Goal: Communication & Community: Answer question/provide support

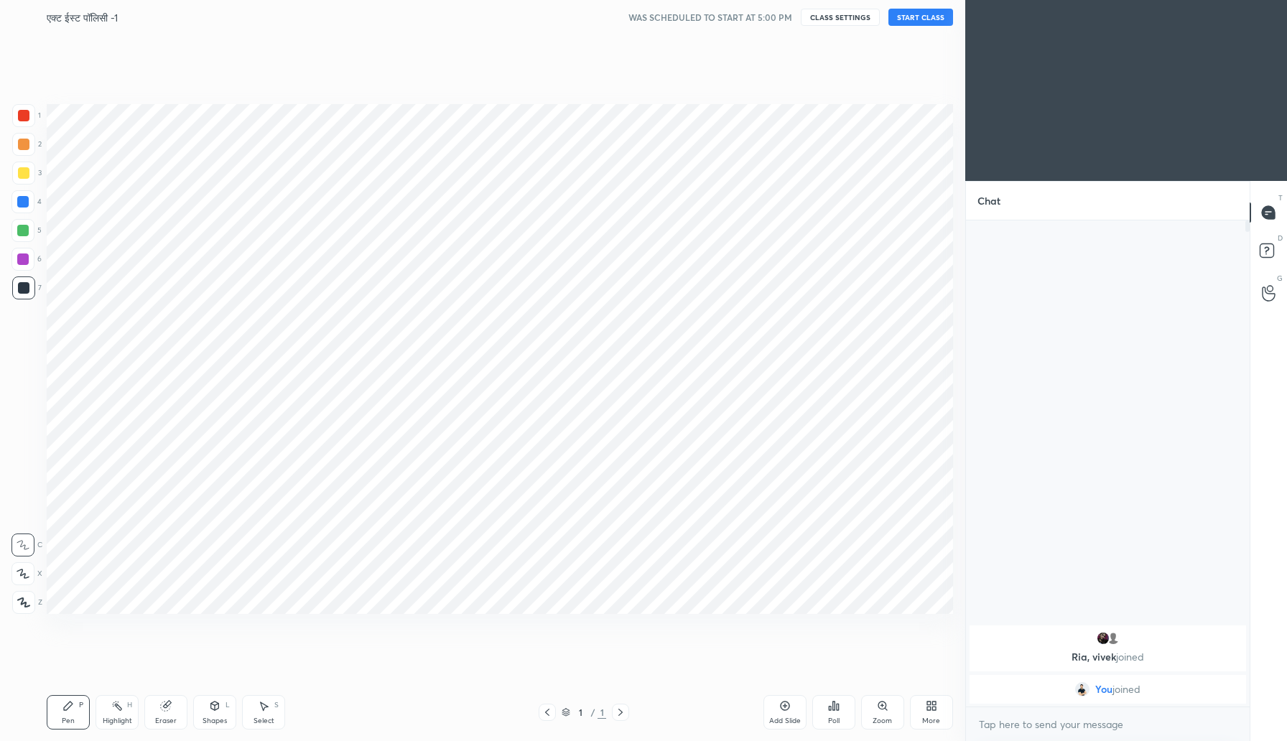
scroll to position [71173, 70914]
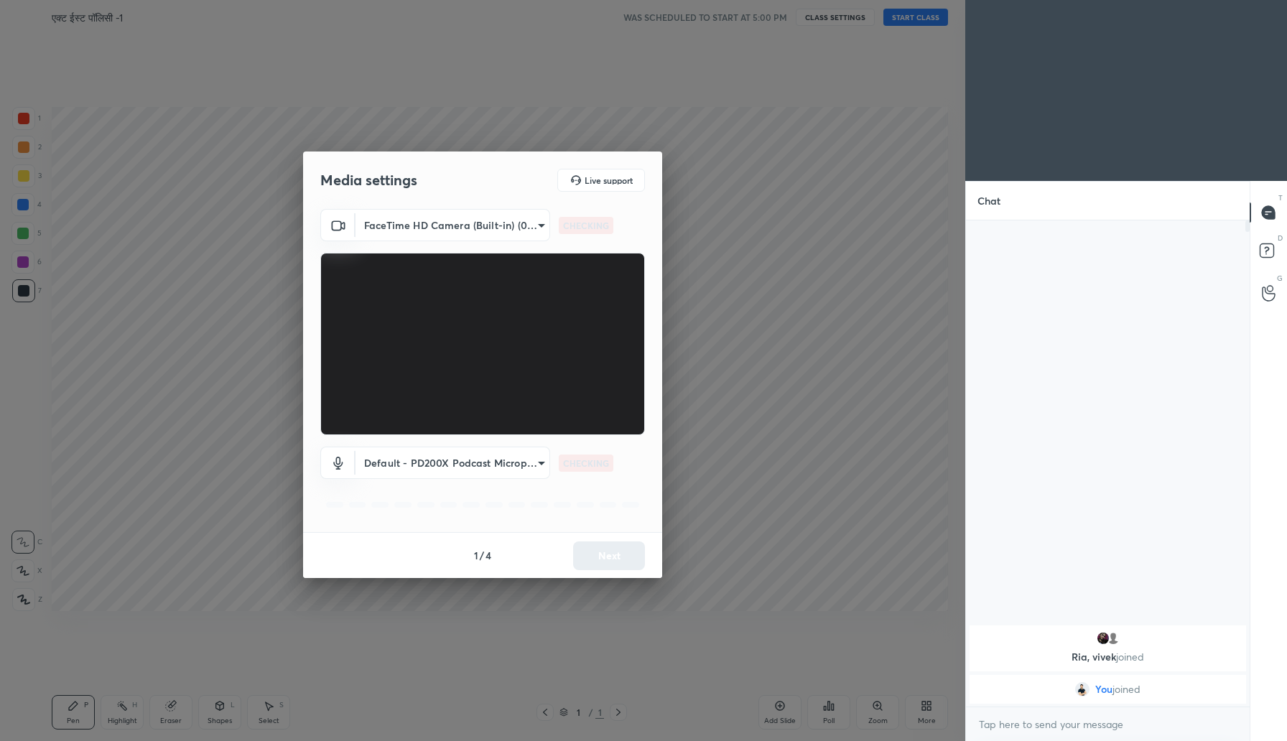
click at [202, 157] on div "Media settings Live support FaceTime HD Camera (Built-in) (05ac:8514) 05bb24698…" at bounding box center [482, 370] width 965 height 741
click at [596, 557] on button "Next" at bounding box center [609, 556] width 72 height 29
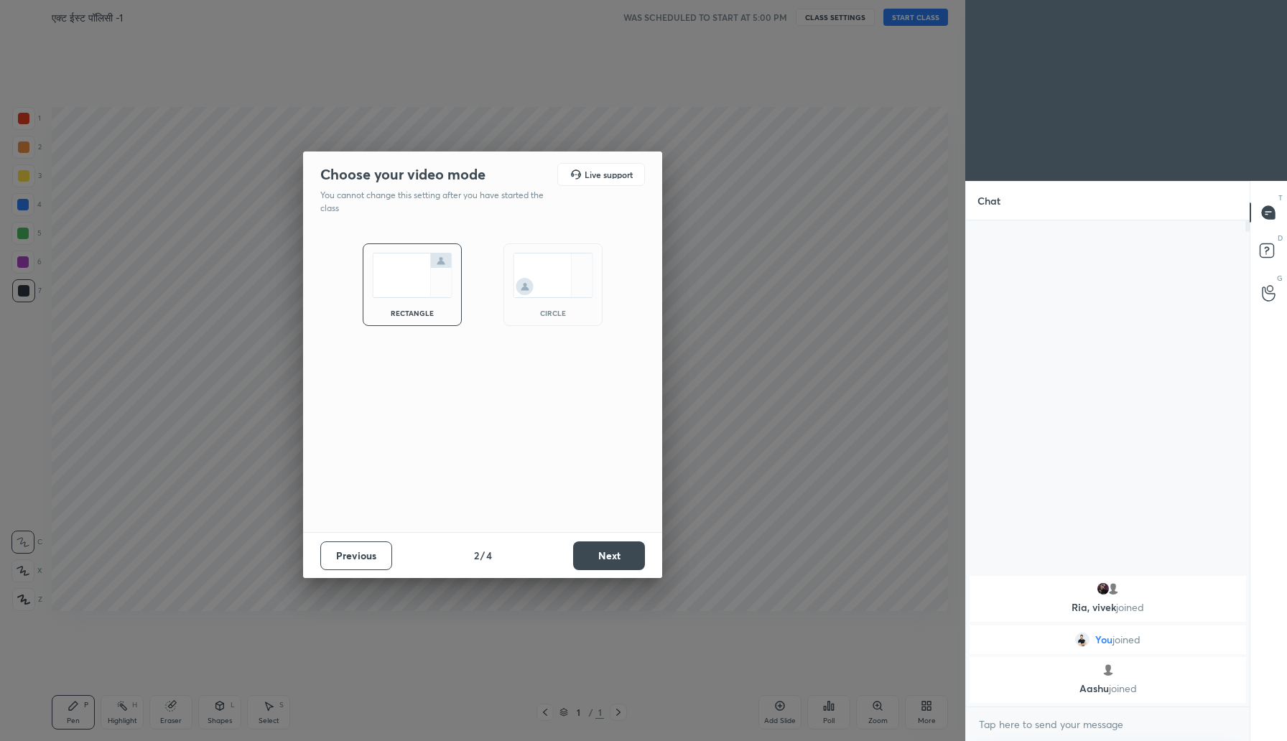
click at [596, 557] on button "Next" at bounding box center [609, 556] width 72 height 29
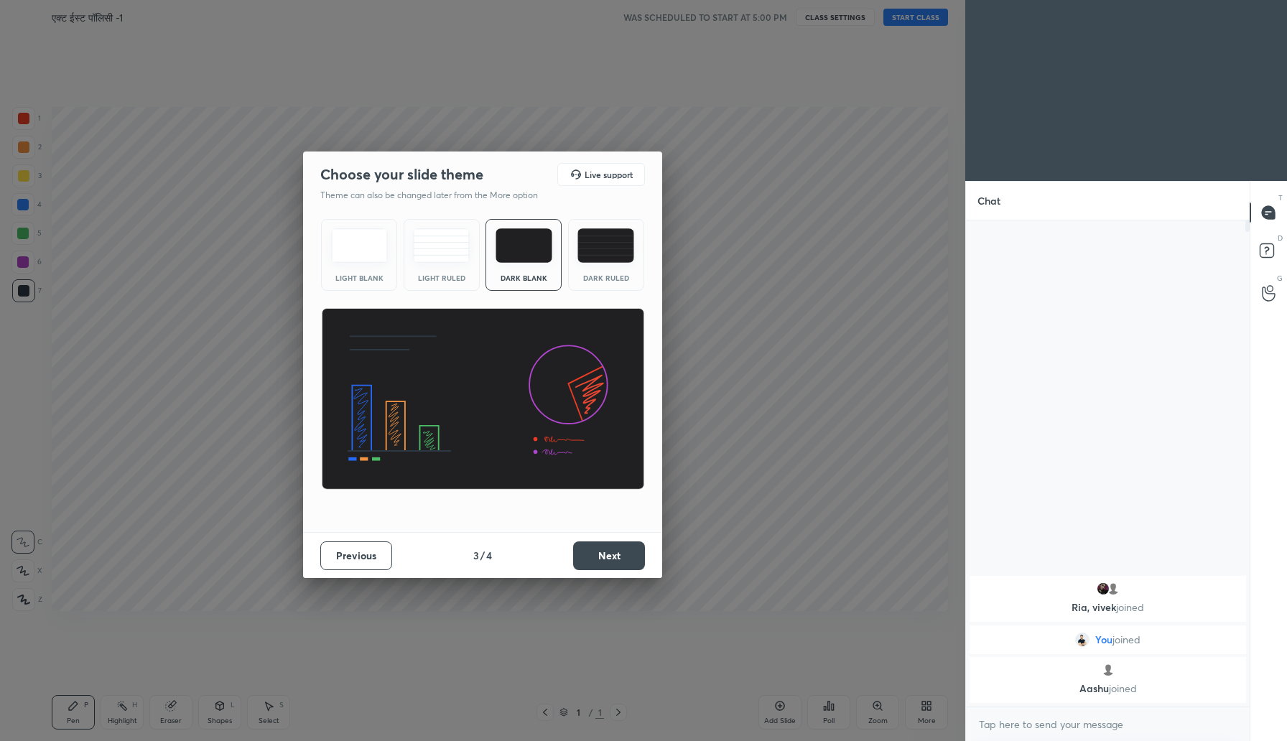
click at [596, 557] on button "Next" at bounding box center [609, 556] width 72 height 29
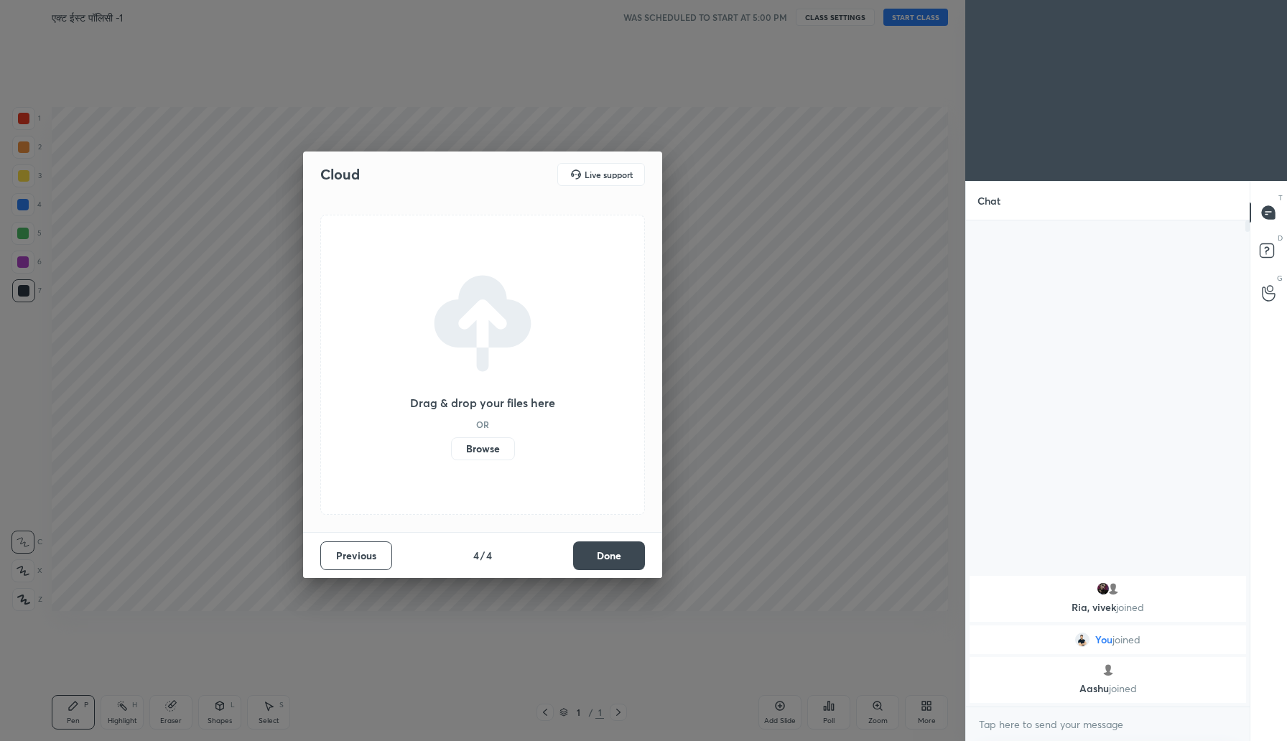
click at [480, 458] on label "Browse" at bounding box center [483, 448] width 64 height 23
click at [451, 458] on input "Browse" at bounding box center [451, 448] width 0 height 23
click at [599, 549] on button "Done" at bounding box center [609, 556] width 72 height 29
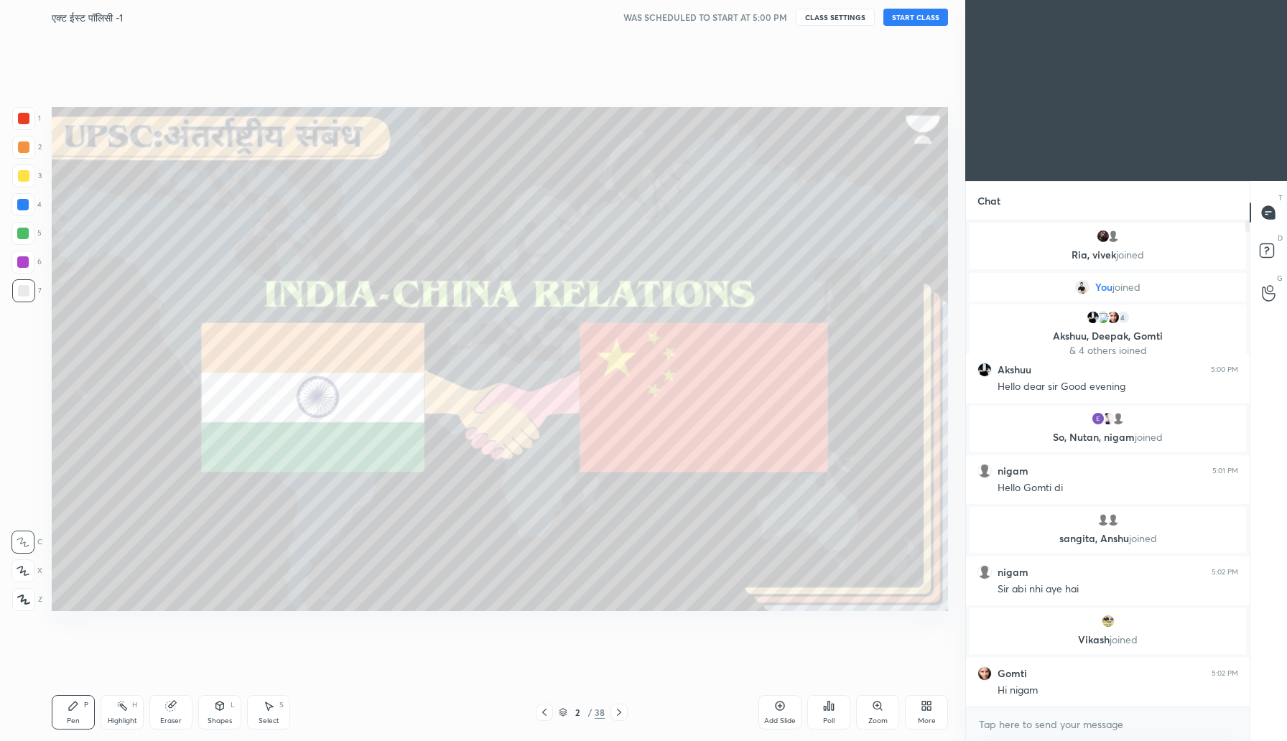
click at [909, 17] on button "START CLASS" at bounding box center [915, 17] width 65 height 17
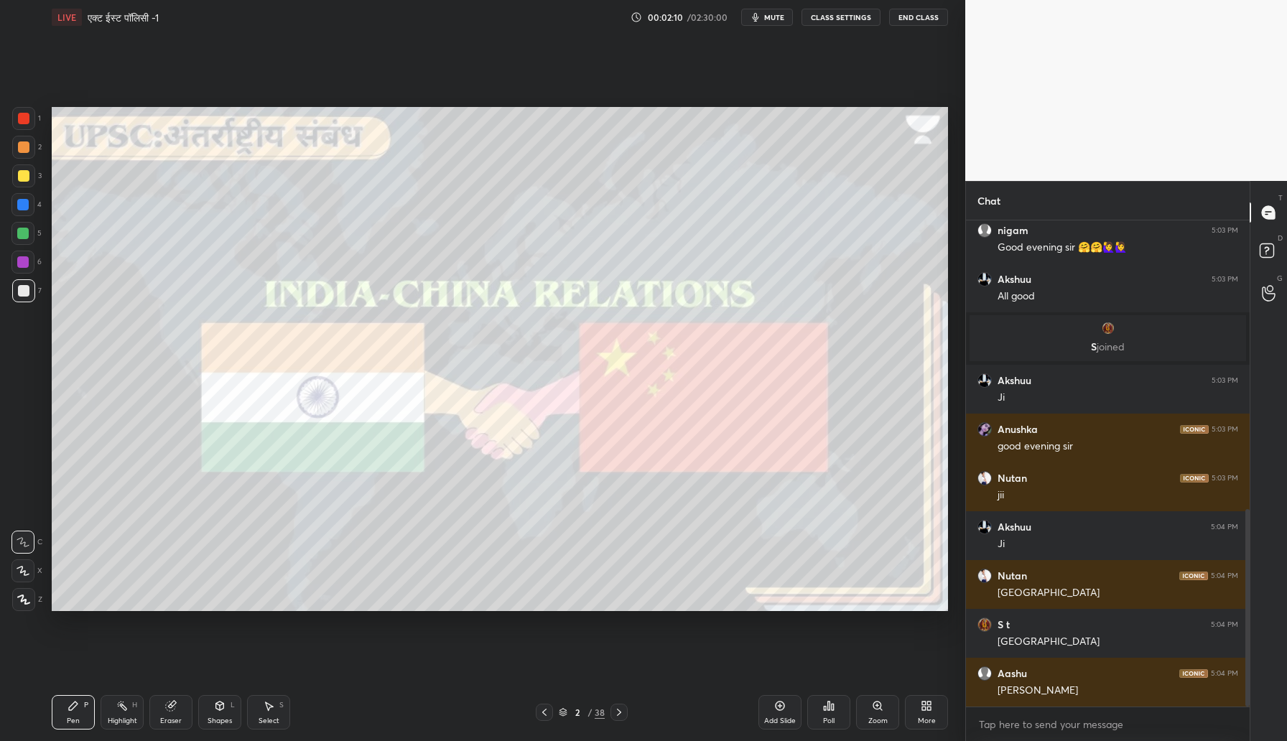
scroll to position [761, 0]
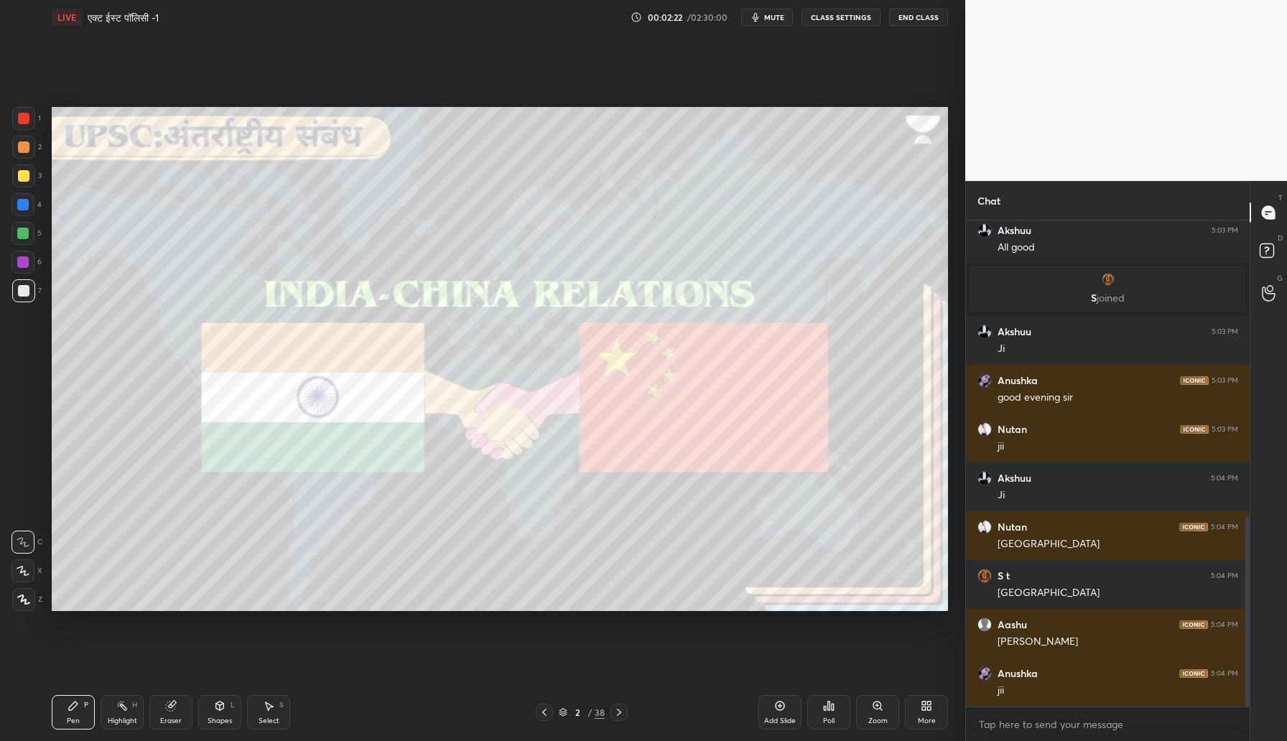
click at [22, 176] on div at bounding box center [23, 175] width 11 height 11
click at [18, 572] on icon at bounding box center [23, 571] width 13 height 10
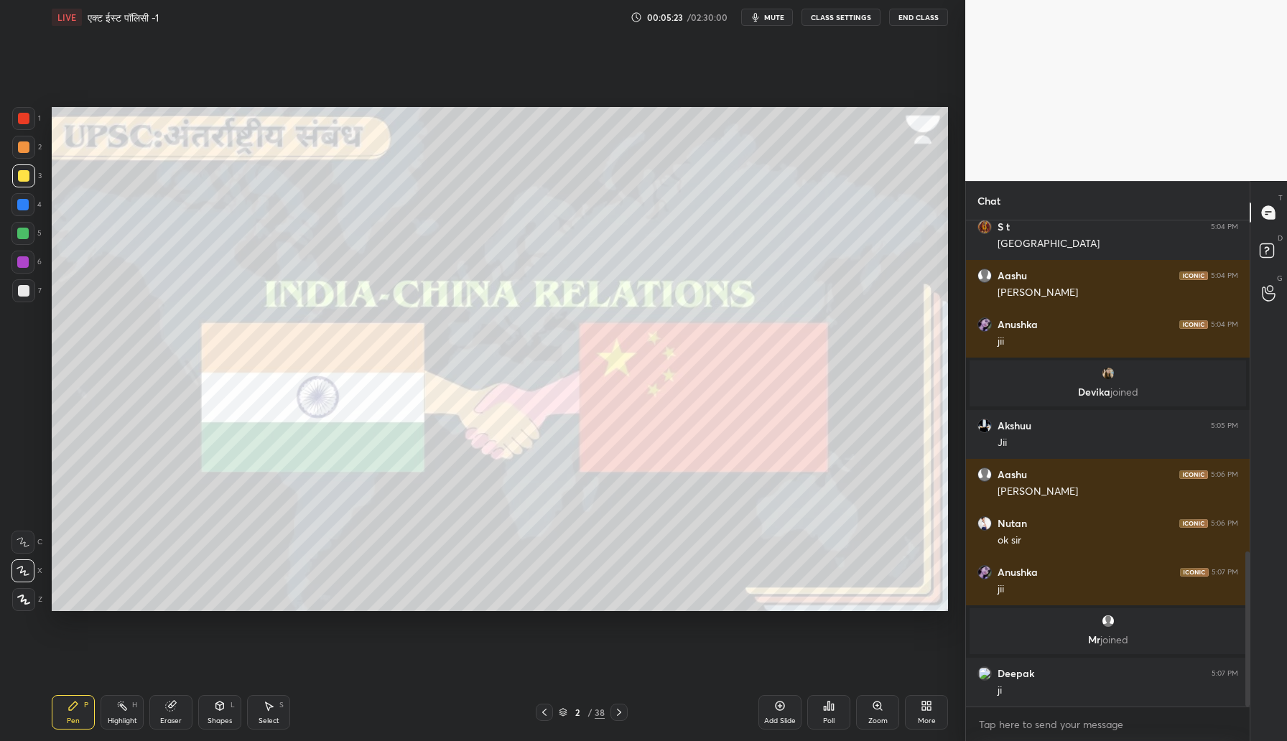
scroll to position [1038, 0]
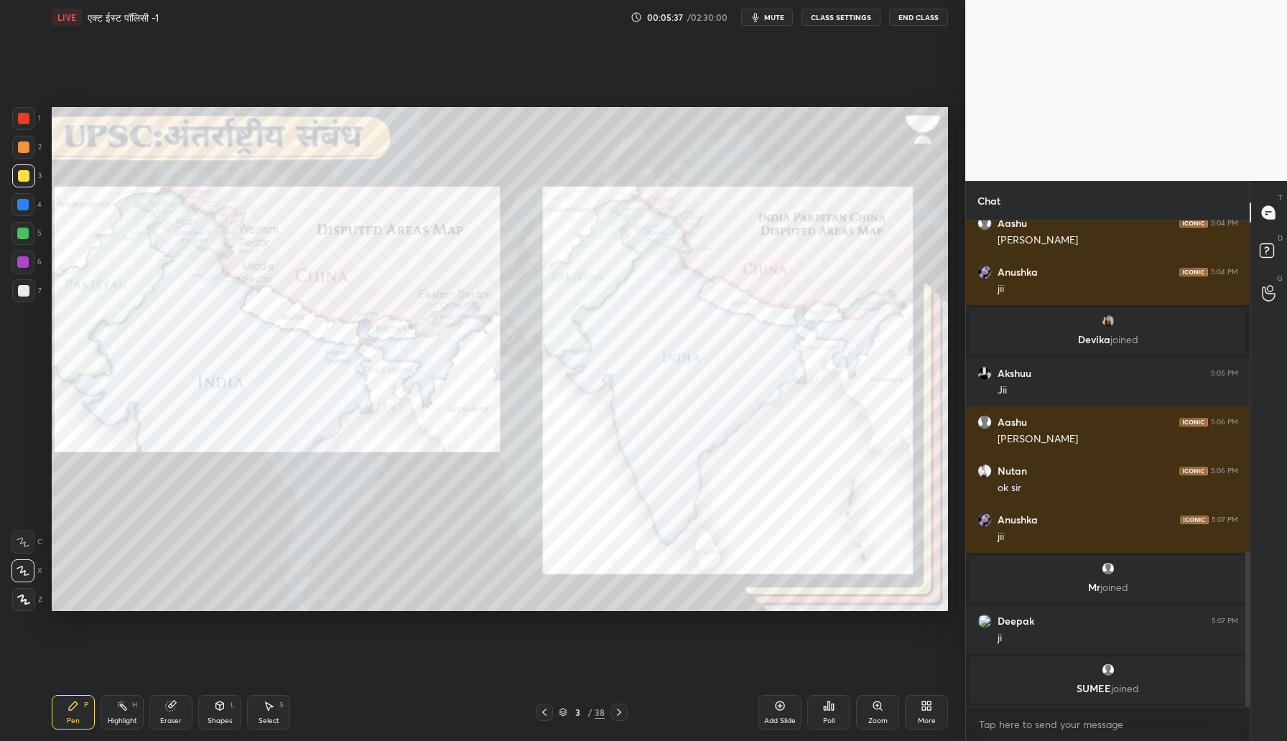
drag, startPoint x: 26, startPoint y: 116, endPoint x: 32, endPoint y: 113, distance: 7.4
click at [29, 114] on div at bounding box center [23, 118] width 23 height 23
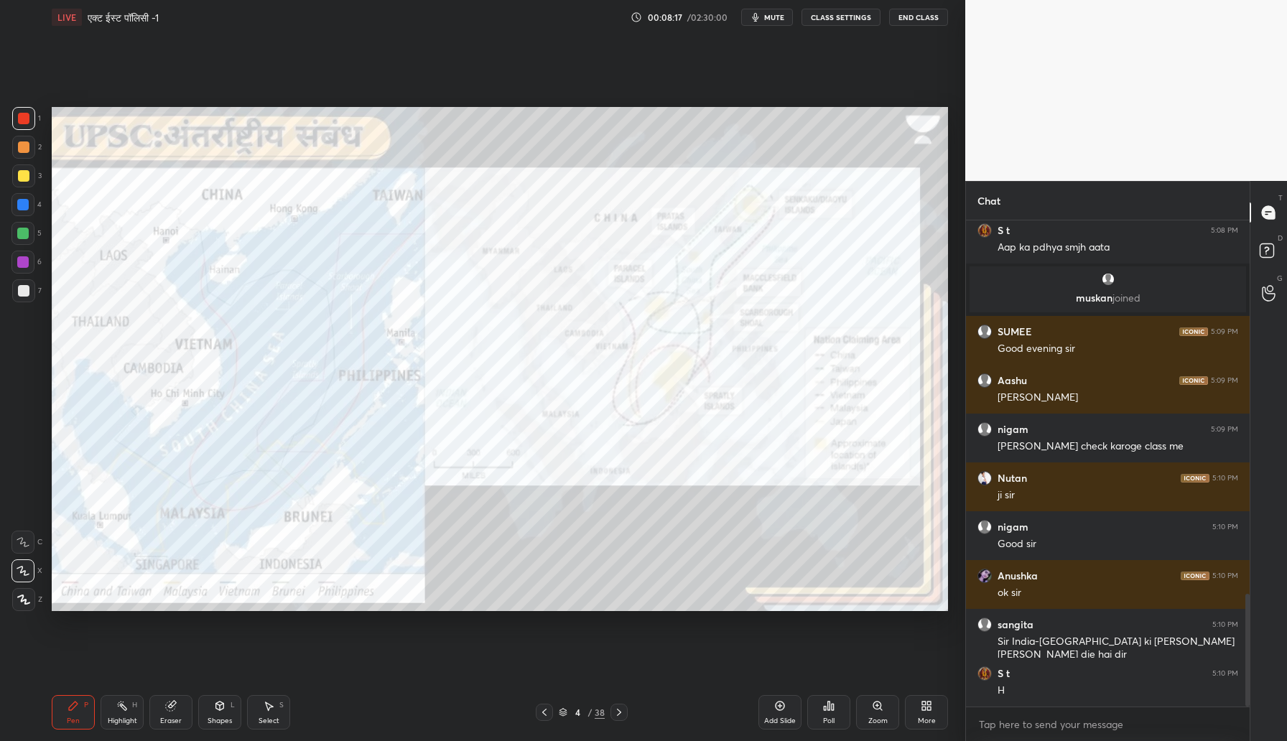
scroll to position [1666, 0]
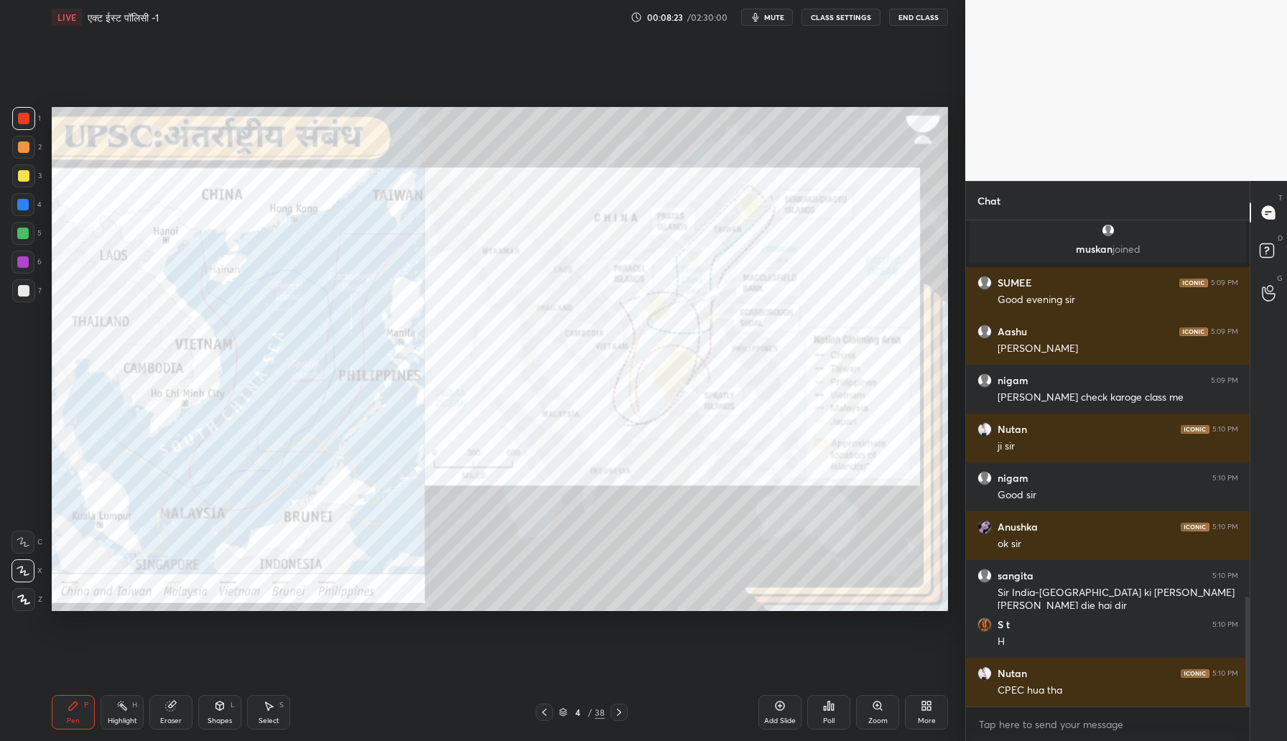
drag, startPoint x: 22, startPoint y: 149, endPoint x: 30, endPoint y: 141, distance: 10.7
click at [29, 143] on div at bounding box center [23, 146] width 11 height 11
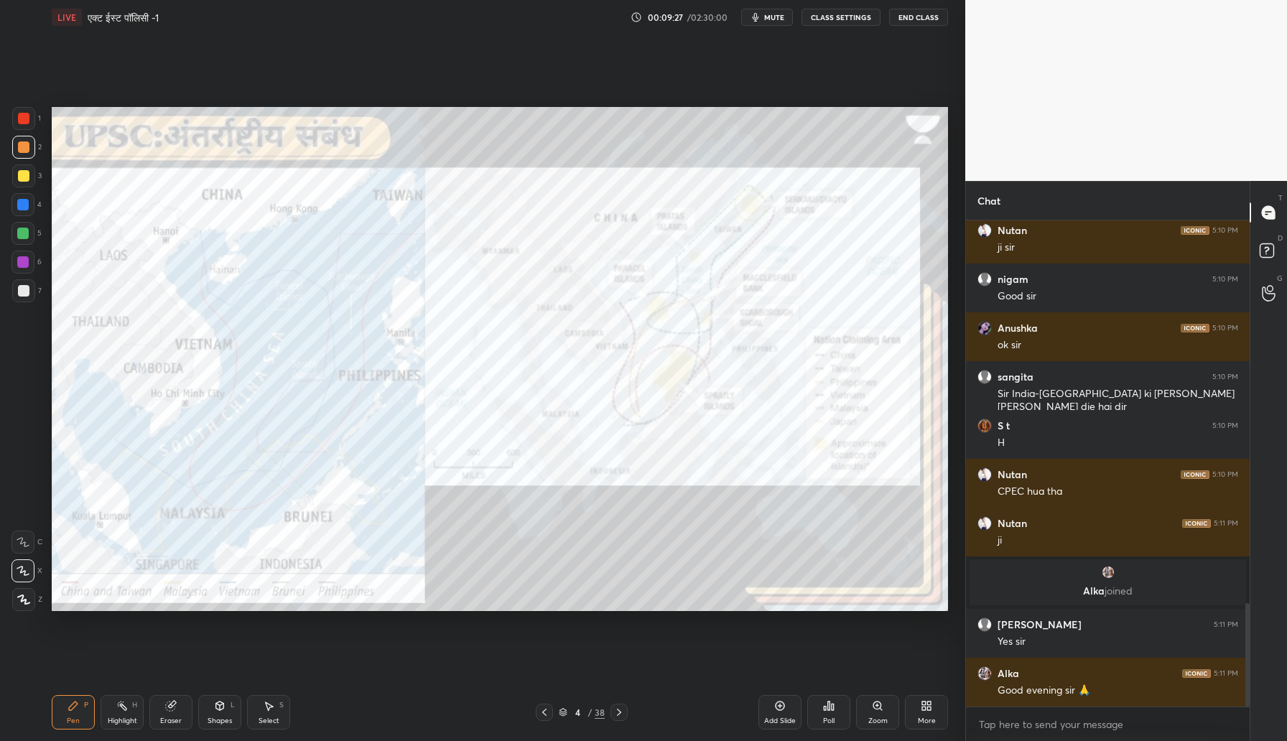
scroll to position [1793, 0]
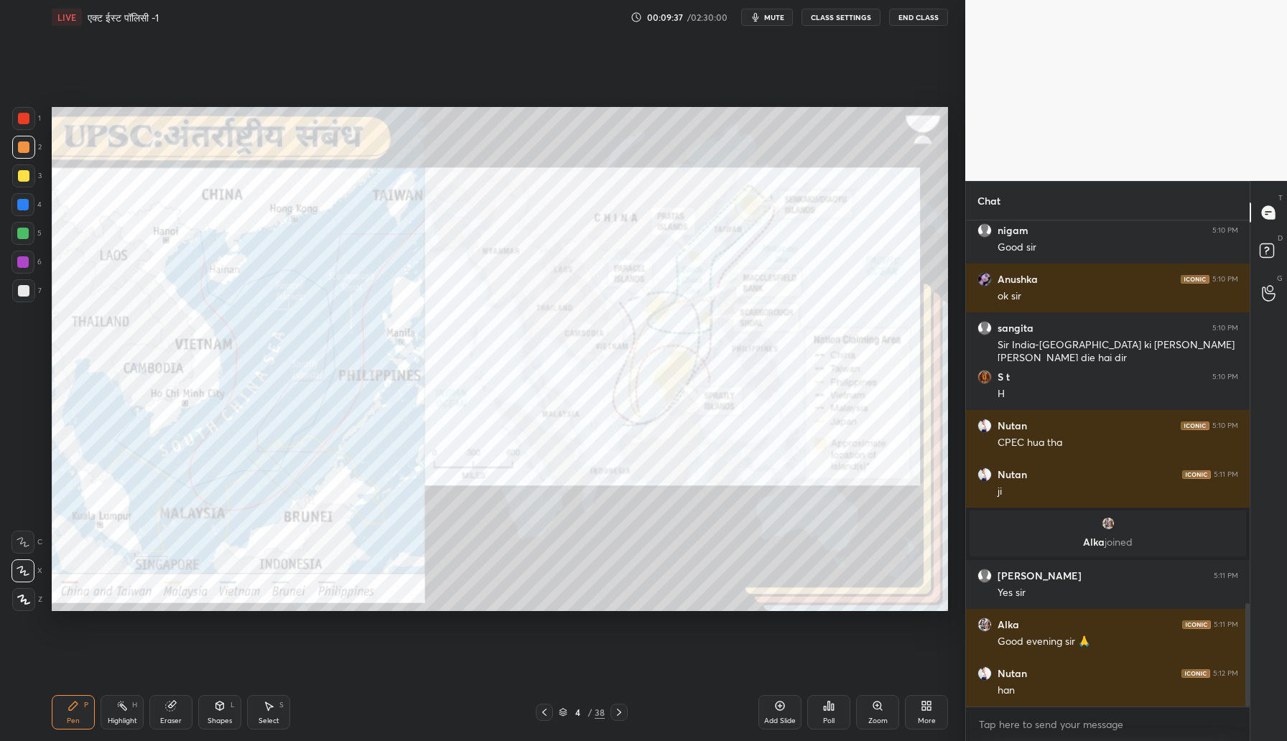
click at [28, 119] on div at bounding box center [23, 118] width 11 height 11
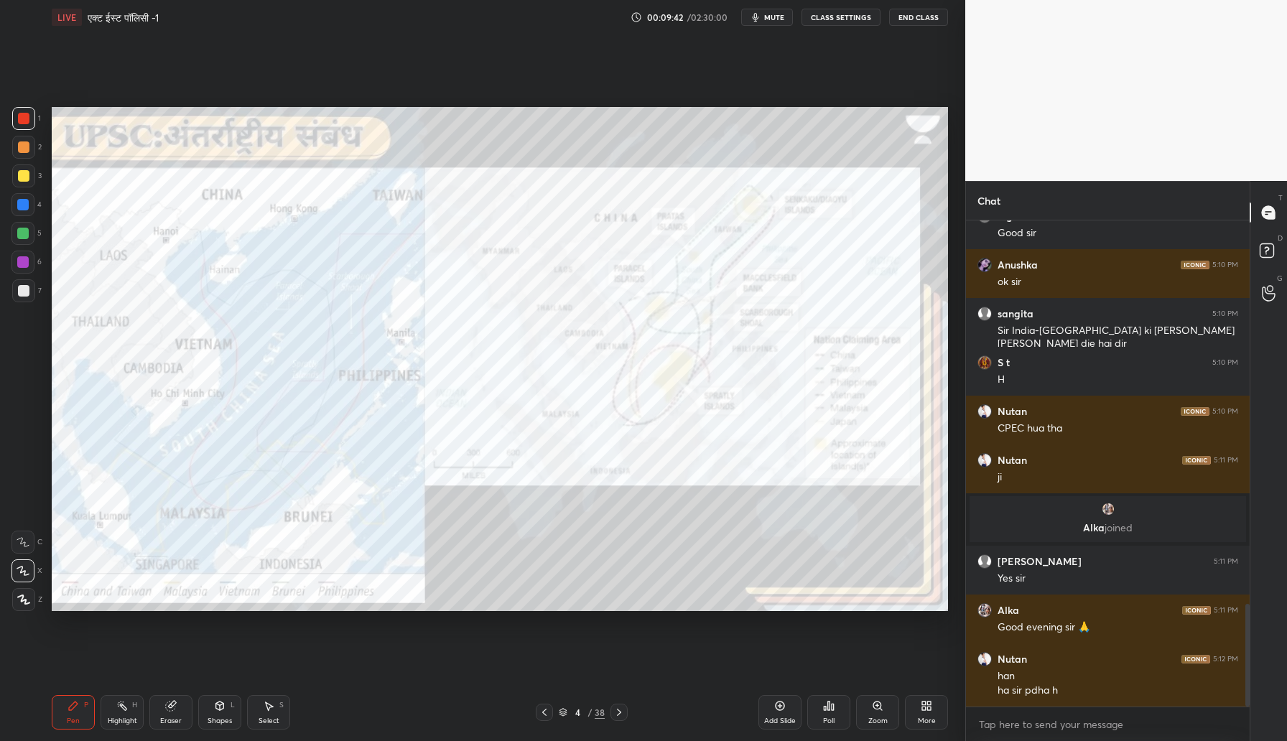
scroll to position [1857, 0]
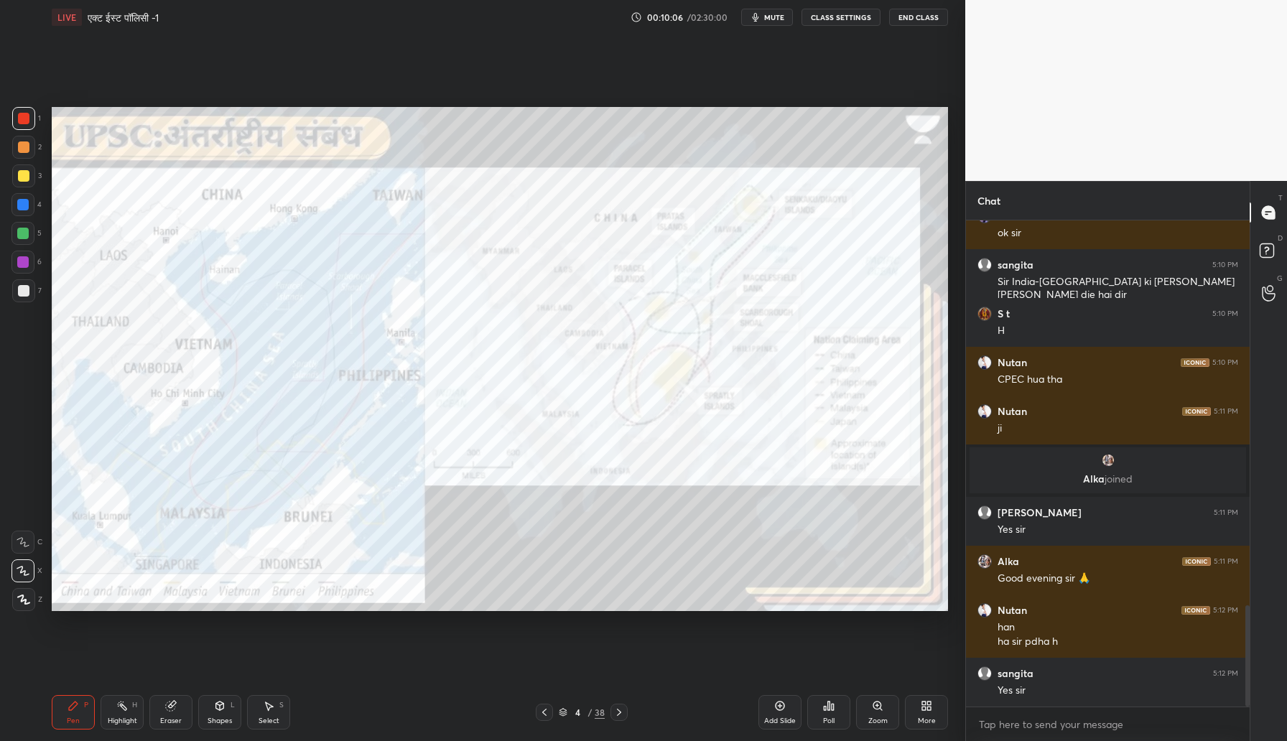
drag, startPoint x: 24, startPoint y: 177, endPoint x: 40, endPoint y: 177, distance: 15.8
click at [30, 175] on div at bounding box center [23, 175] width 23 height 23
click at [24, 121] on div at bounding box center [23, 118] width 11 height 11
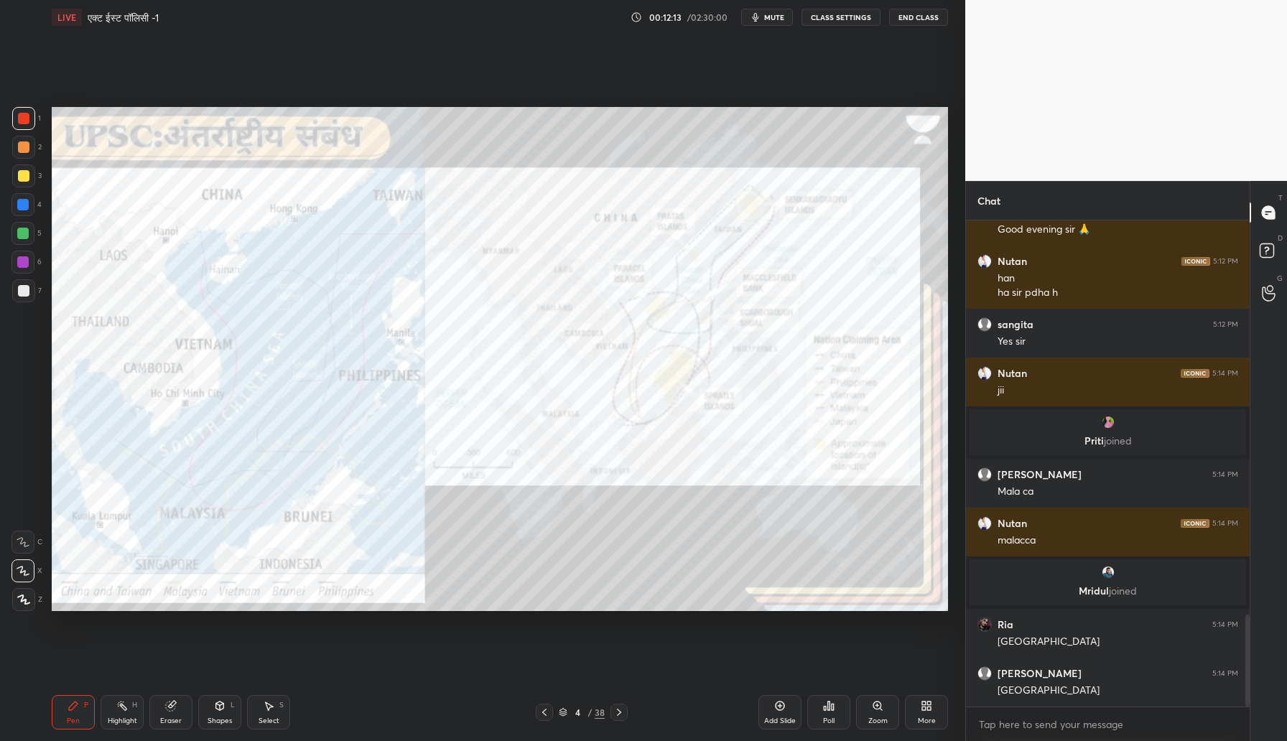
scroll to position [2079, 0]
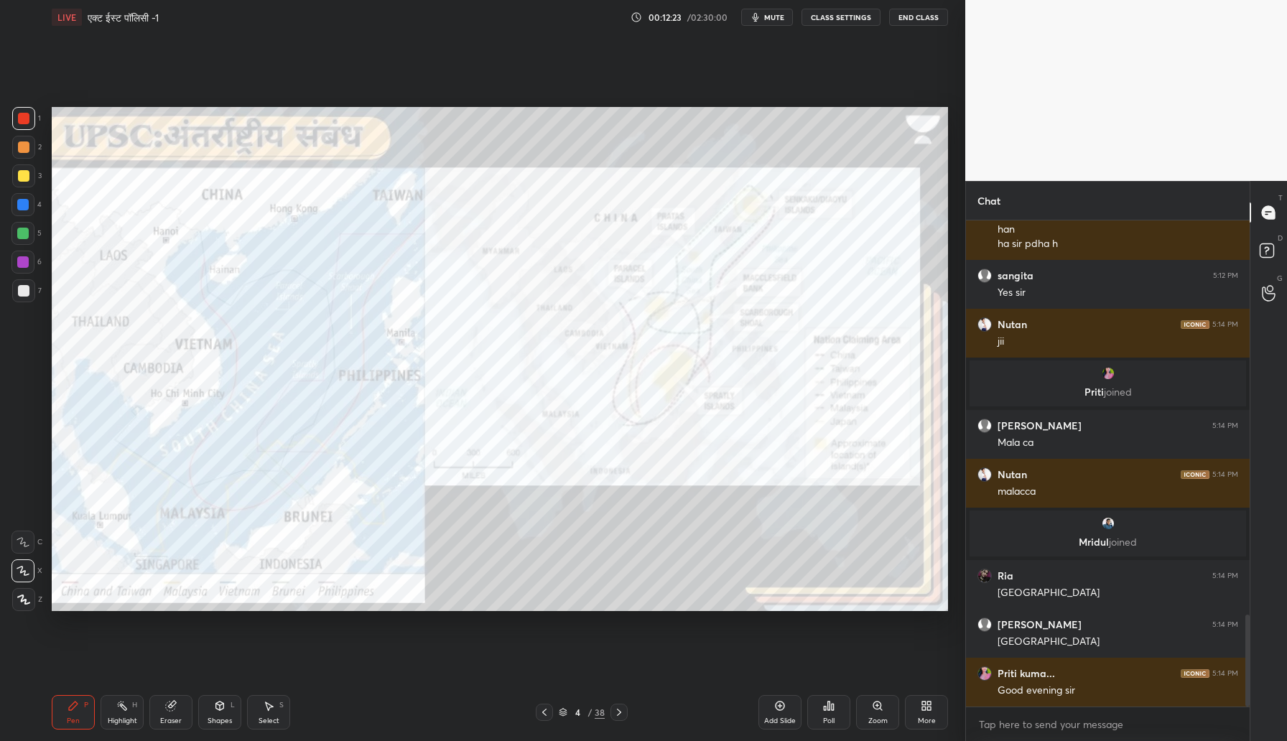
drag, startPoint x: 22, startPoint y: 172, endPoint x: 43, endPoint y: 175, distance: 21.7
click at [22, 172] on div at bounding box center [23, 175] width 11 height 11
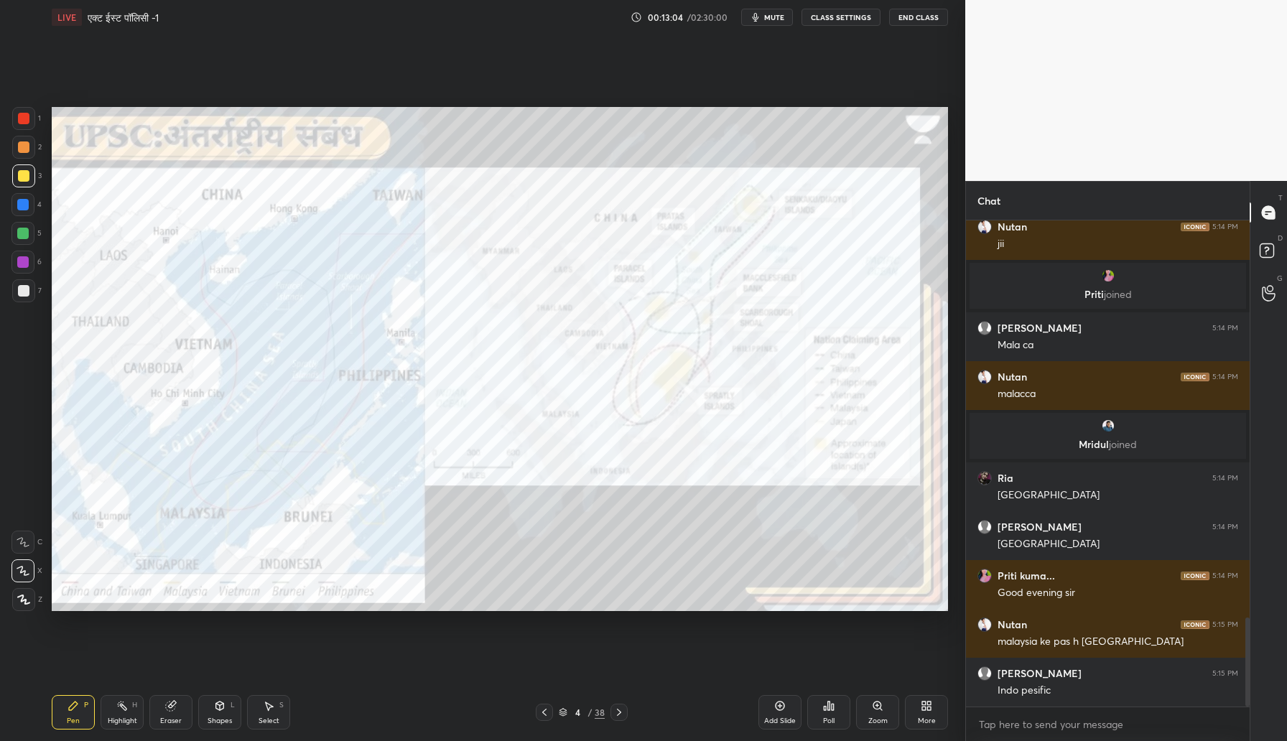
scroll to position [2229, 0]
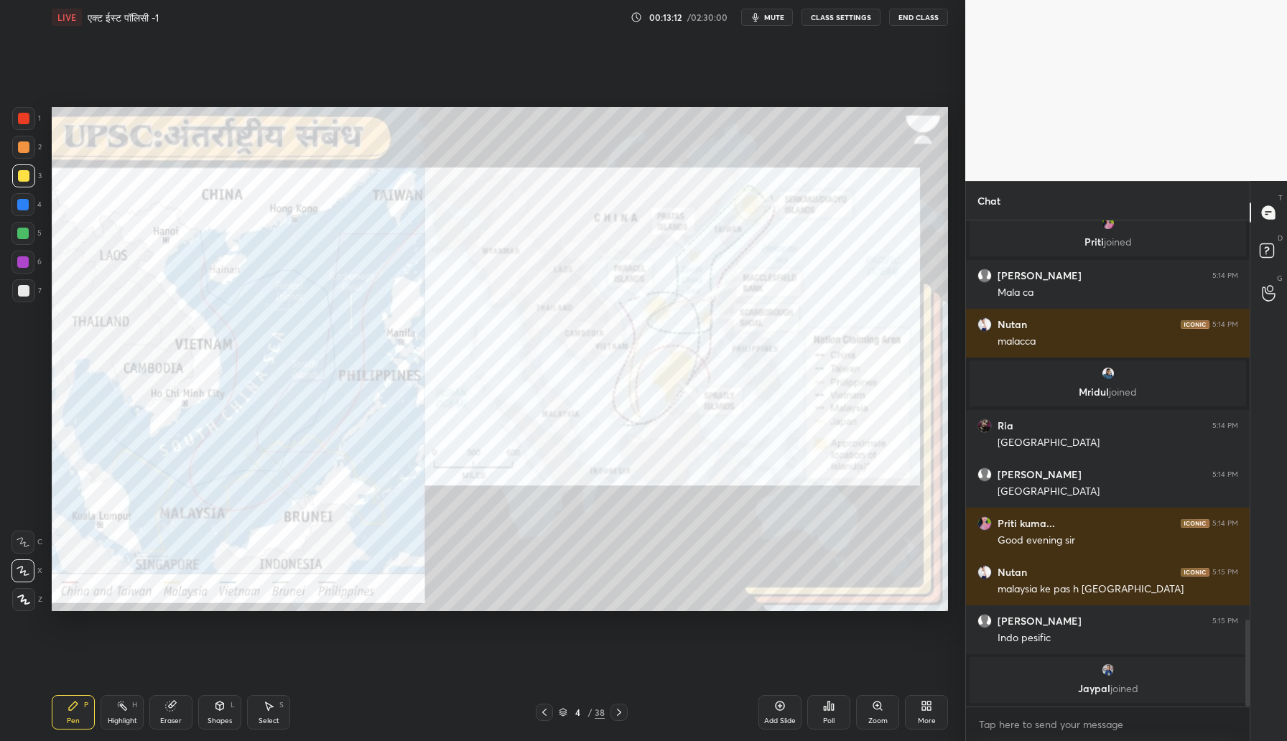
click at [1105, 667] on img "grid" at bounding box center [1108, 670] width 14 height 14
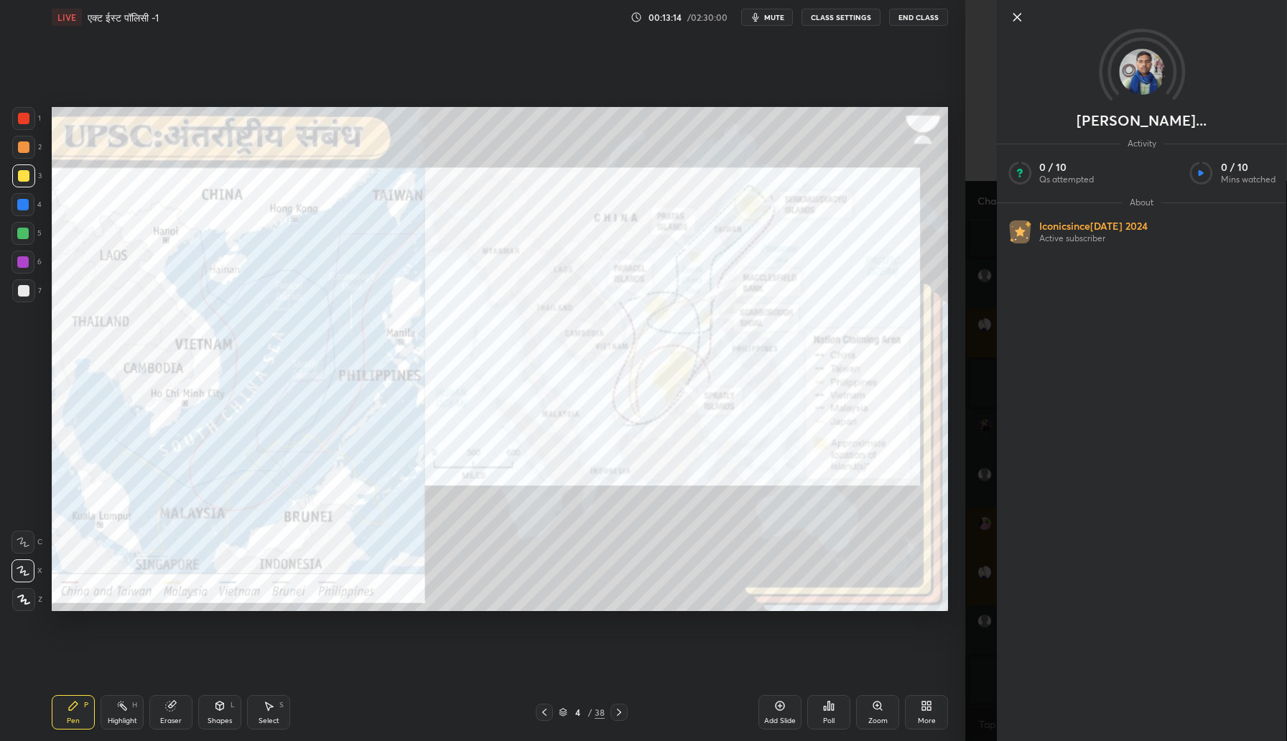
click at [1013, 18] on icon at bounding box center [1016, 17] width 17 height 17
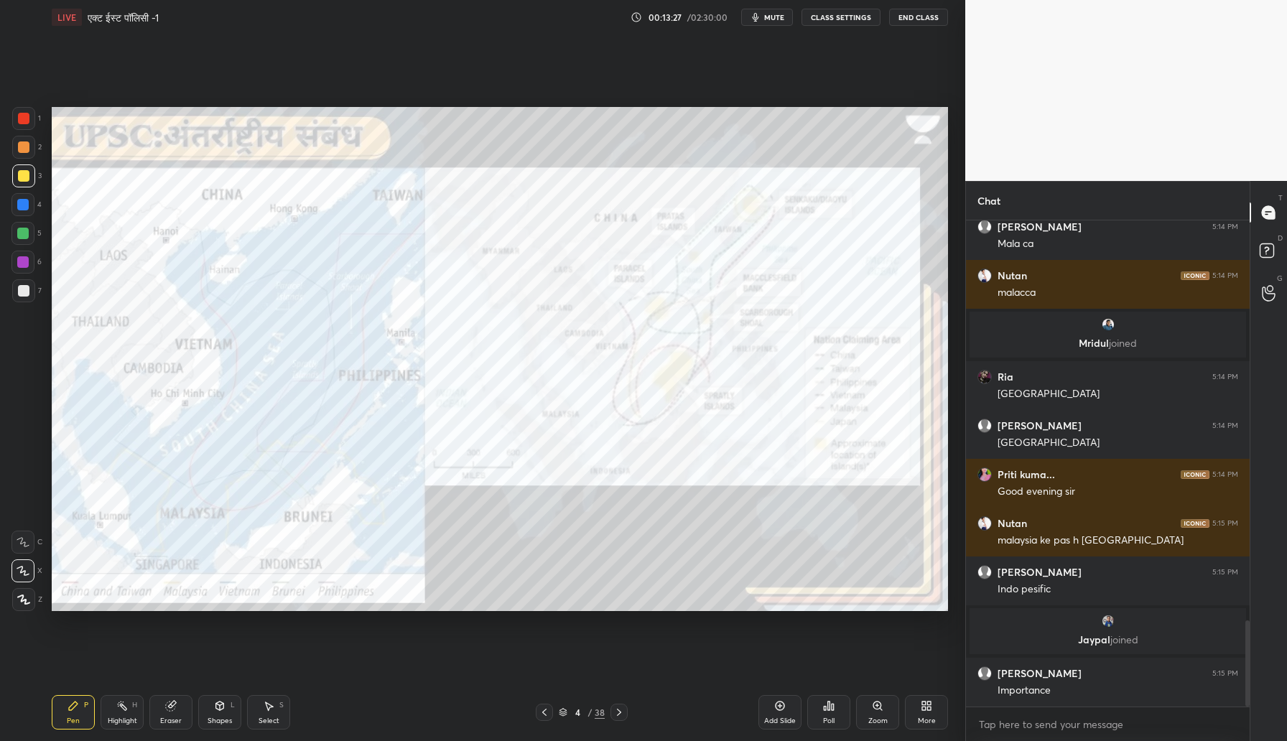
scroll to position [2259, 0]
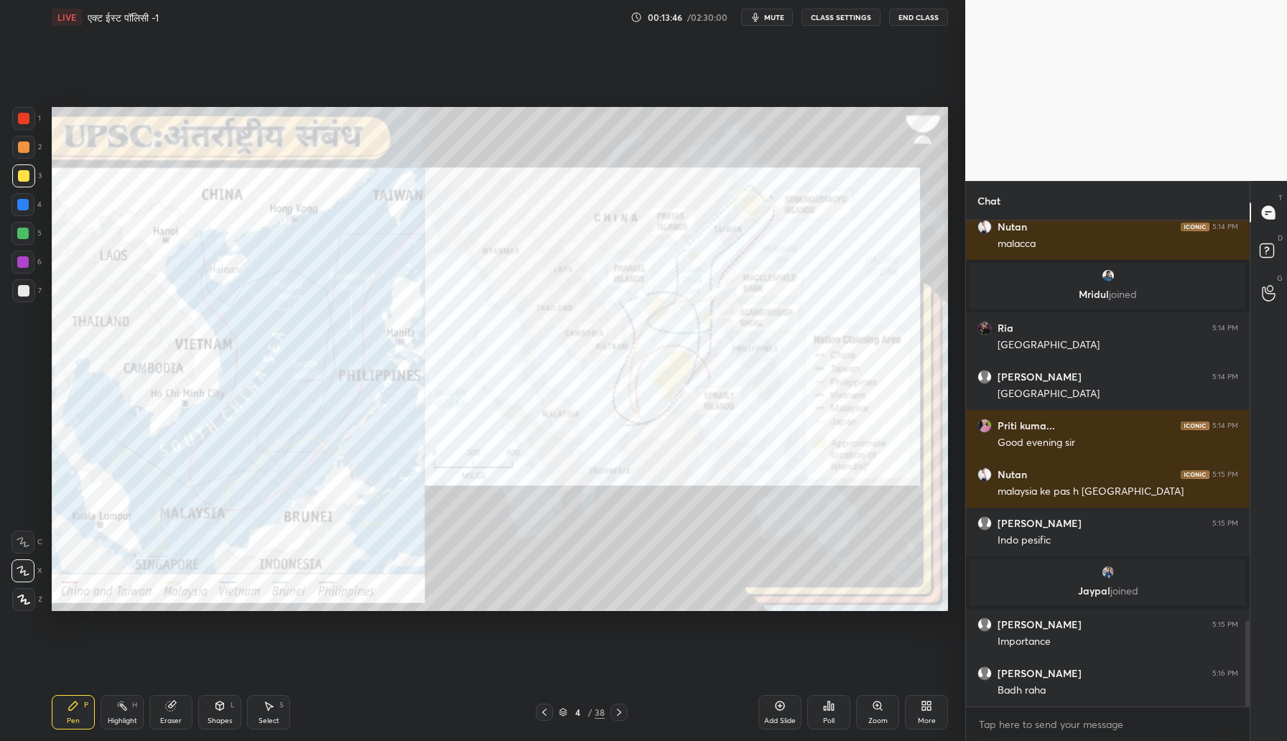
click at [772, 707] on div "Add Slide" at bounding box center [779, 712] width 43 height 34
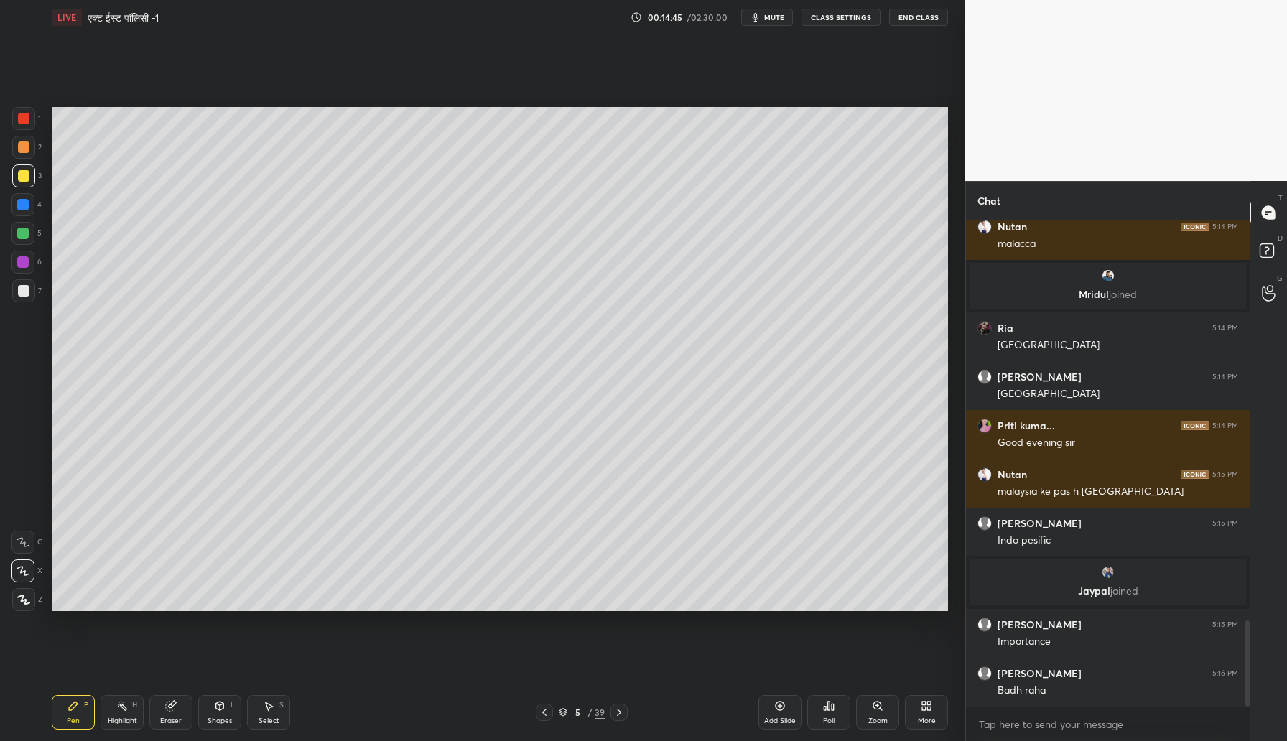
drag, startPoint x: 28, startPoint y: 288, endPoint x: 48, endPoint y: 287, distance: 20.2
click at [29, 288] on div at bounding box center [23, 290] width 11 height 11
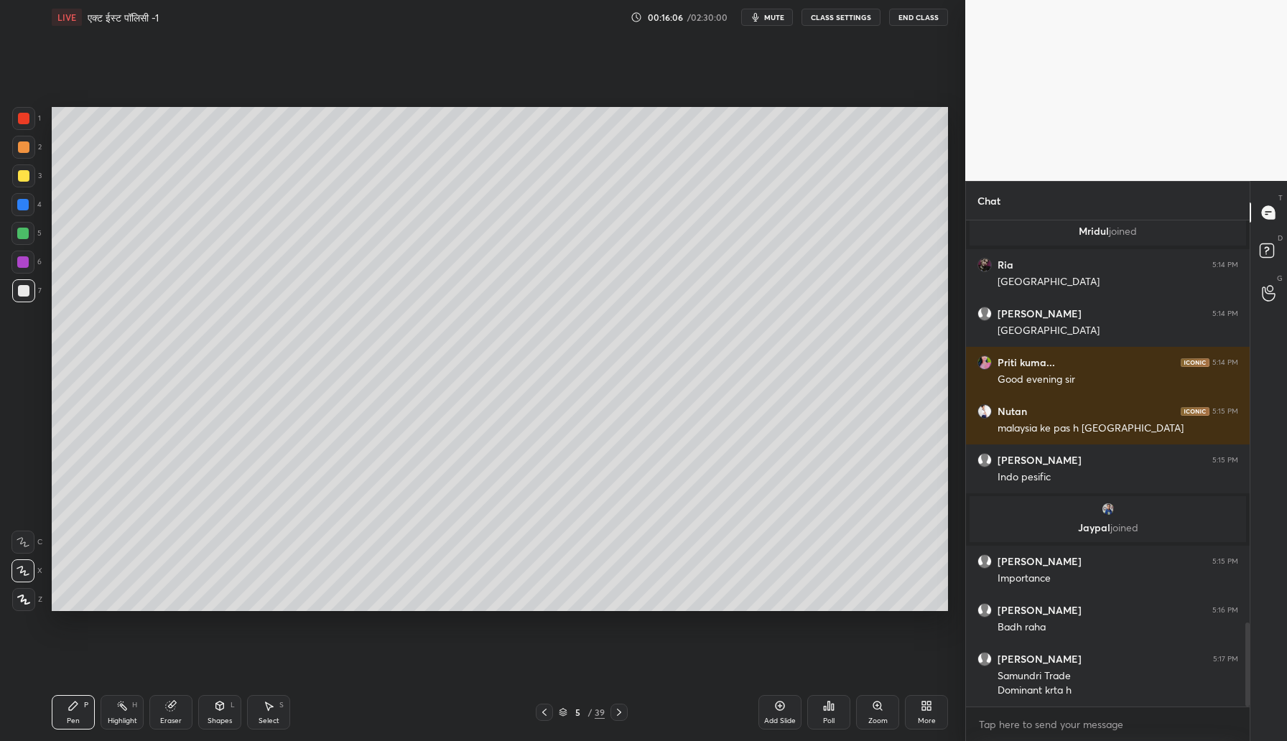
scroll to position [2371, 0]
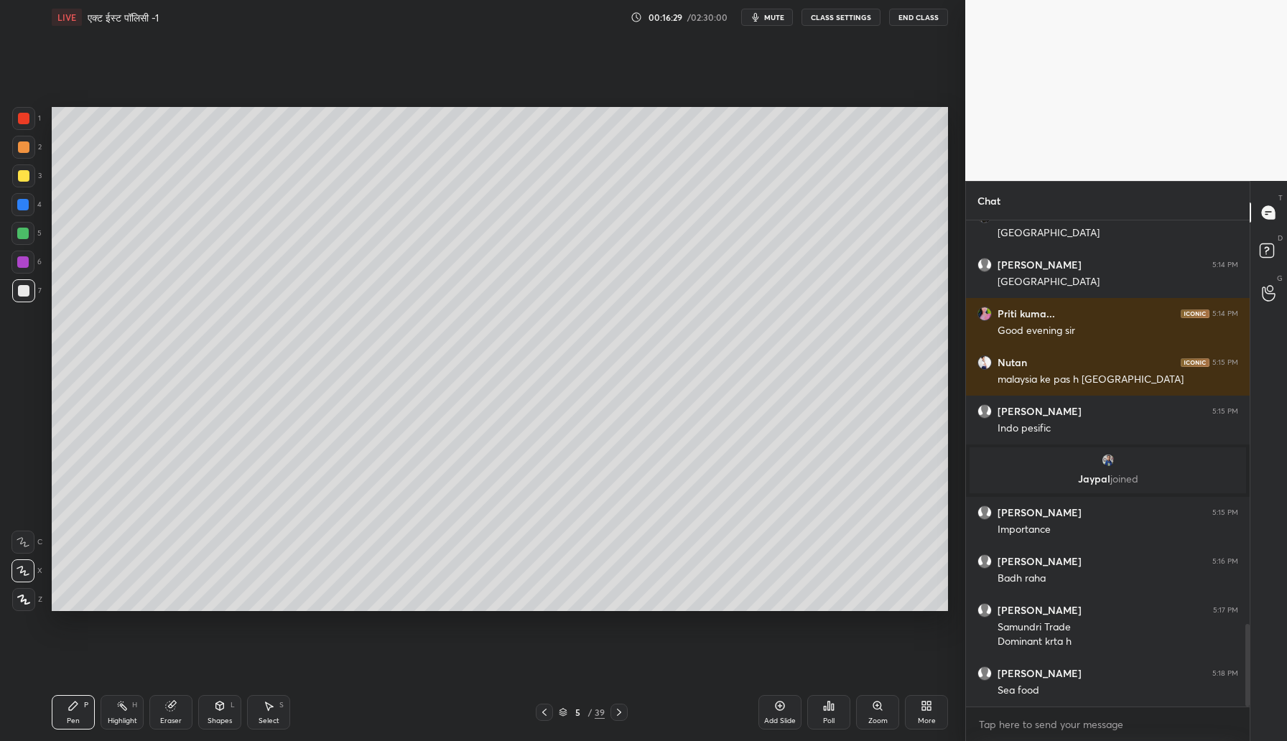
drag, startPoint x: 24, startPoint y: 233, endPoint x: 42, endPoint y: 231, distance: 17.5
click at [28, 232] on div at bounding box center [22, 233] width 11 height 11
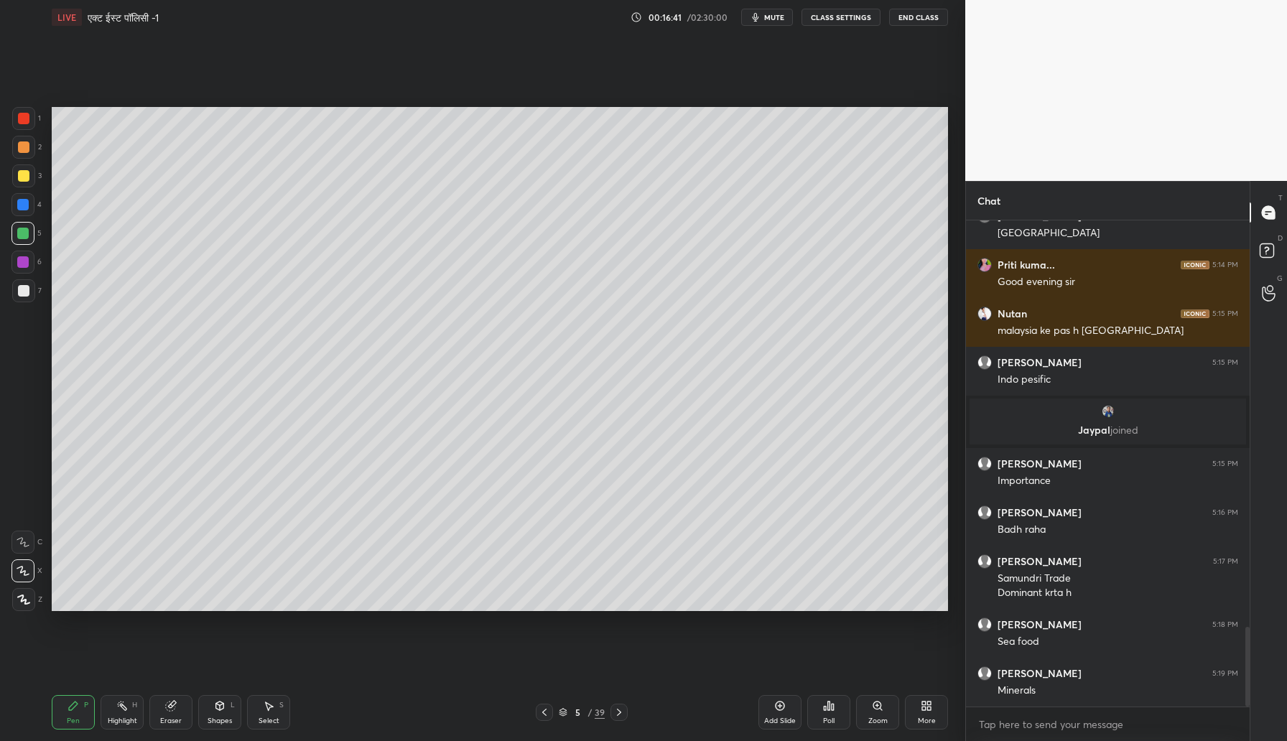
scroll to position [2472, 0]
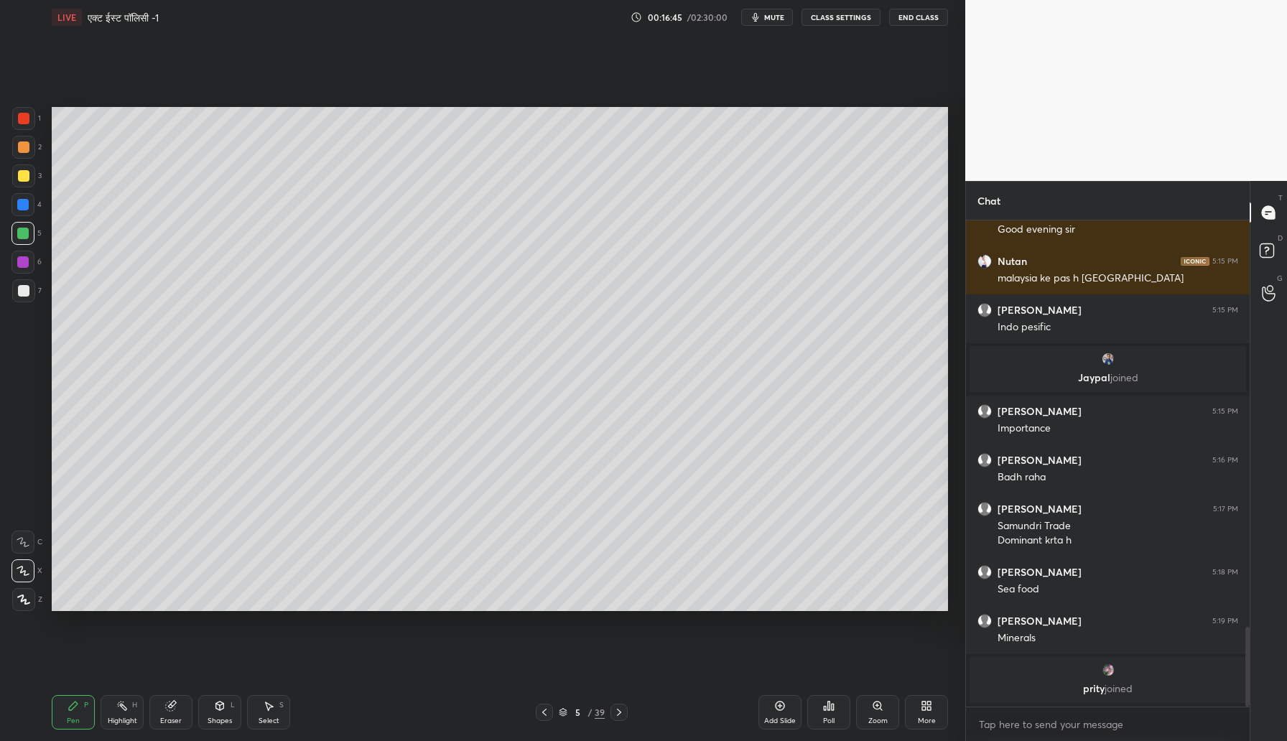
click at [786, 709] on div "Add Slide" at bounding box center [779, 712] width 43 height 34
click at [23, 179] on div at bounding box center [23, 175] width 11 height 11
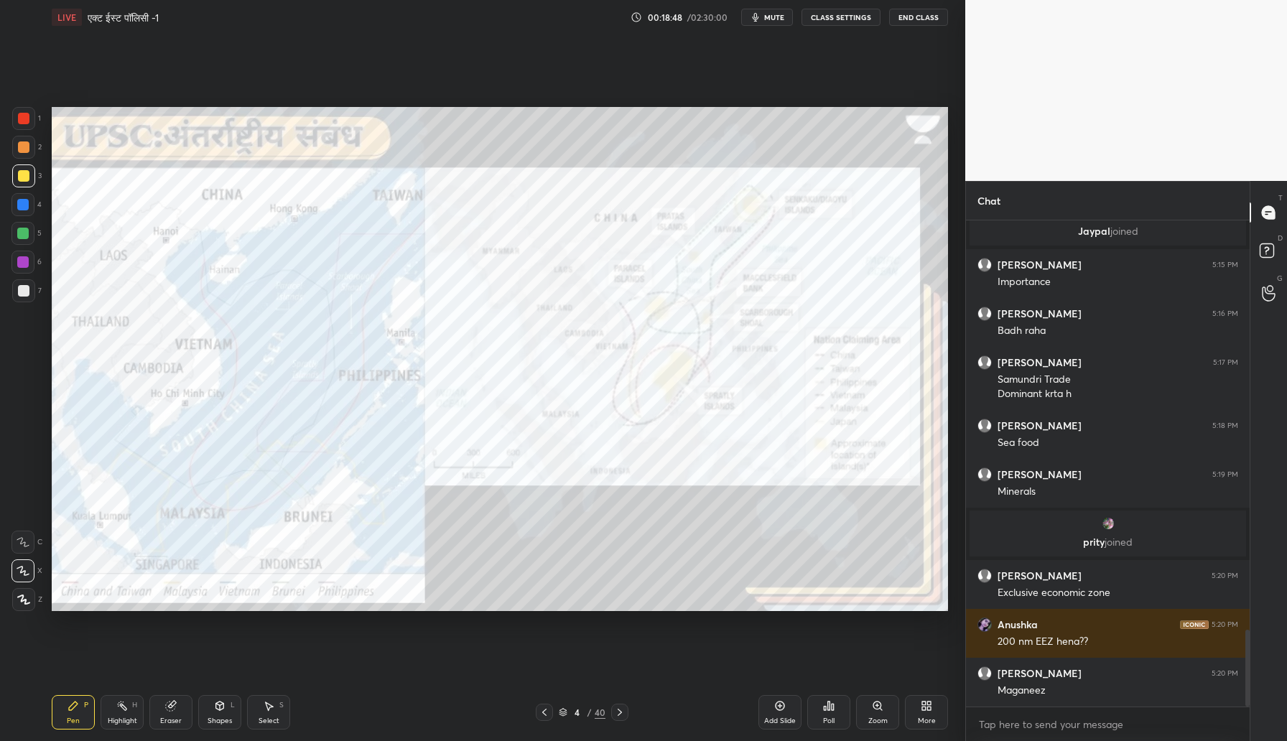
scroll to position [2590, 0]
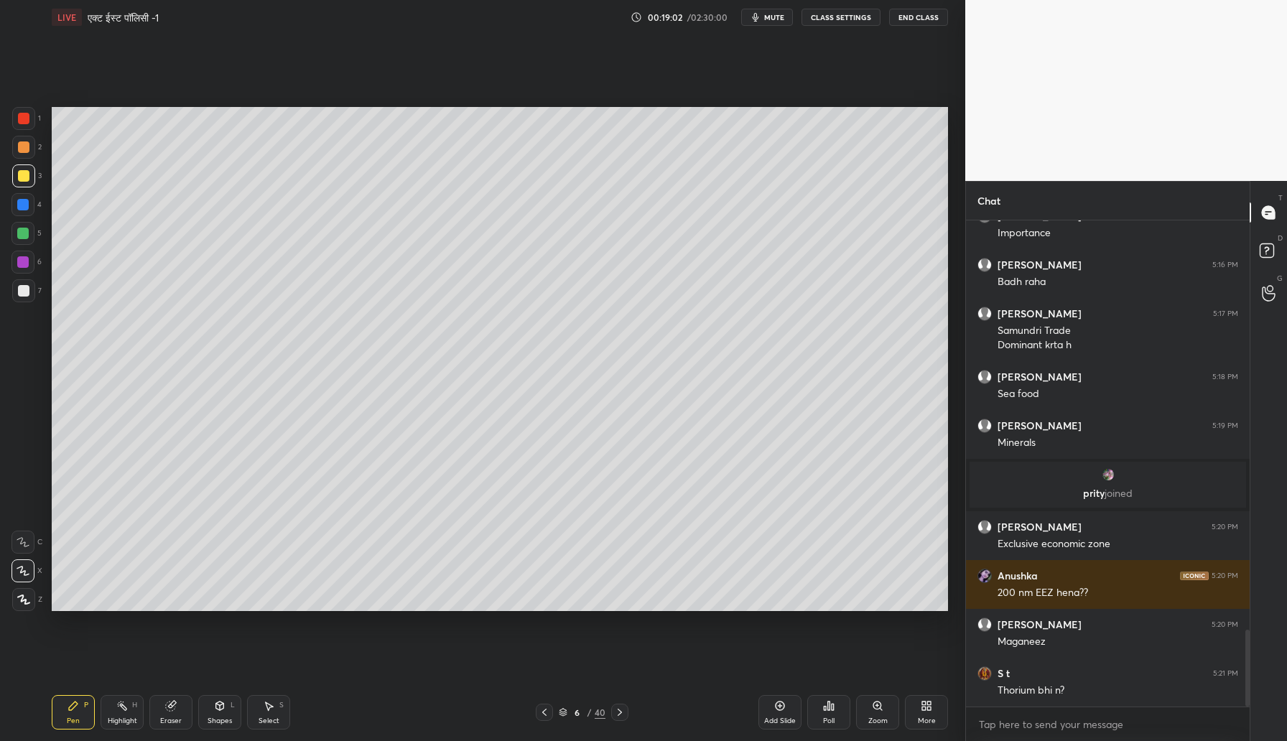
click at [780, 713] on div "Add Slide" at bounding box center [779, 712] width 43 height 34
click at [26, 147] on div at bounding box center [23, 146] width 11 height 11
click at [29, 288] on div at bounding box center [23, 290] width 11 height 11
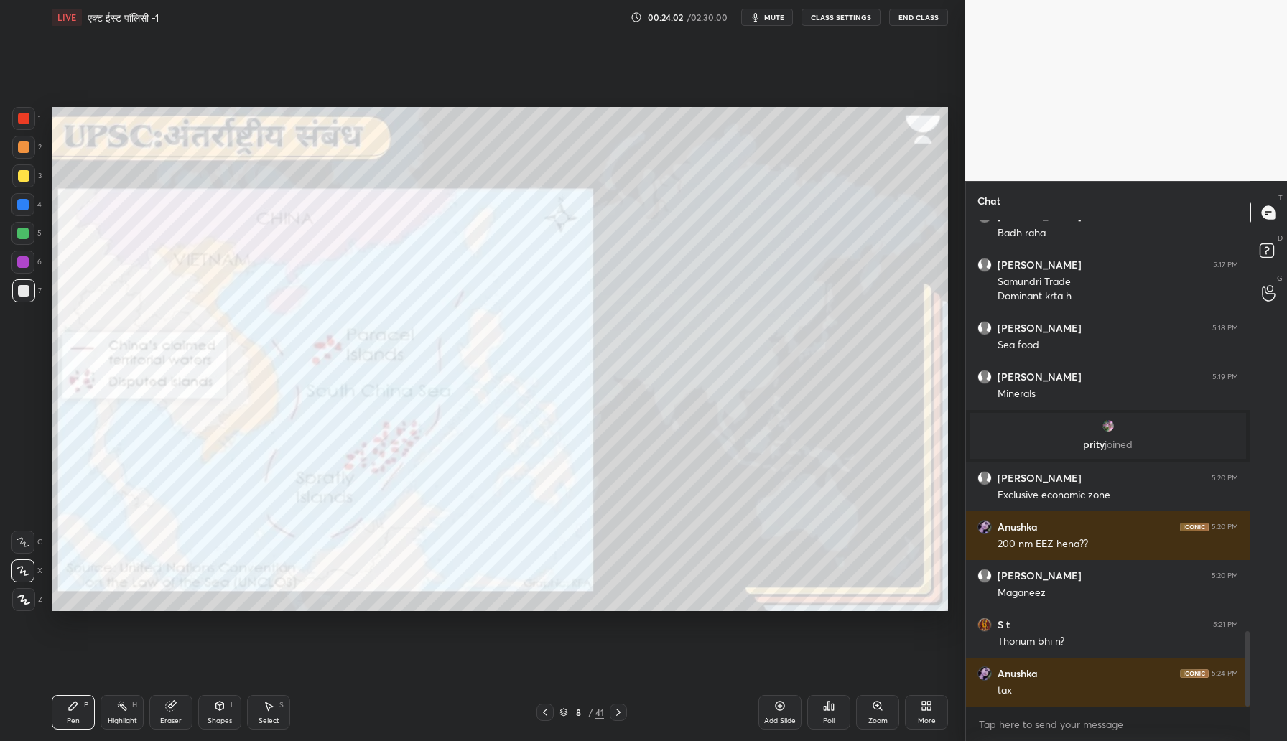
click at [25, 227] on div at bounding box center [22, 233] width 23 height 23
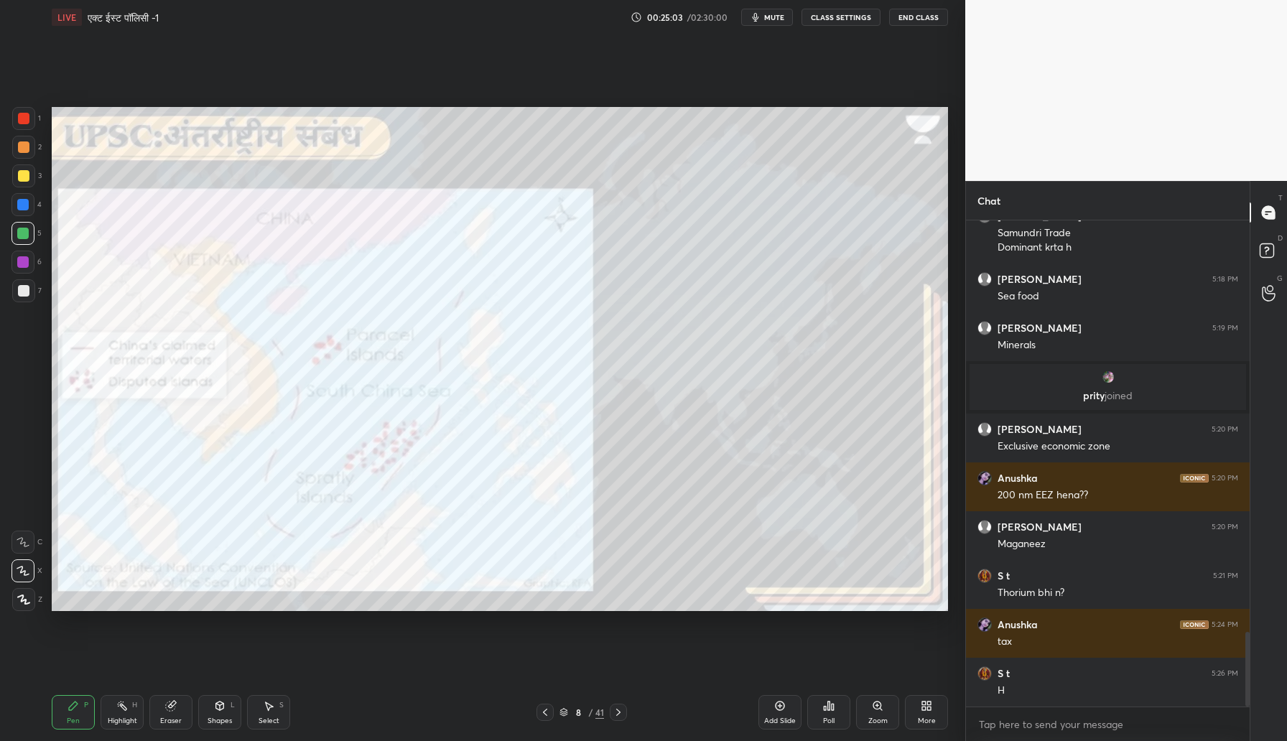
click at [24, 152] on div at bounding box center [23, 146] width 11 height 11
drag, startPoint x: 27, startPoint y: 171, endPoint x: 50, endPoint y: 167, distance: 22.7
click at [37, 168] on div "3" at bounding box center [26, 175] width 29 height 23
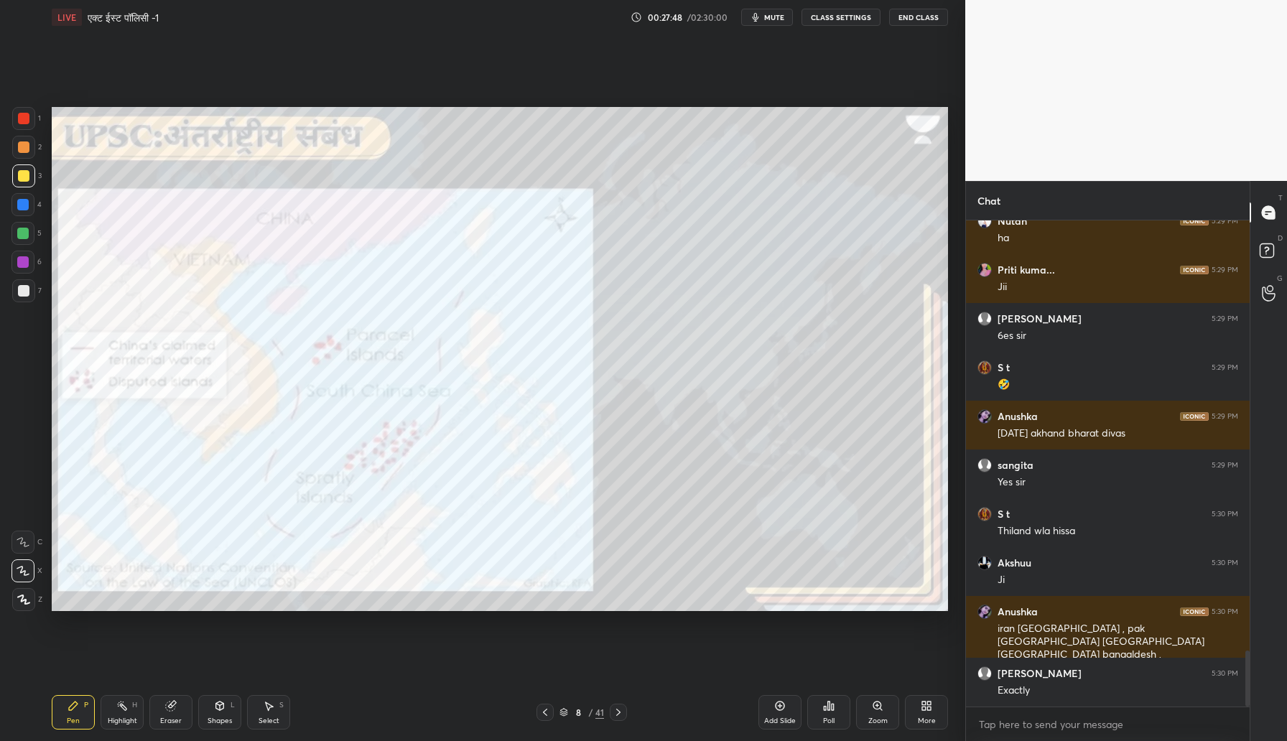
scroll to position [3789, 0]
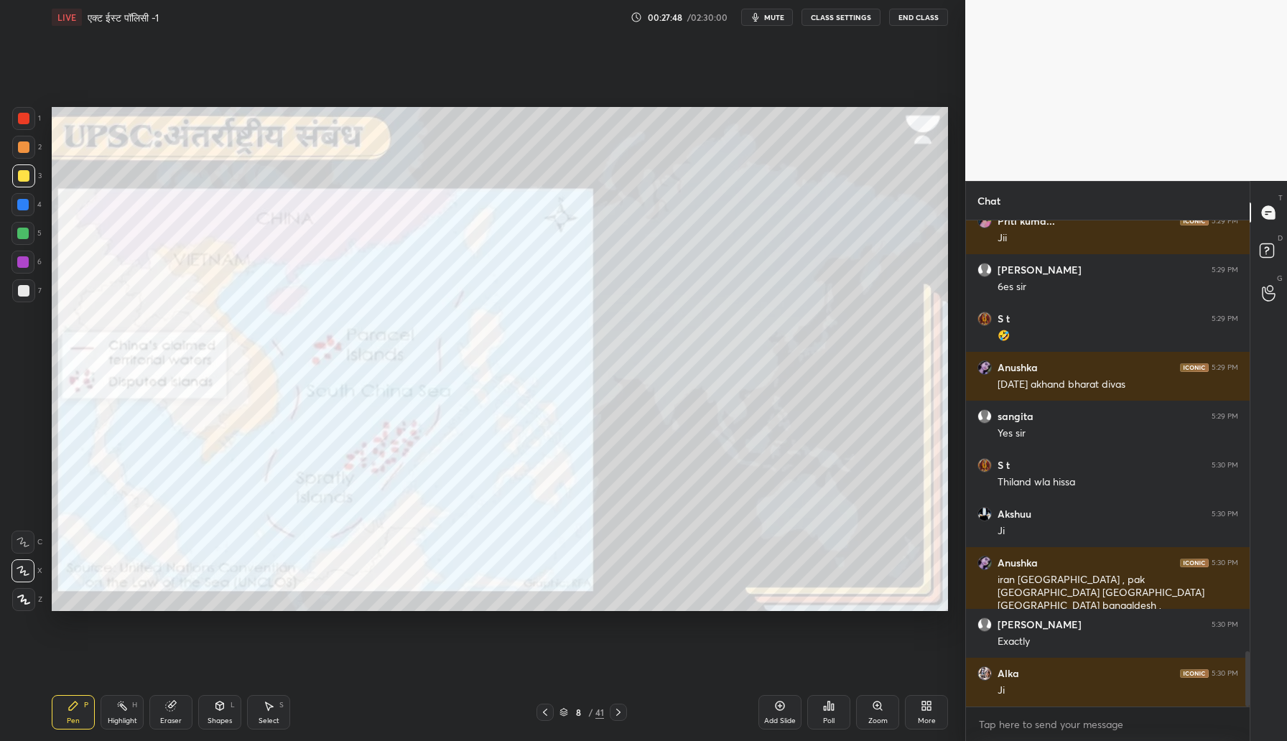
click at [21, 297] on div at bounding box center [23, 290] width 23 height 23
click at [779, 708] on icon at bounding box center [779, 705] width 11 height 11
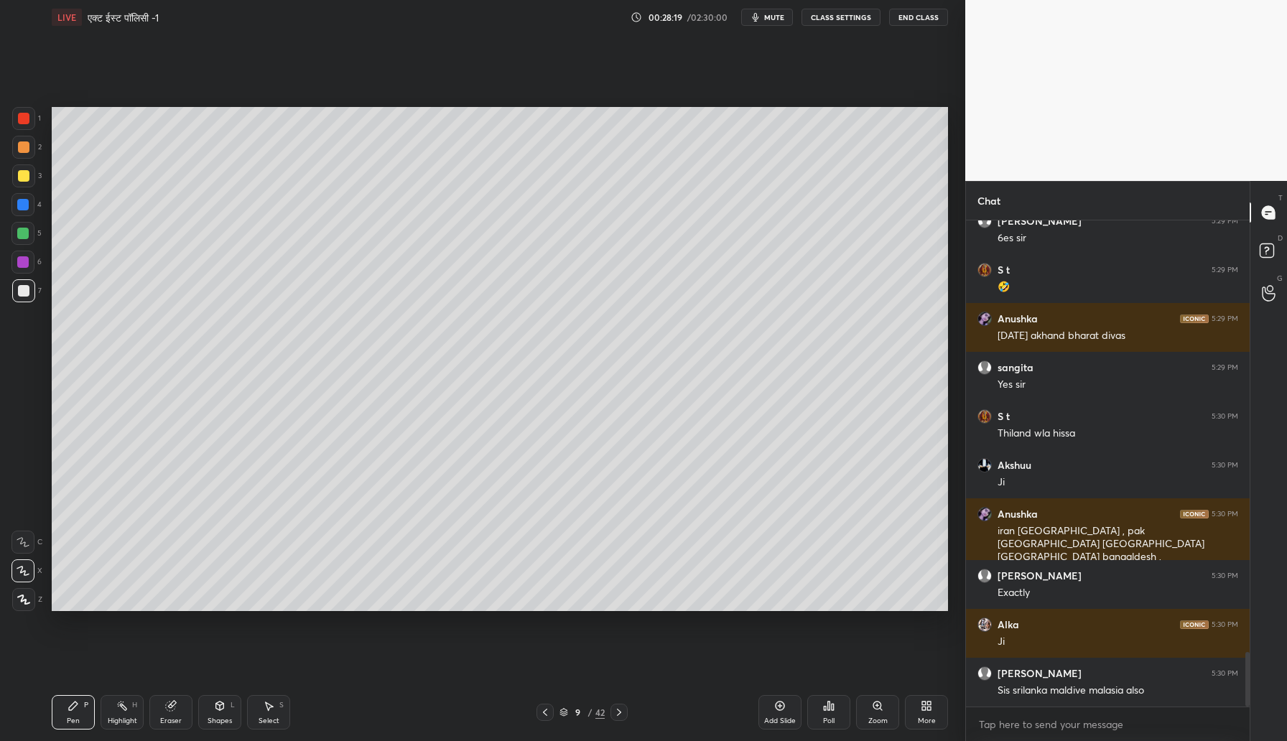
scroll to position [3887, 0]
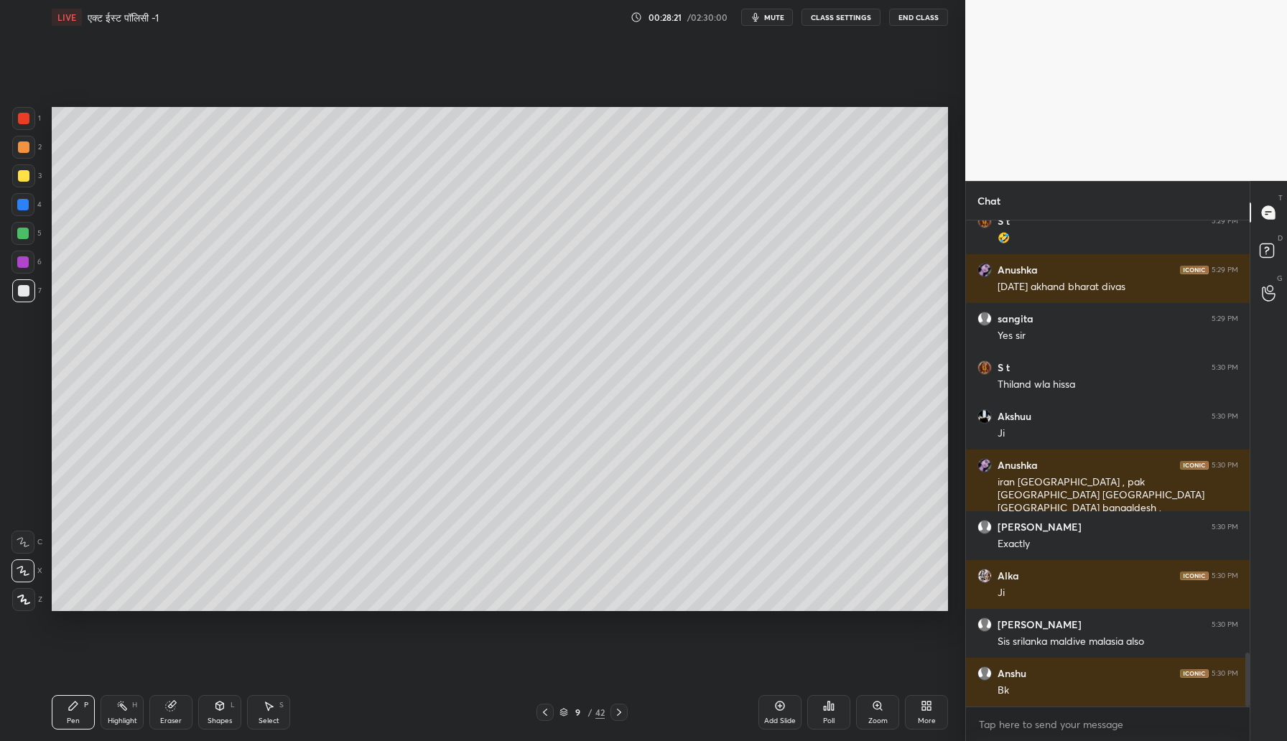
click at [28, 174] on div at bounding box center [23, 175] width 11 height 11
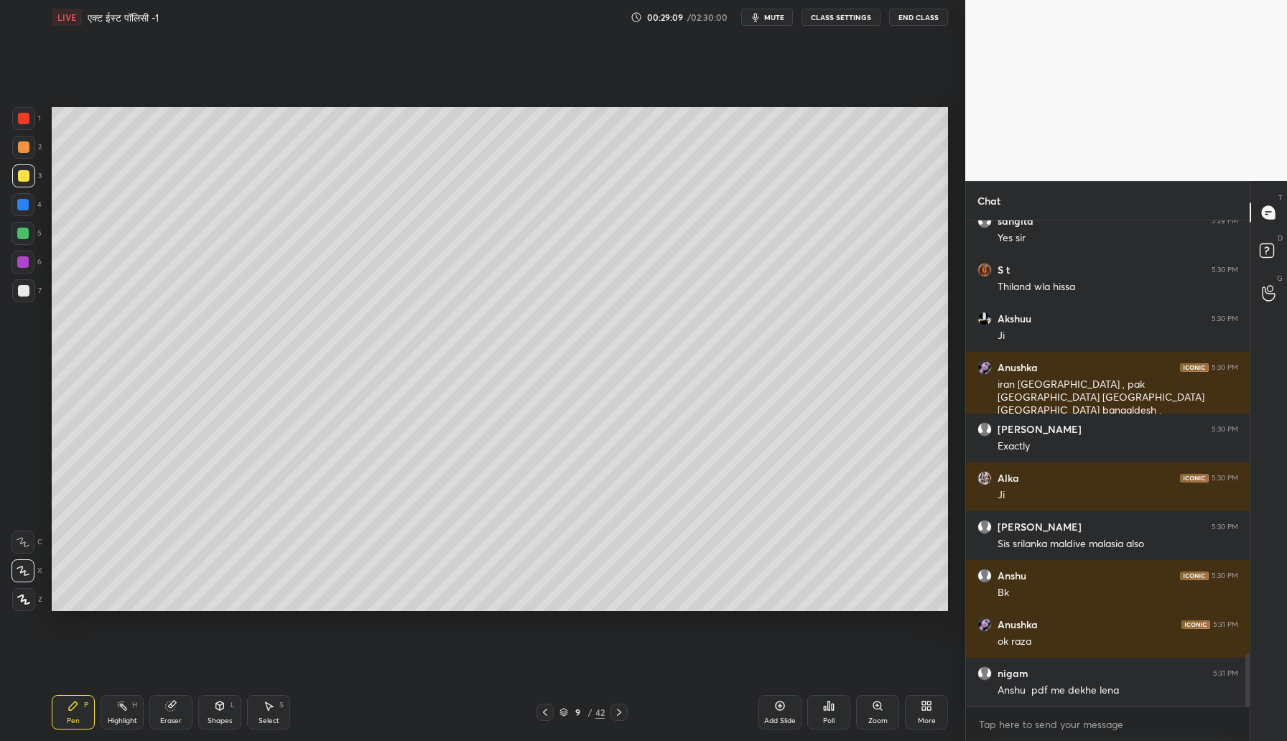
scroll to position [4034, 0]
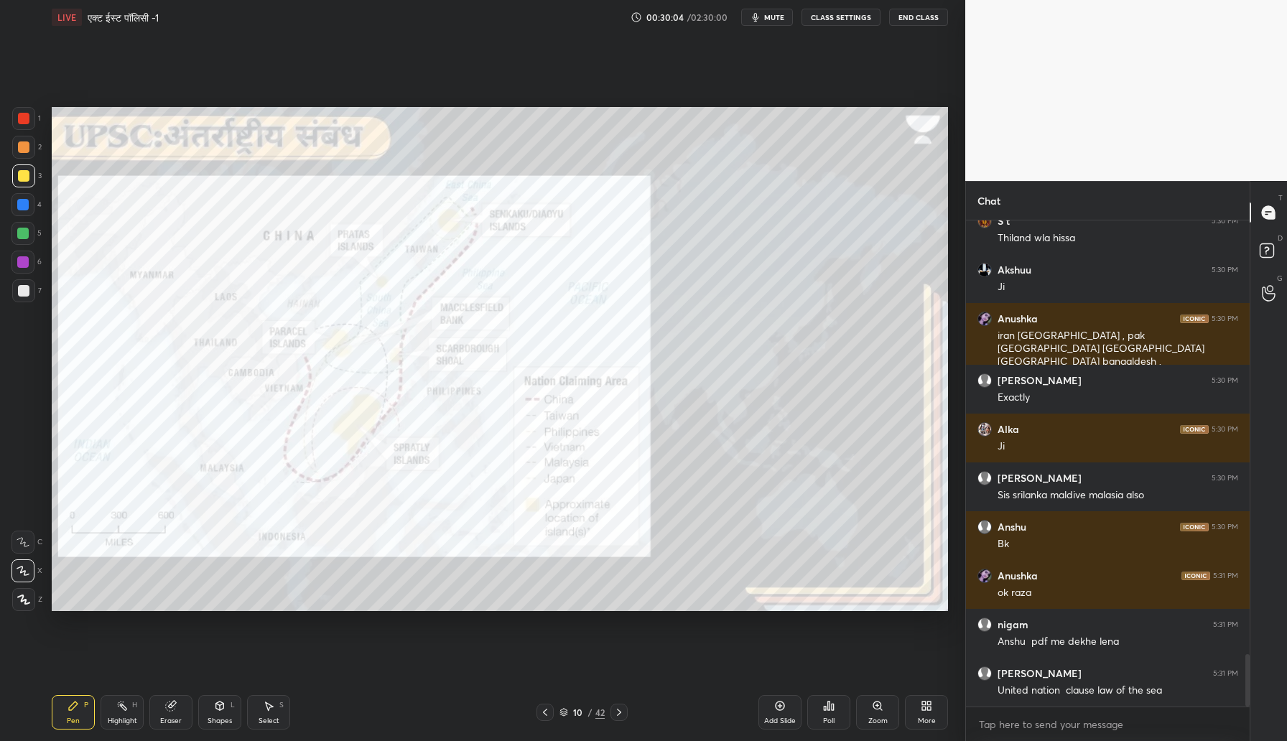
click at [27, 116] on div at bounding box center [23, 118] width 11 height 11
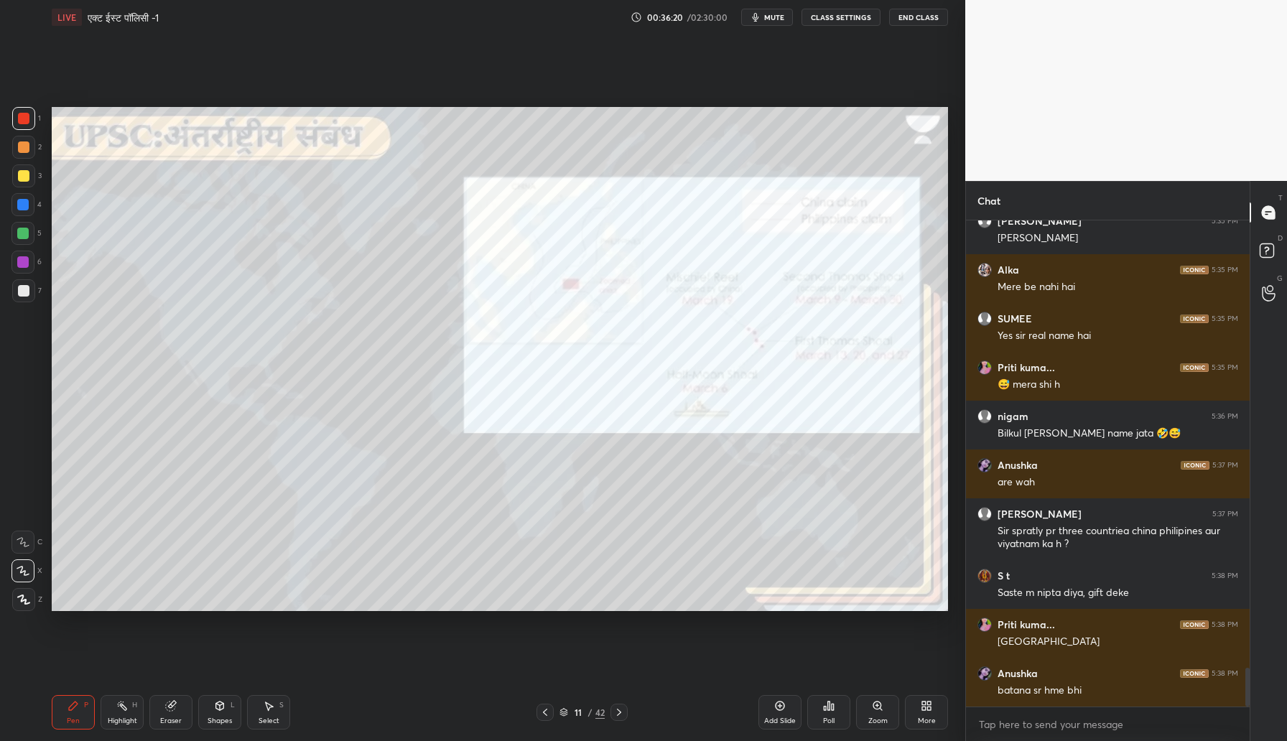
scroll to position [5624, 0]
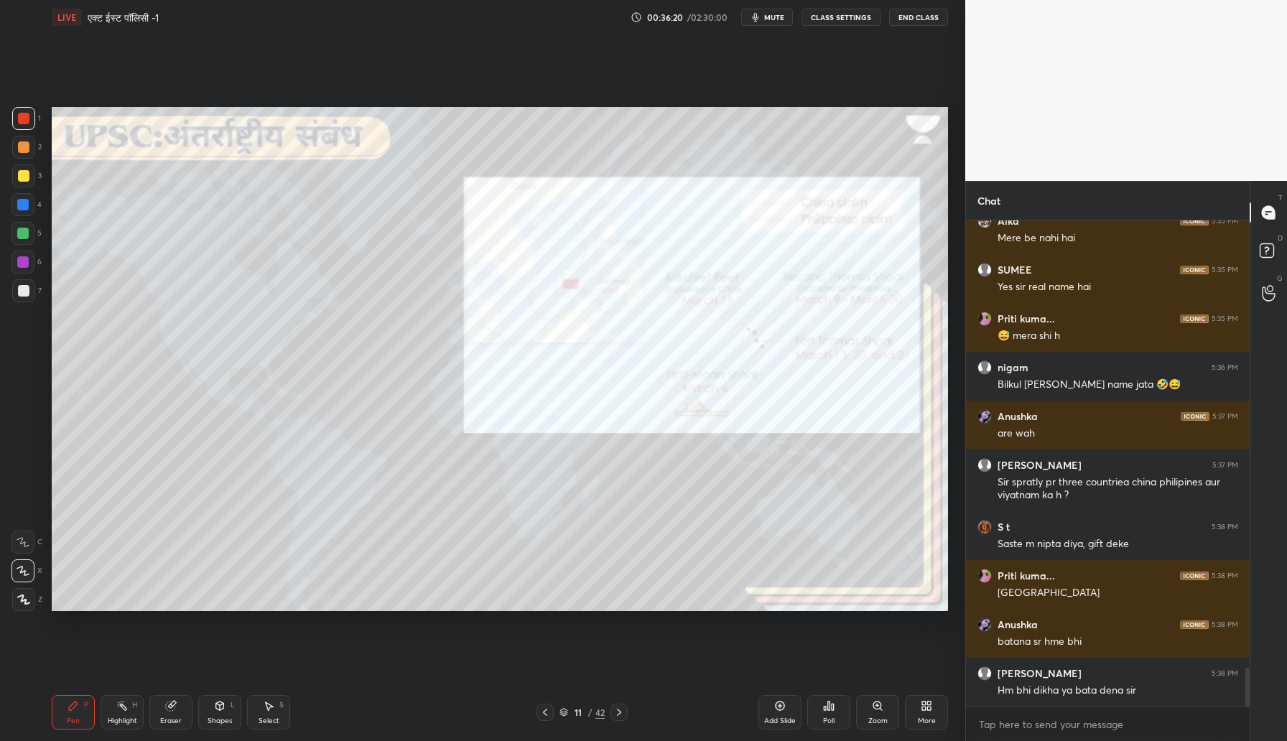
drag, startPoint x: 27, startPoint y: 173, endPoint x: 41, endPoint y: 167, distance: 15.5
click at [29, 171] on div at bounding box center [23, 175] width 23 height 23
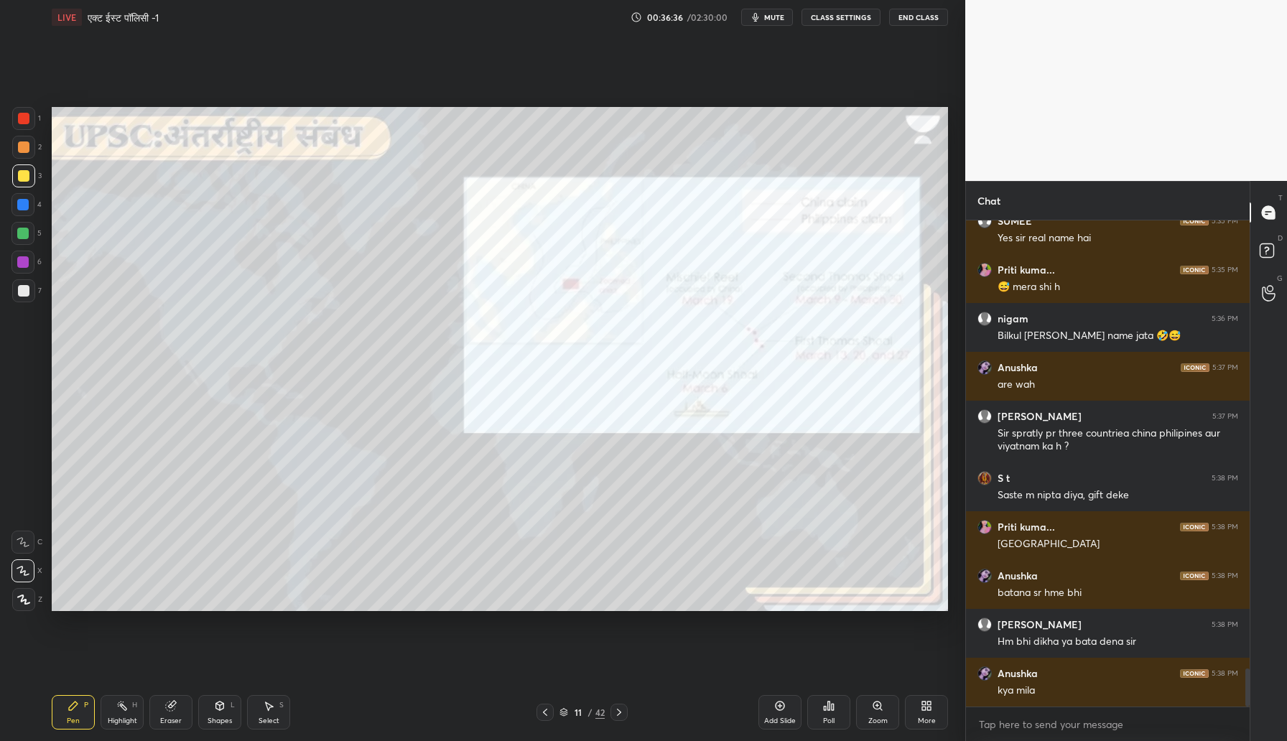
scroll to position [5725, 0]
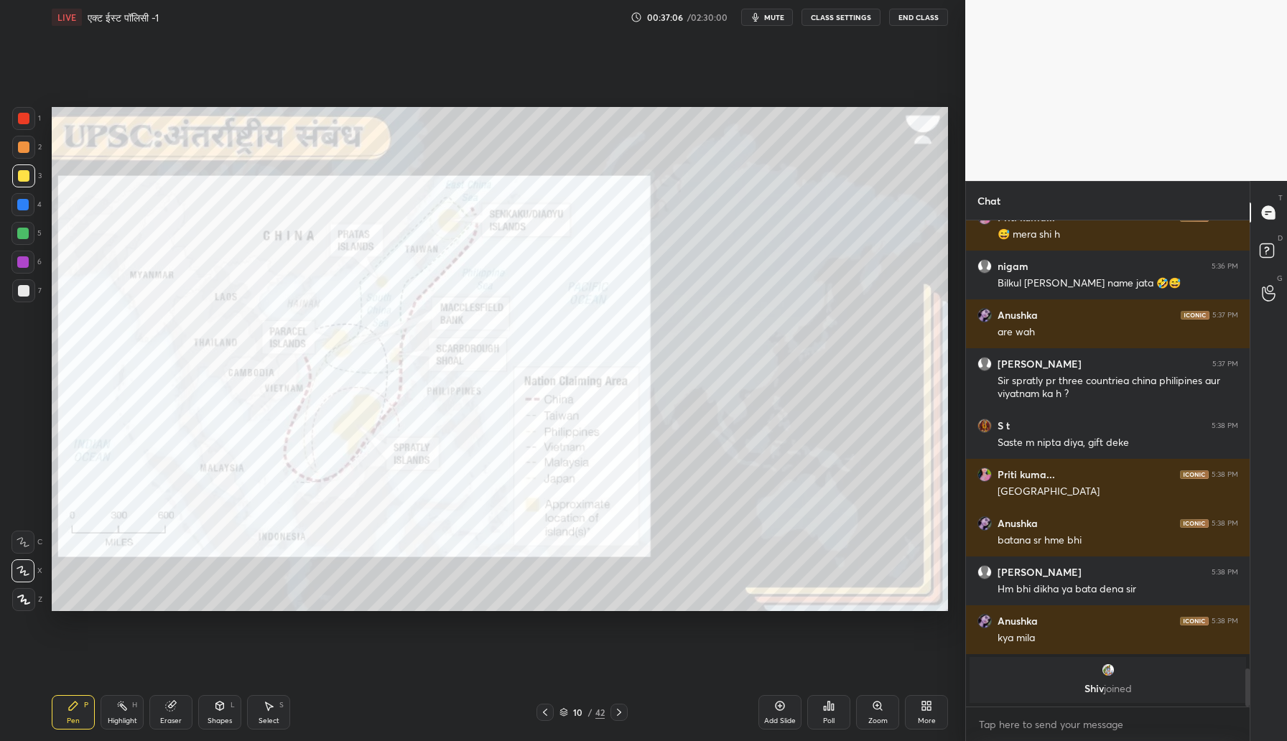
click at [24, 116] on div at bounding box center [23, 118] width 11 height 11
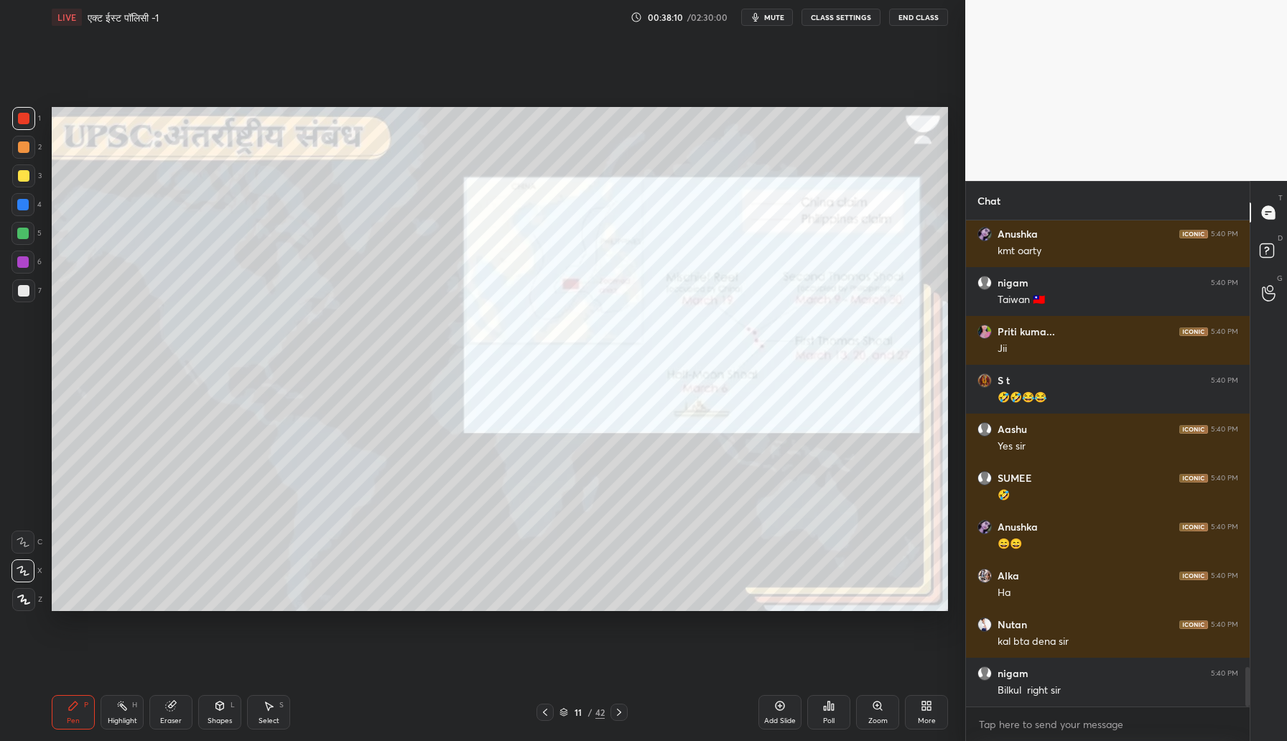
scroll to position [5517, 0]
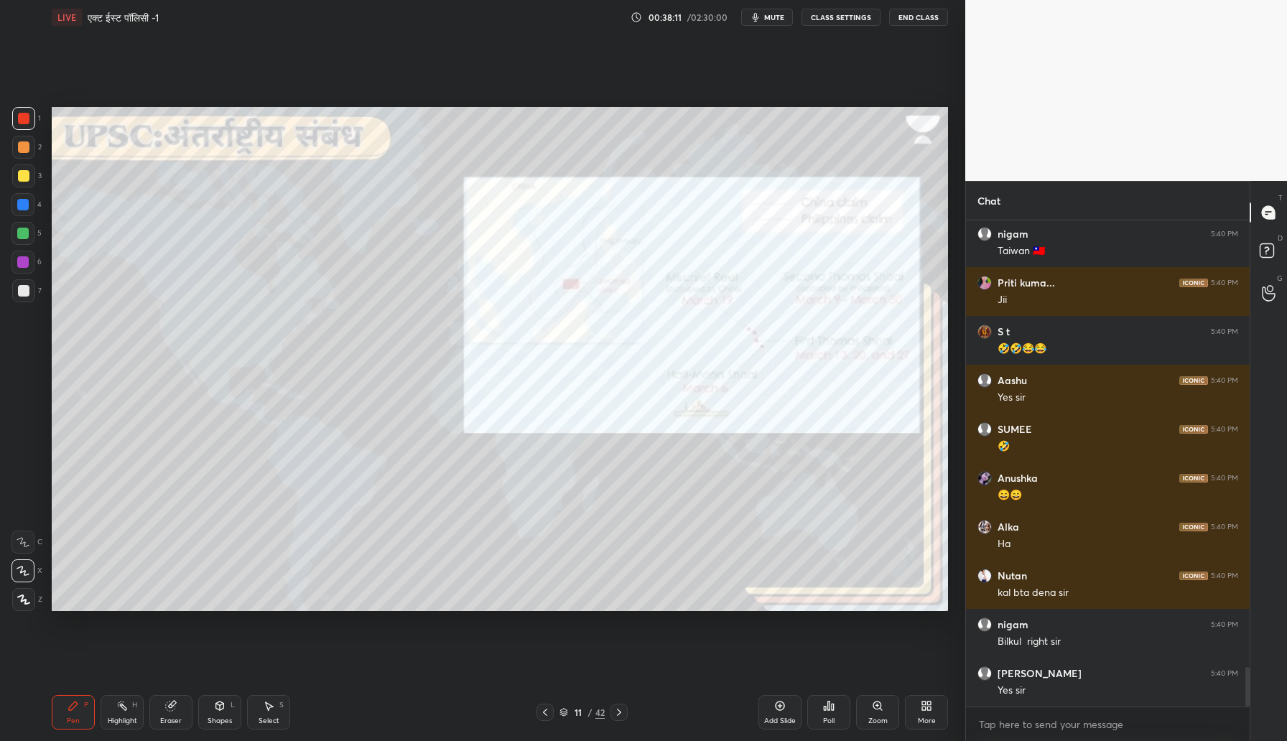
click at [24, 296] on div at bounding box center [23, 290] width 11 height 11
click at [25, 143] on div at bounding box center [23, 146] width 11 height 11
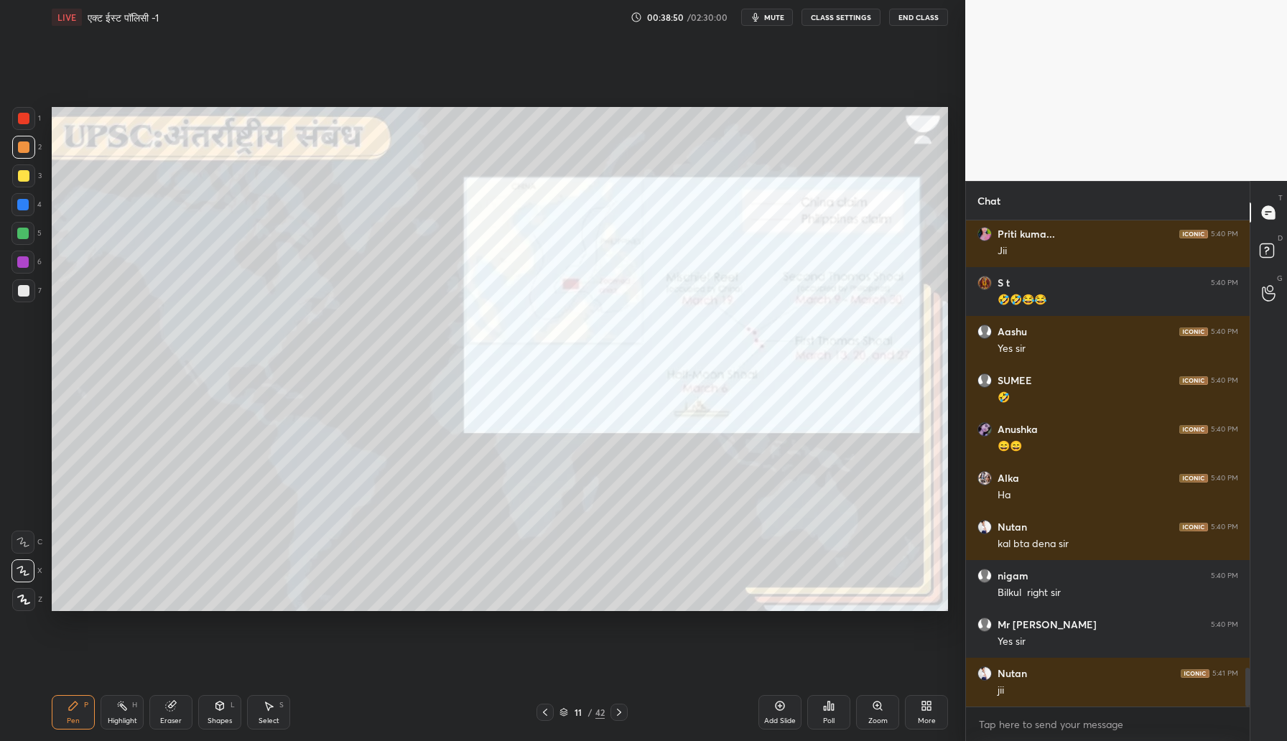
drag, startPoint x: 26, startPoint y: 176, endPoint x: 39, endPoint y: 174, distance: 13.1
click at [26, 176] on div at bounding box center [23, 175] width 11 height 11
click at [24, 294] on div at bounding box center [23, 290] width 11 height 11
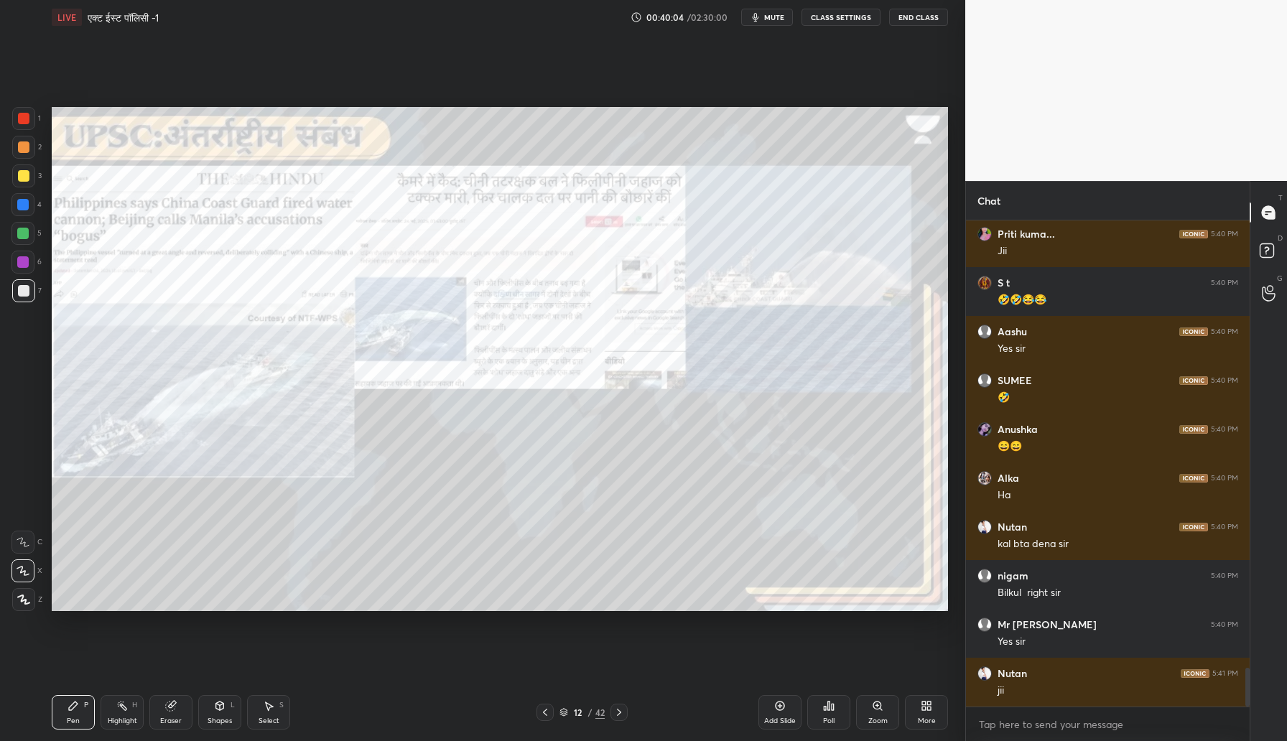
click at [27, 119] on div at bounding box center [23, 118] width 11 height 11
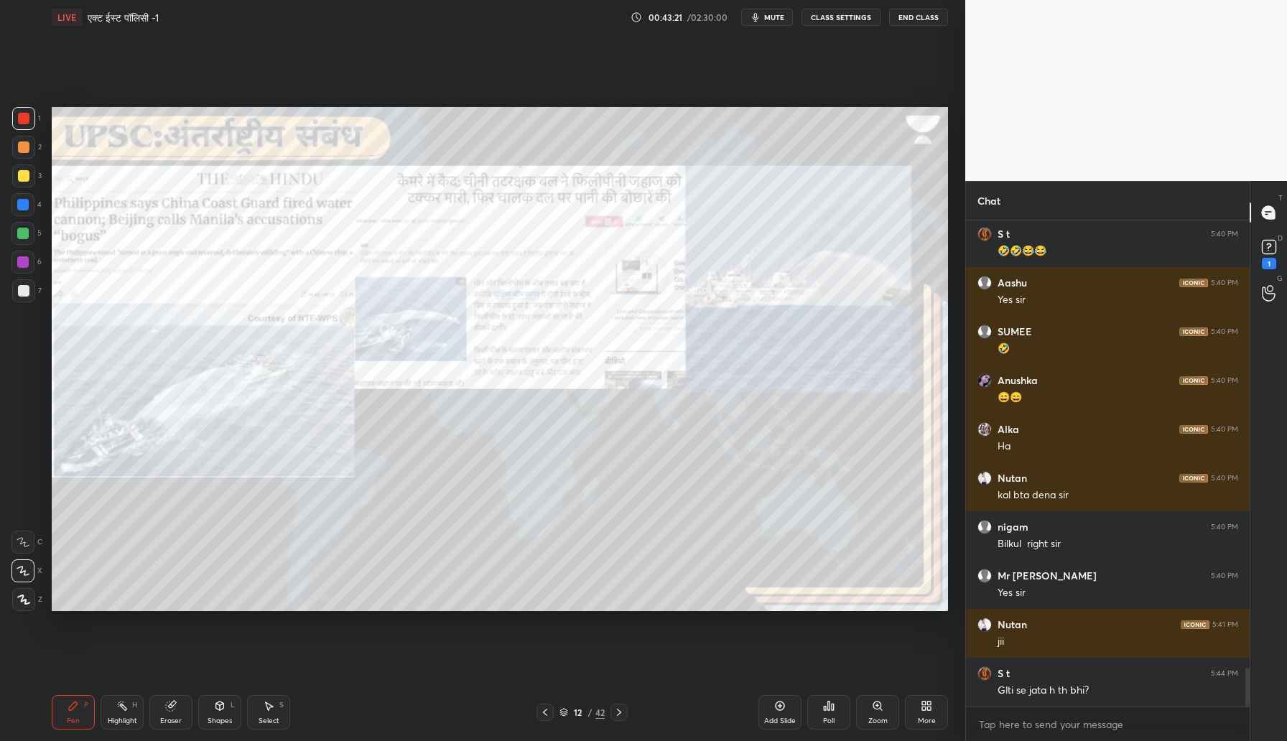
scroll to position [5677, 0]
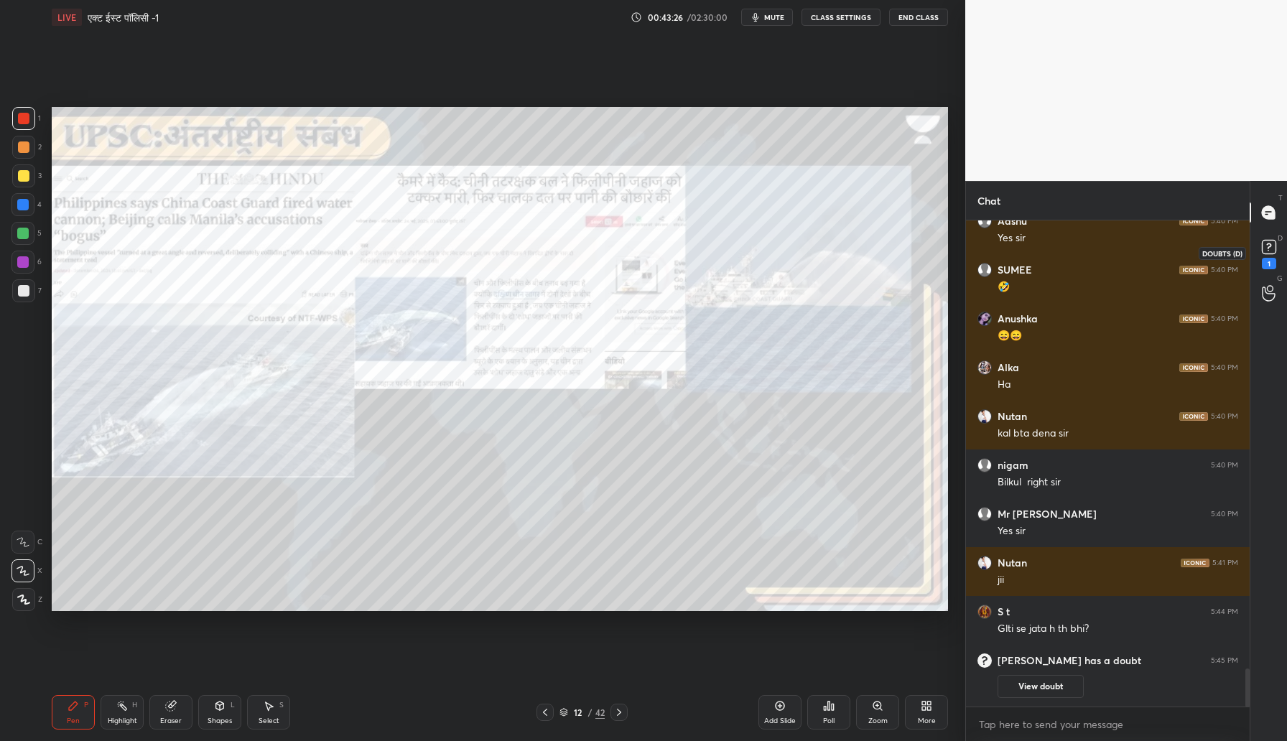
click at [1263, 247] on rect at bounding box center [1269, 248] width 14 height 14
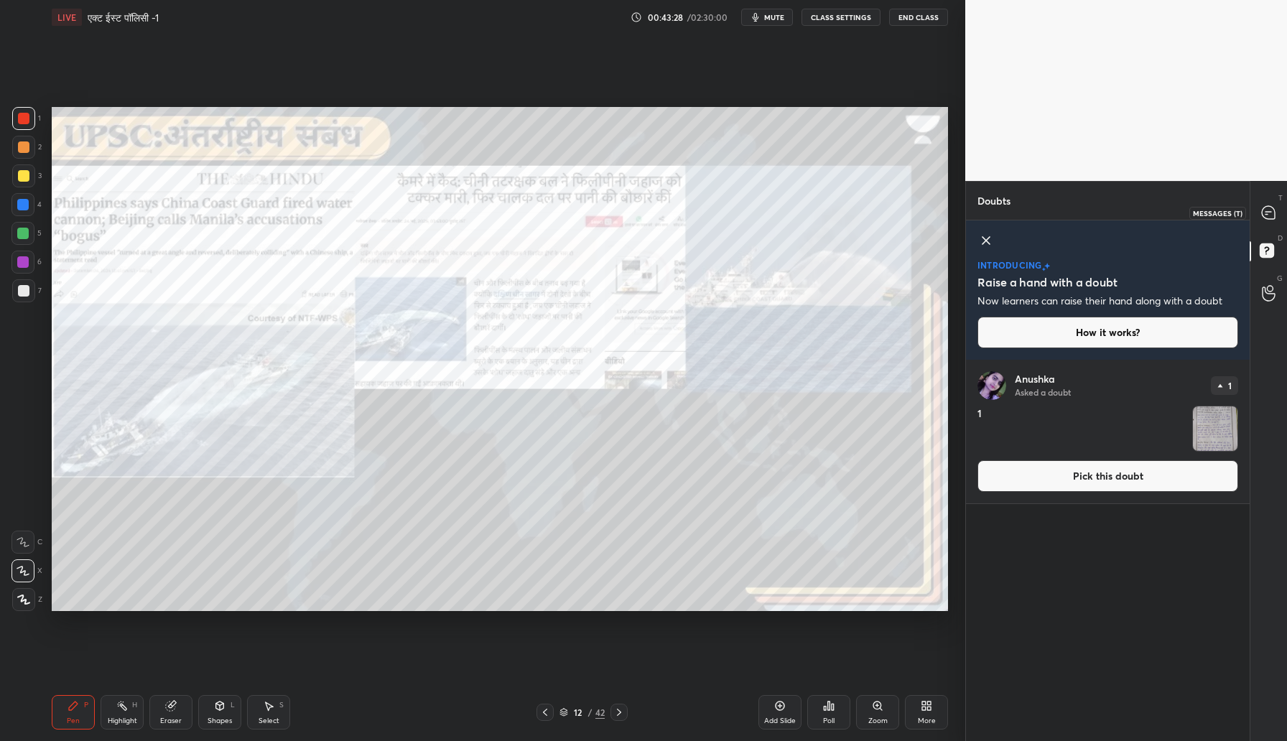
click at [1265, 208] on icon at bounding box center [1268, 212] width 13 height 13
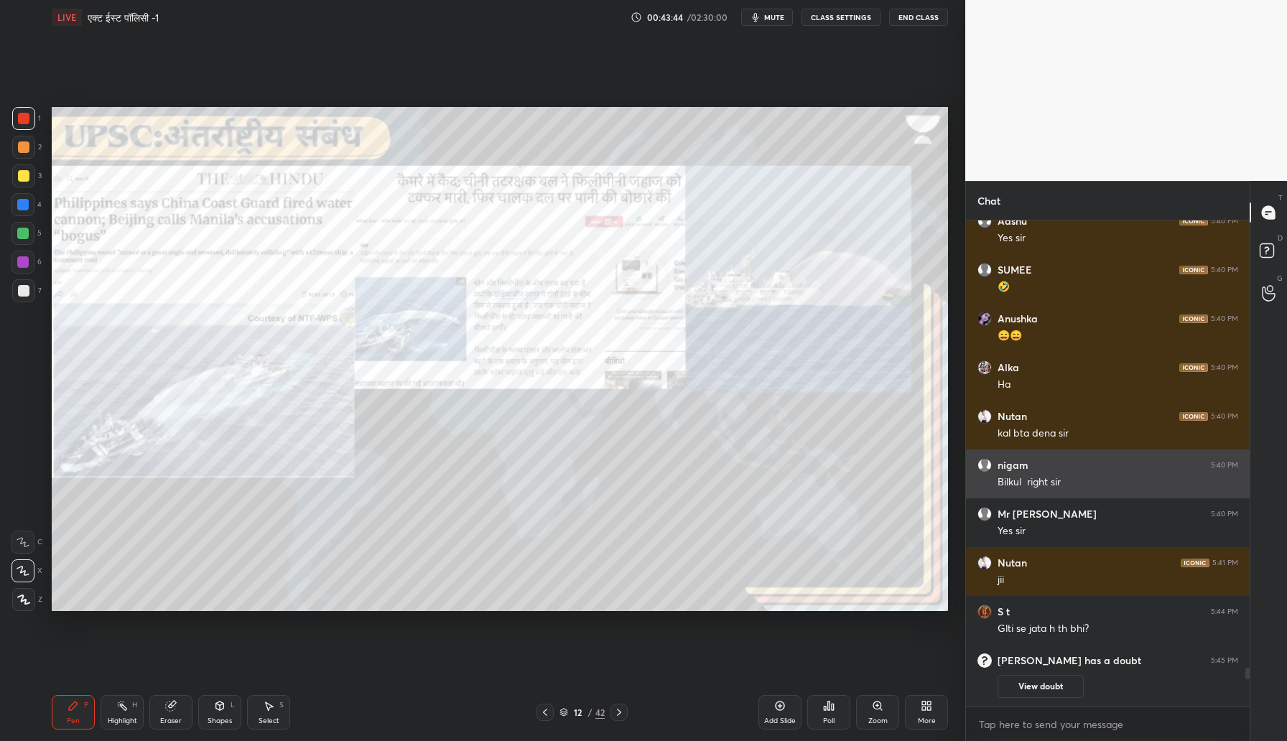
scroll to position [5683, 0]
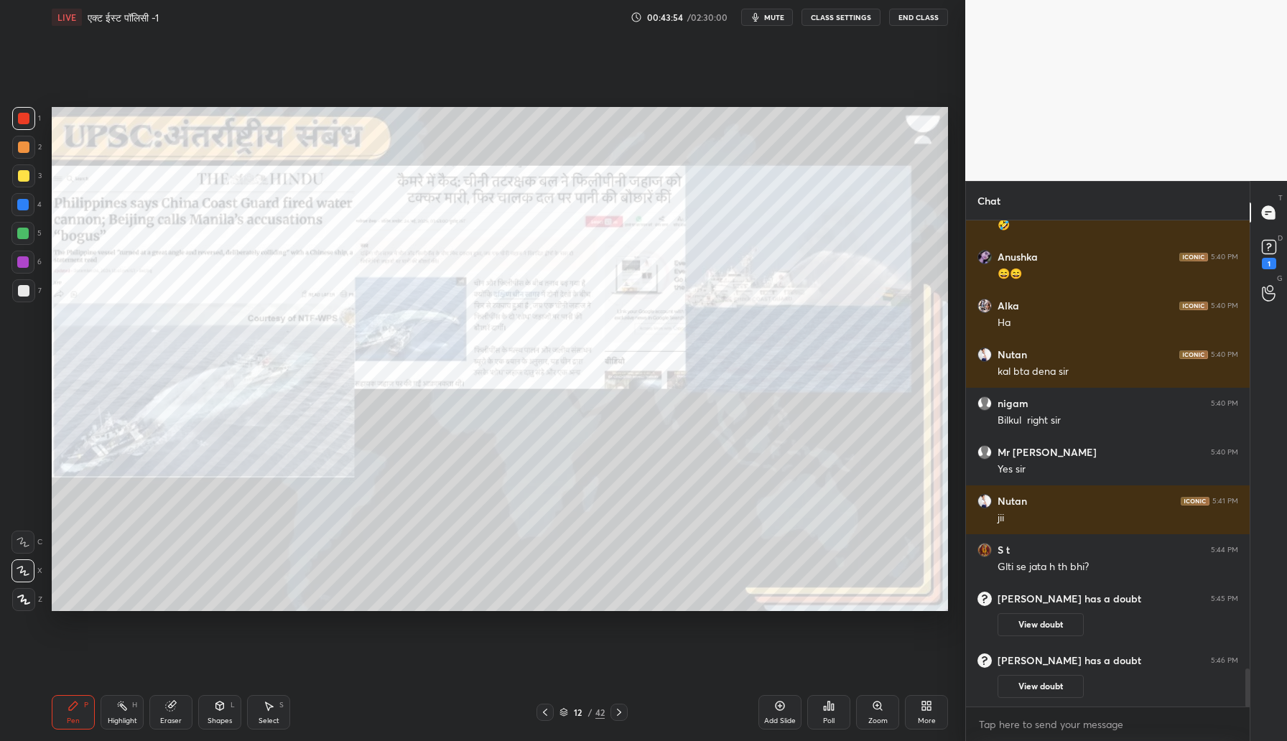
click at [20, 172] on div at bounding box center [23, 175] width 11 height 11
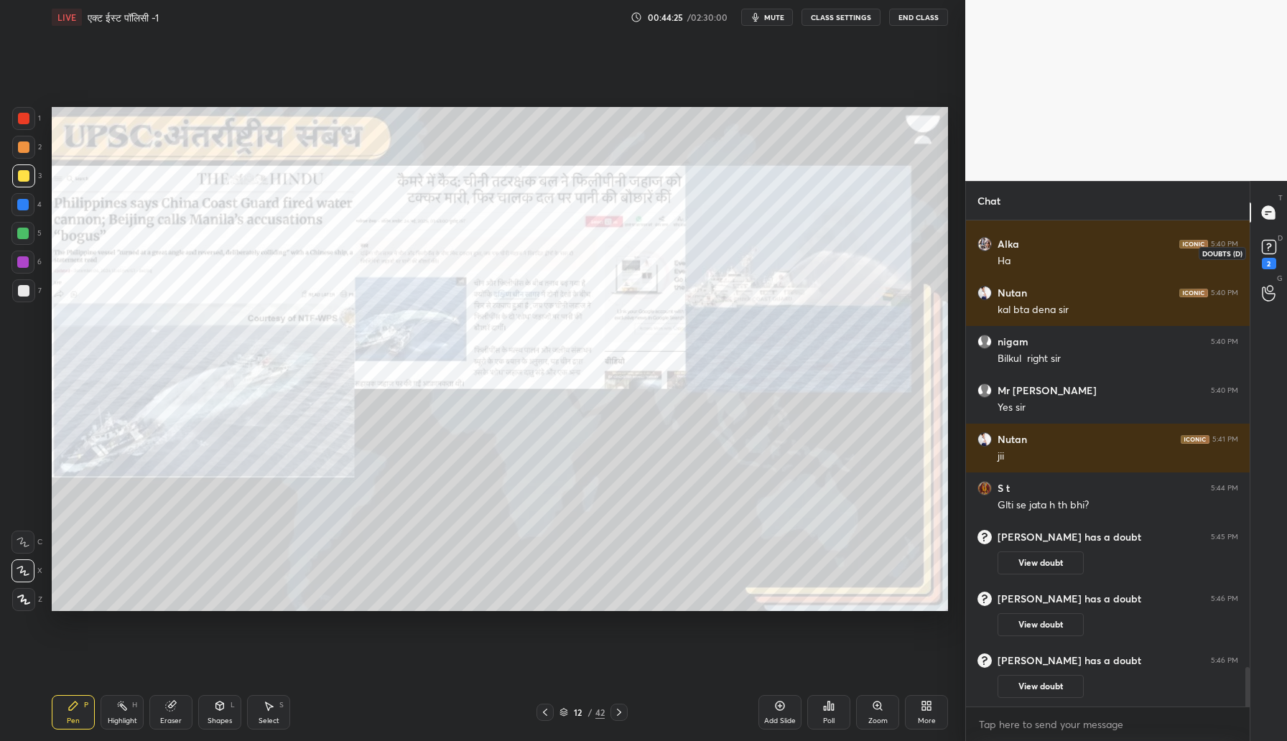
click at [1260, 246] on icon at bounding box center [1269, 247] width 22 height 22
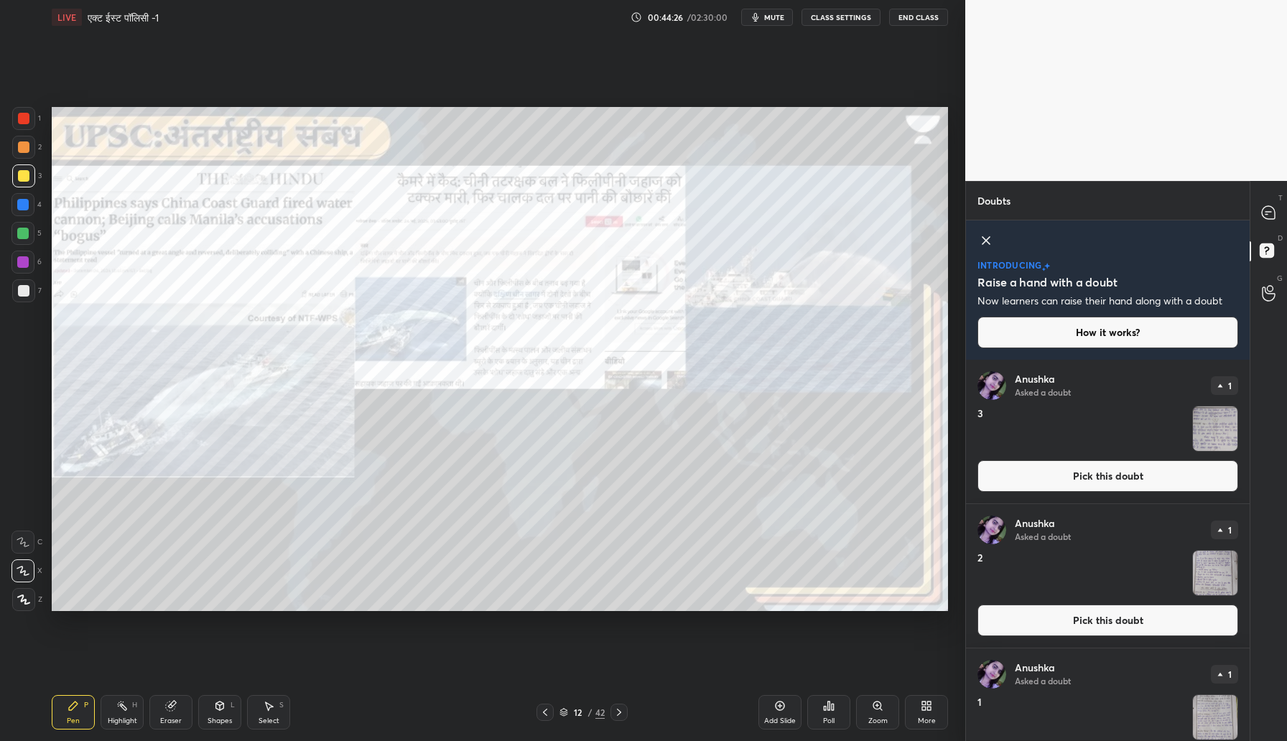
scroll to position [52, 0]
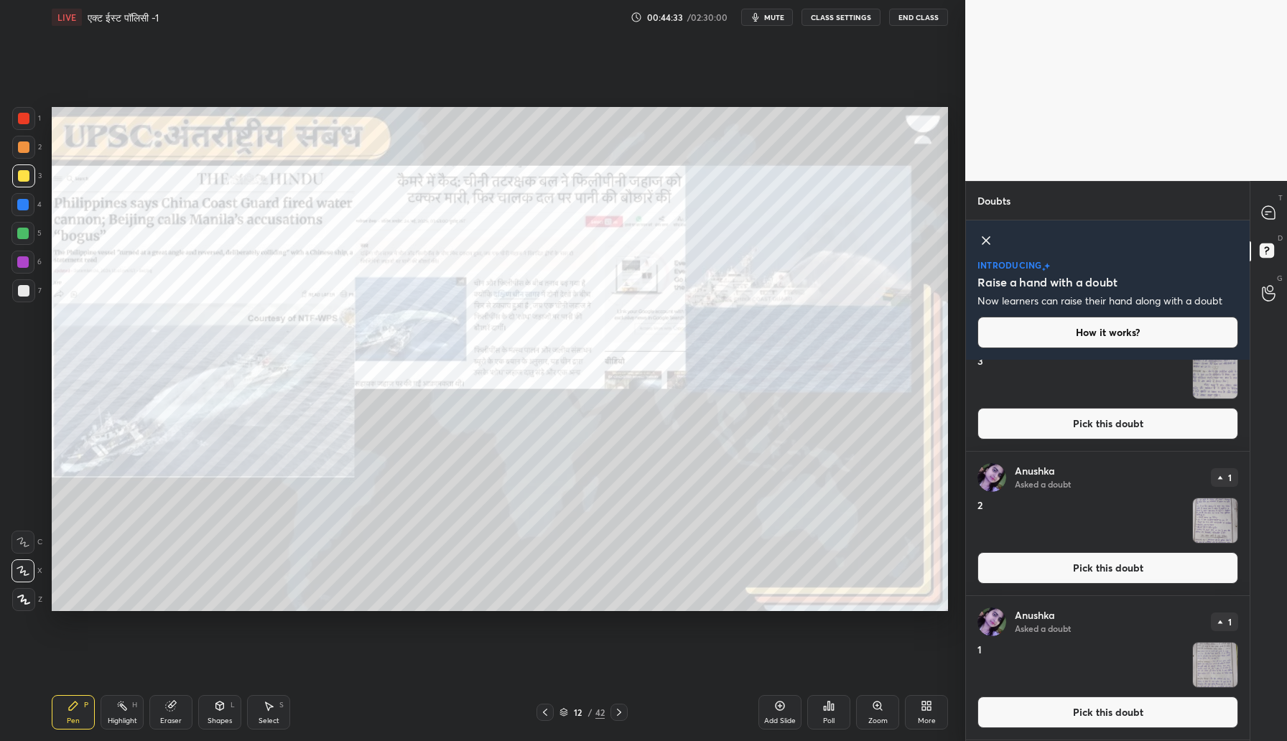
click at [1055, 719] on button "Pick this doubt" at bounding box center [1108, 713] width 261 height 32
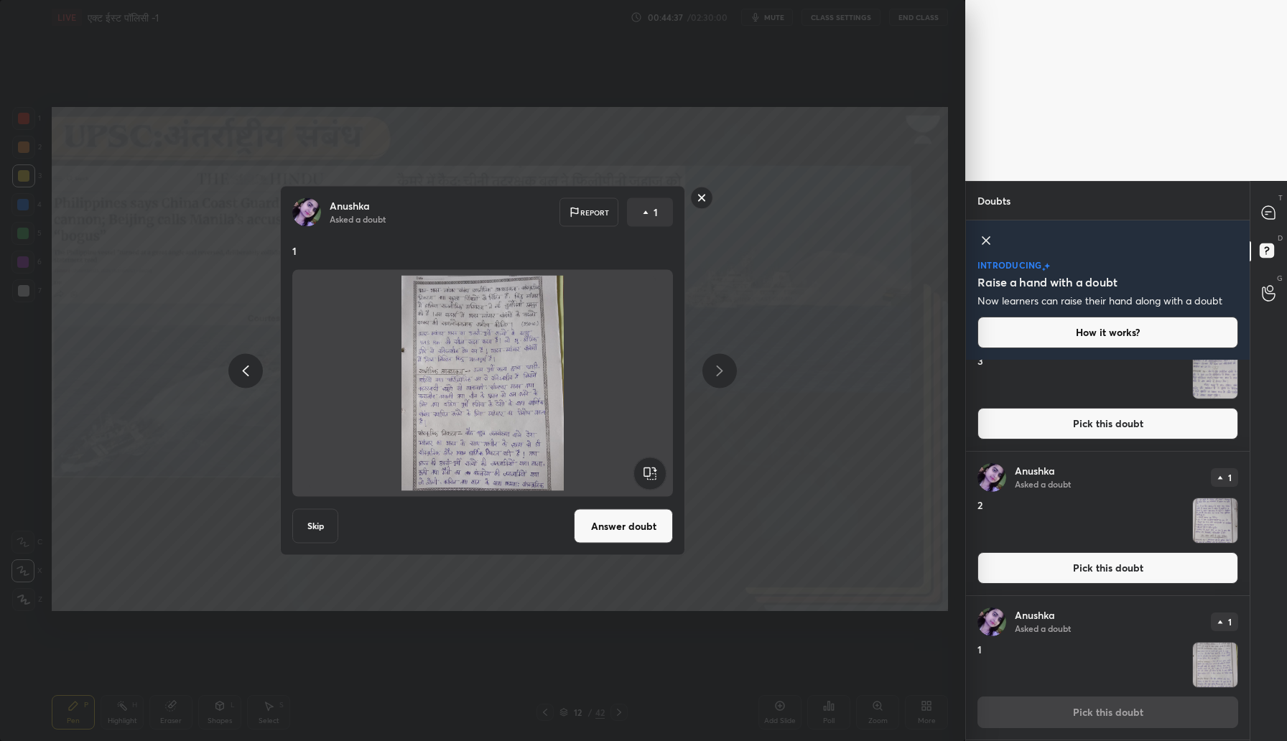
click at [705, 203] on rect at bounding box center [702, 198] width 22 height 22
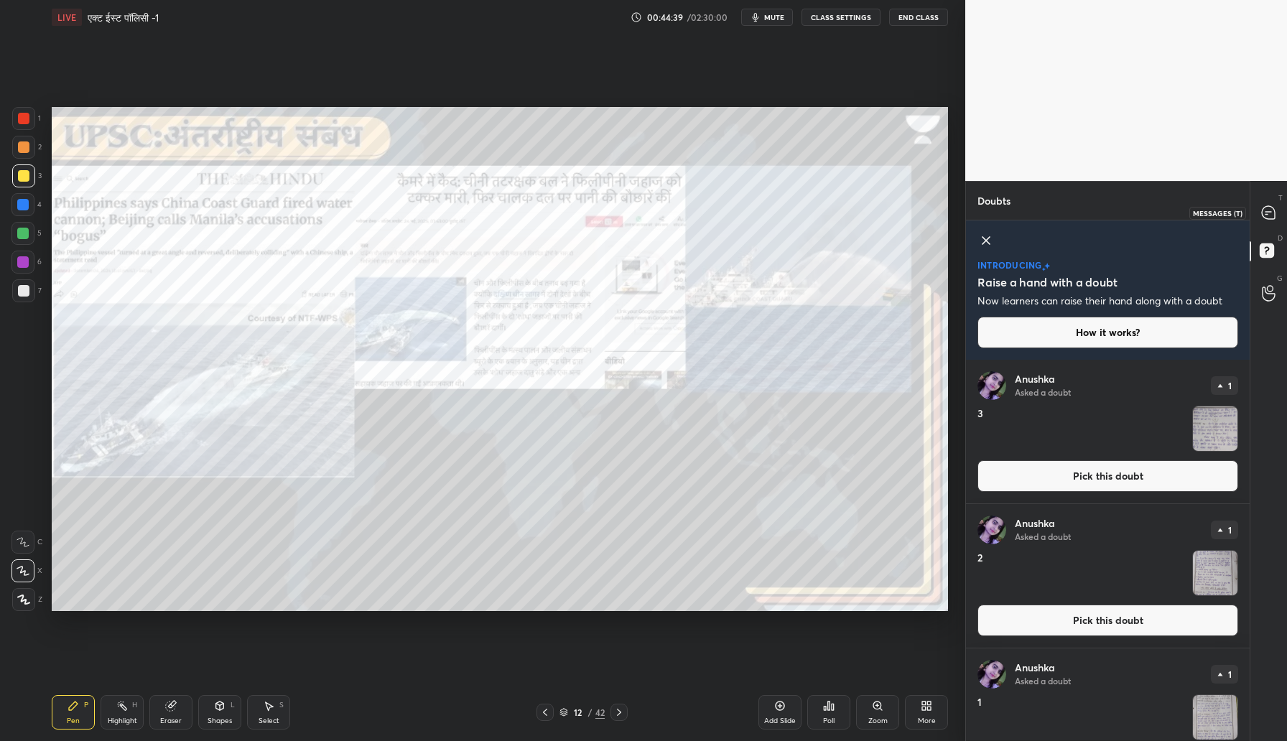
click at [1270, 218] on icon at bounding box center [1268, 212] width 13 height 13
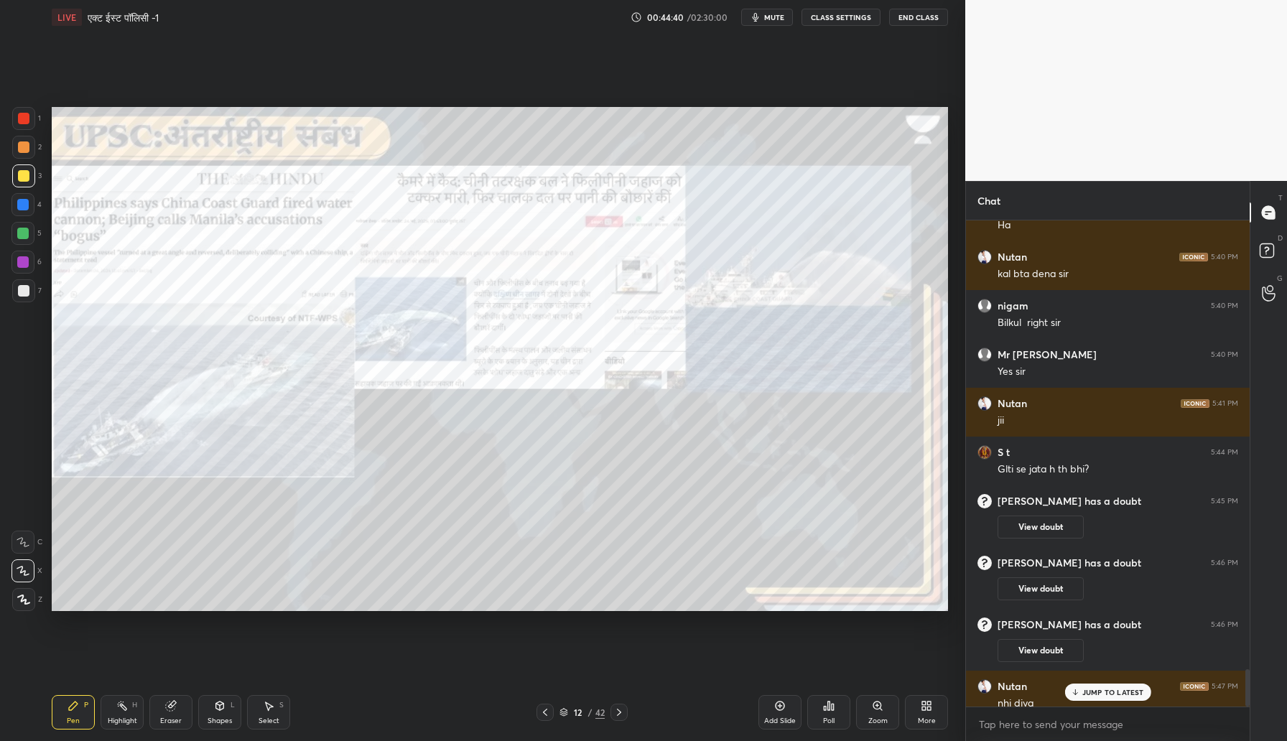
scroll to position [5900, 0]
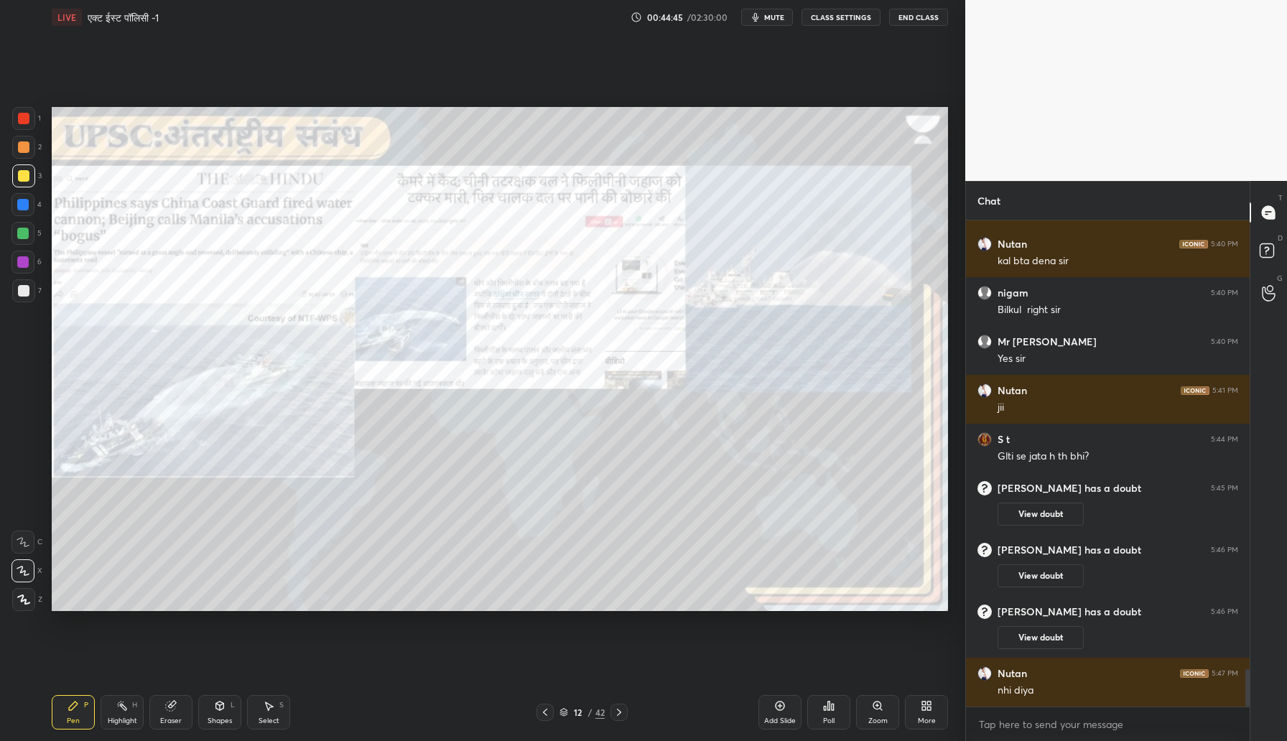
drag, startPoint x: 788, startPoint y: 713, endPoint x: 783, endPoint y: 707, distance: 7.6
click at [785, 709] on div "Add Slide" at bounding box center [779, 712] width 43 height 34
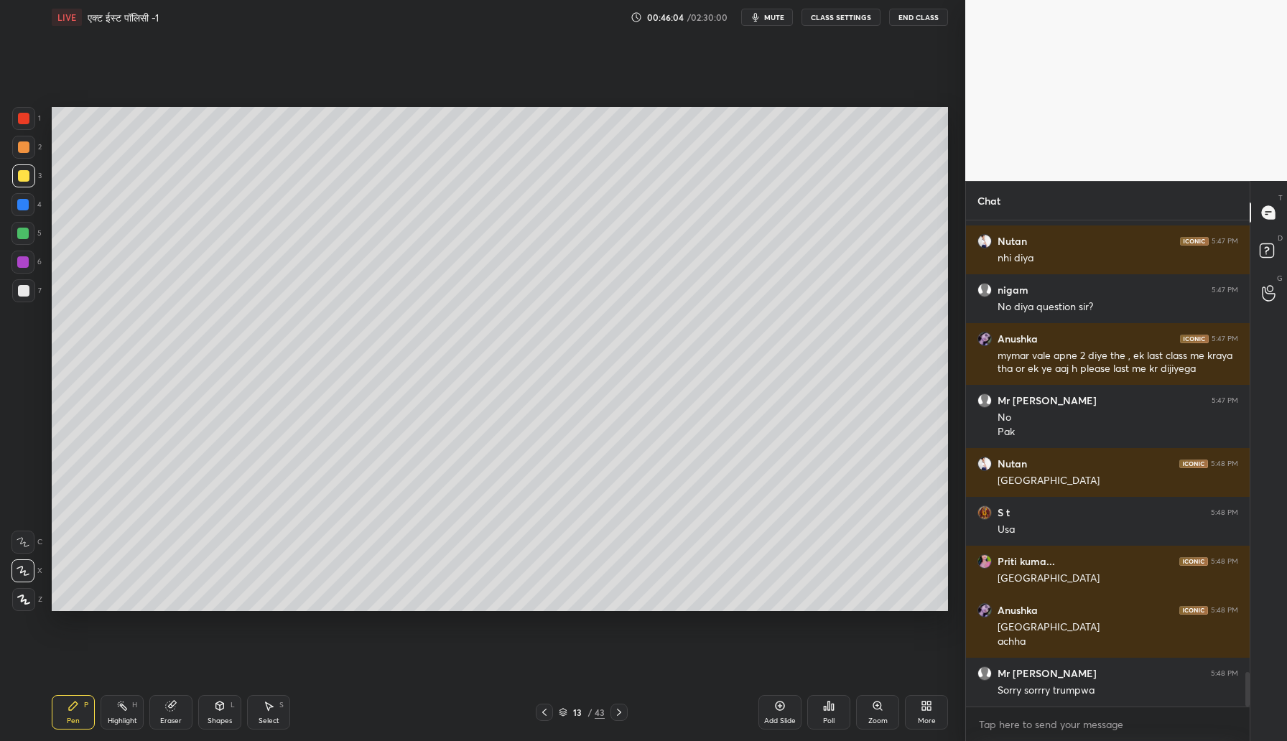
scroll to position [6381, 0]
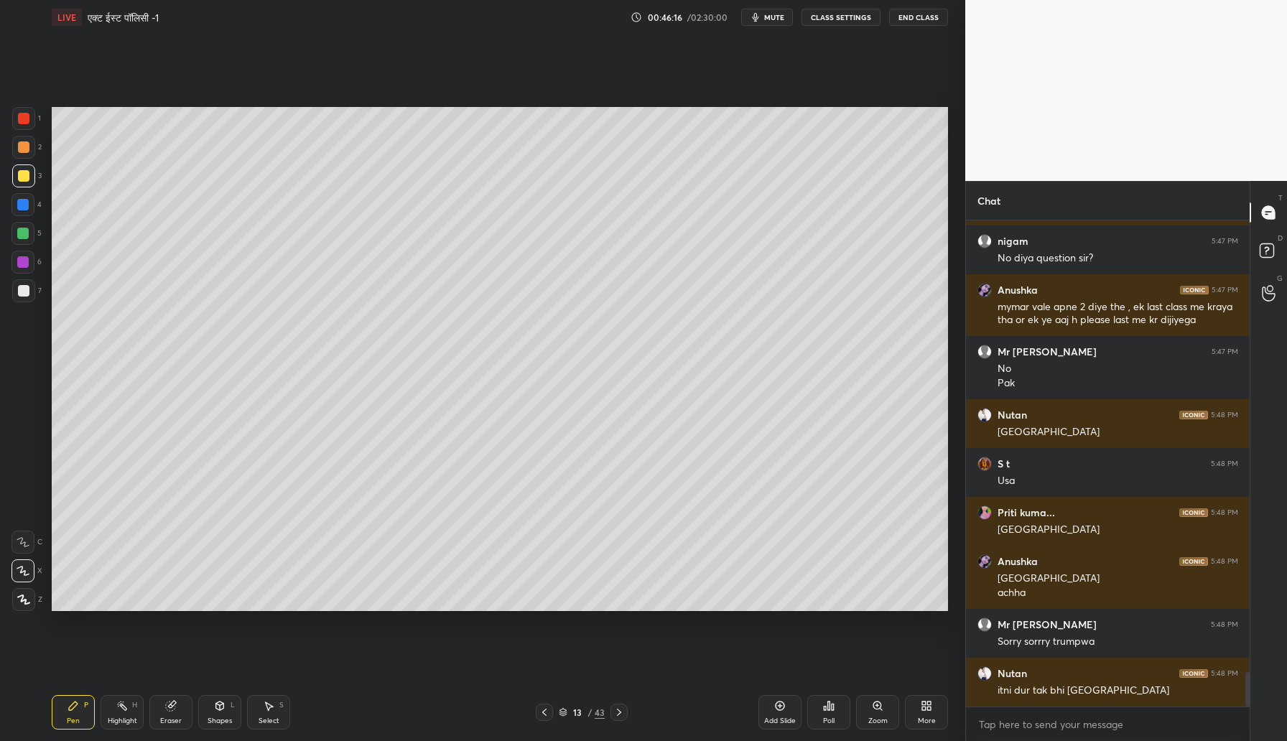
click at [27, 291] on div at bounding box center [23, 290] width 11 height 11
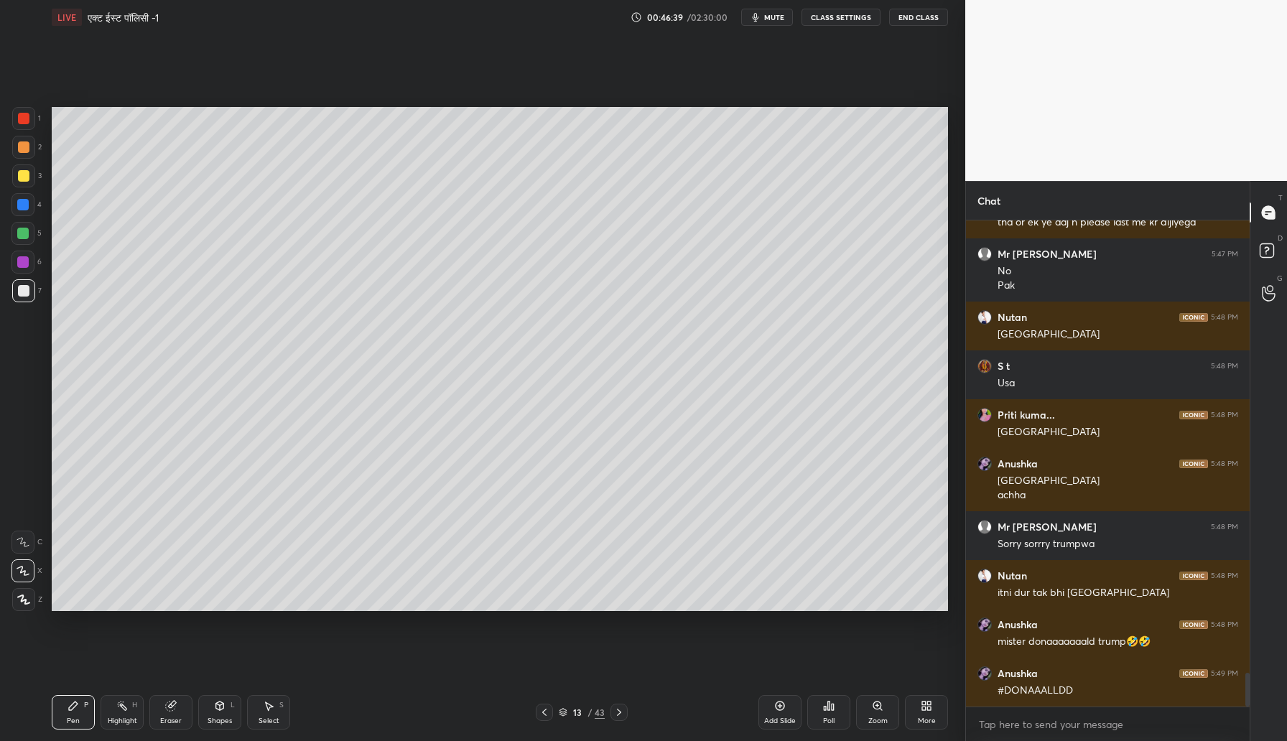
scroll to position [6528, 0]
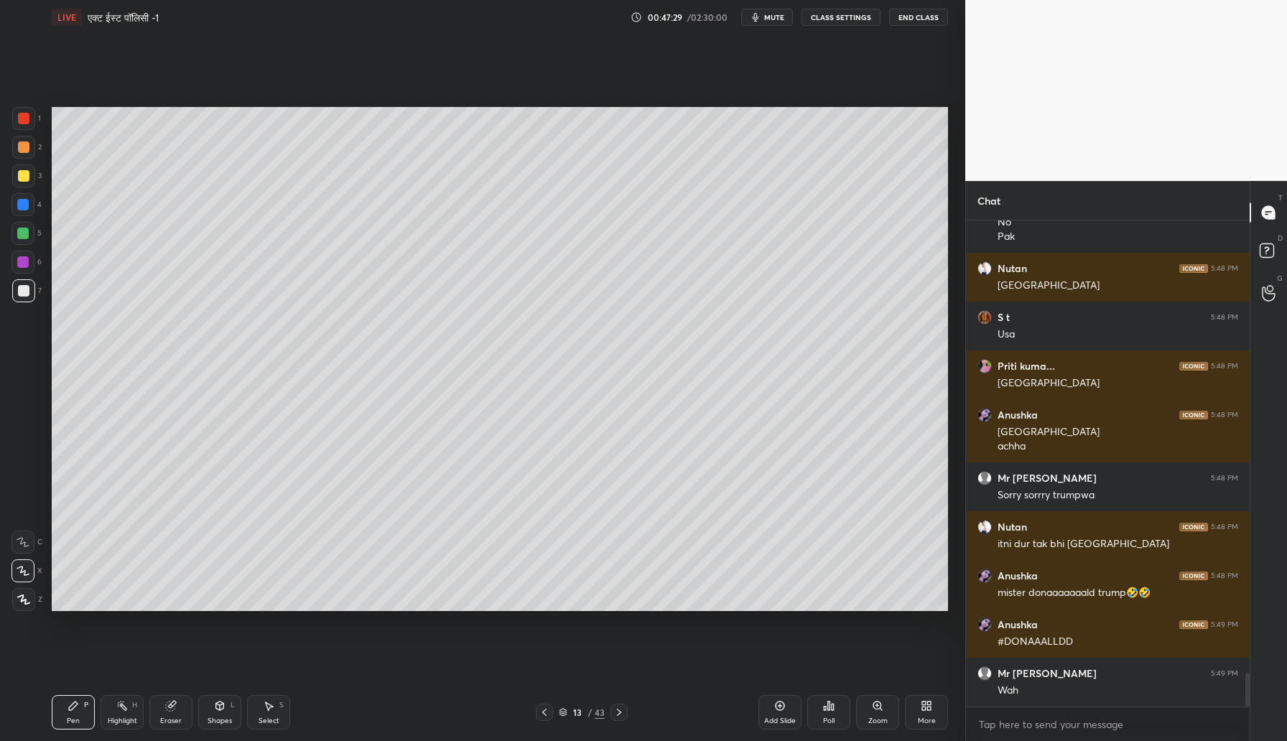
click at [27, 236] on div at bounding box center [22, 233] width 11 height 11
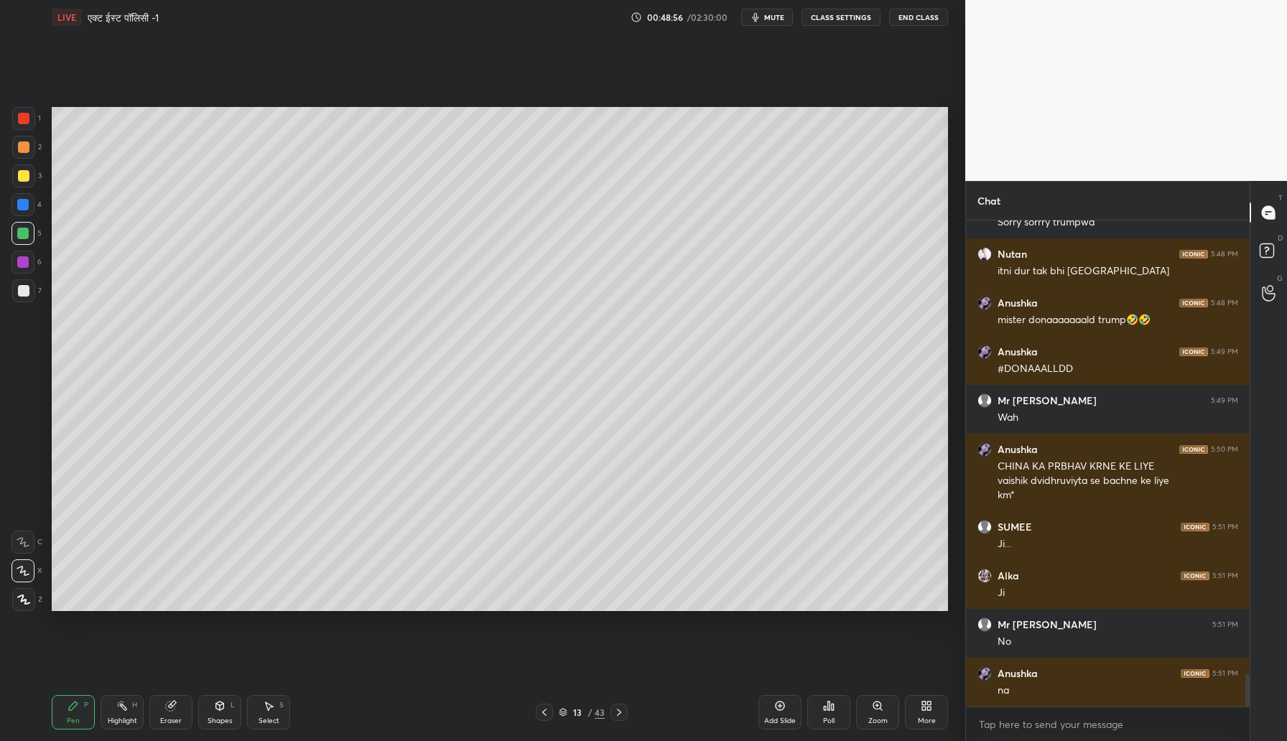
scroll to position [6850, 0]
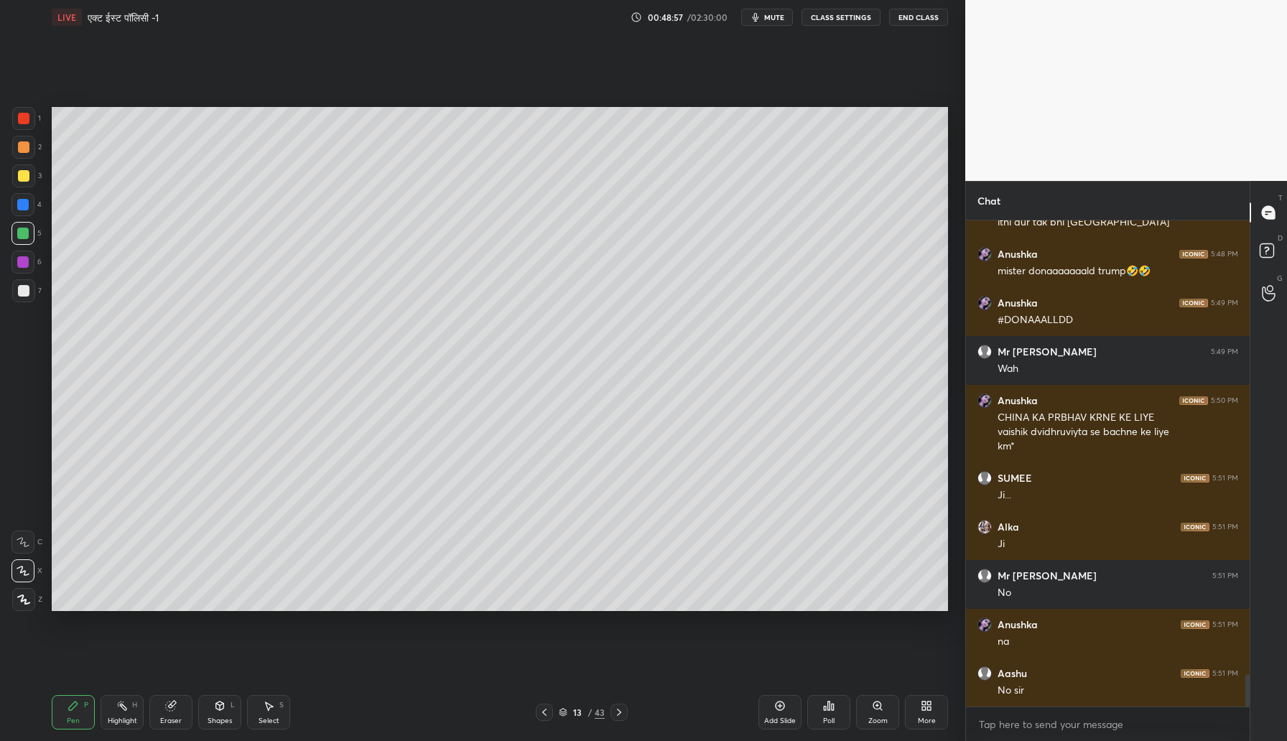
click at [777, 718] on div "Add Slide" at bounding box center [780, 721] width 32 height 7
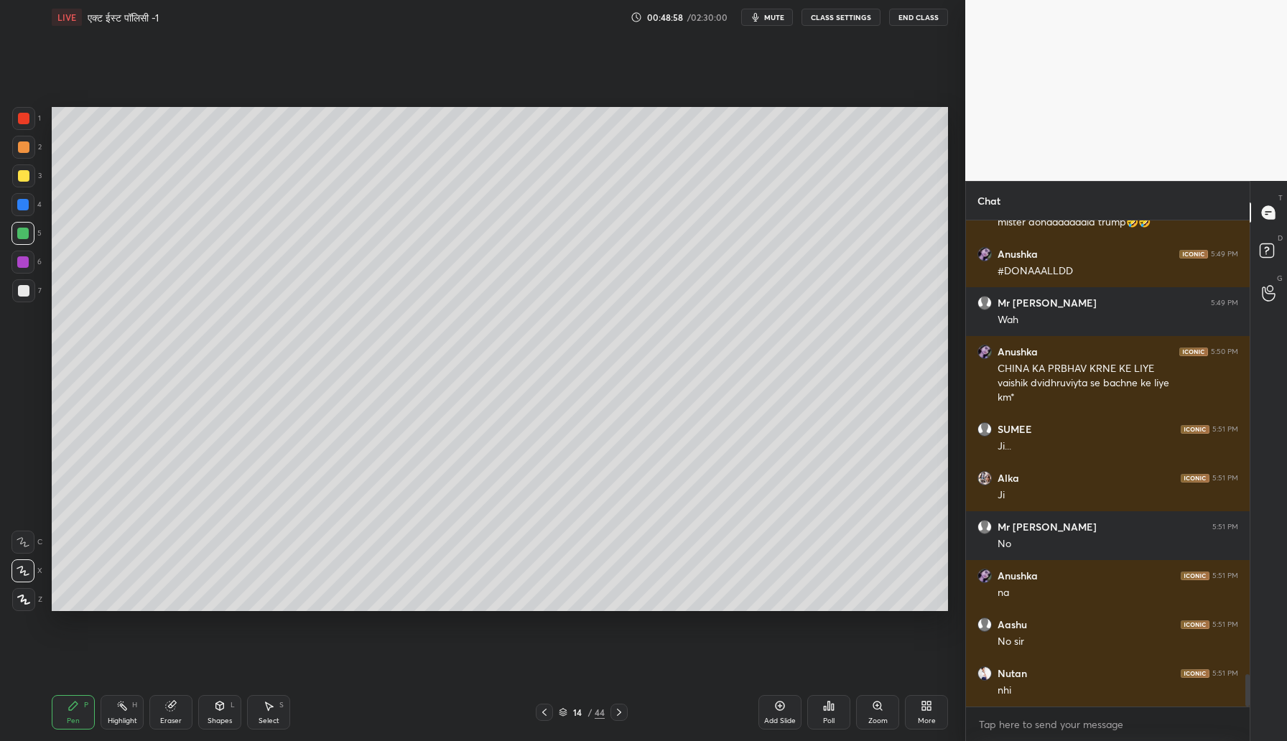
click at [29, 147] on div at bounding box center [23, 147] width 23 height 23
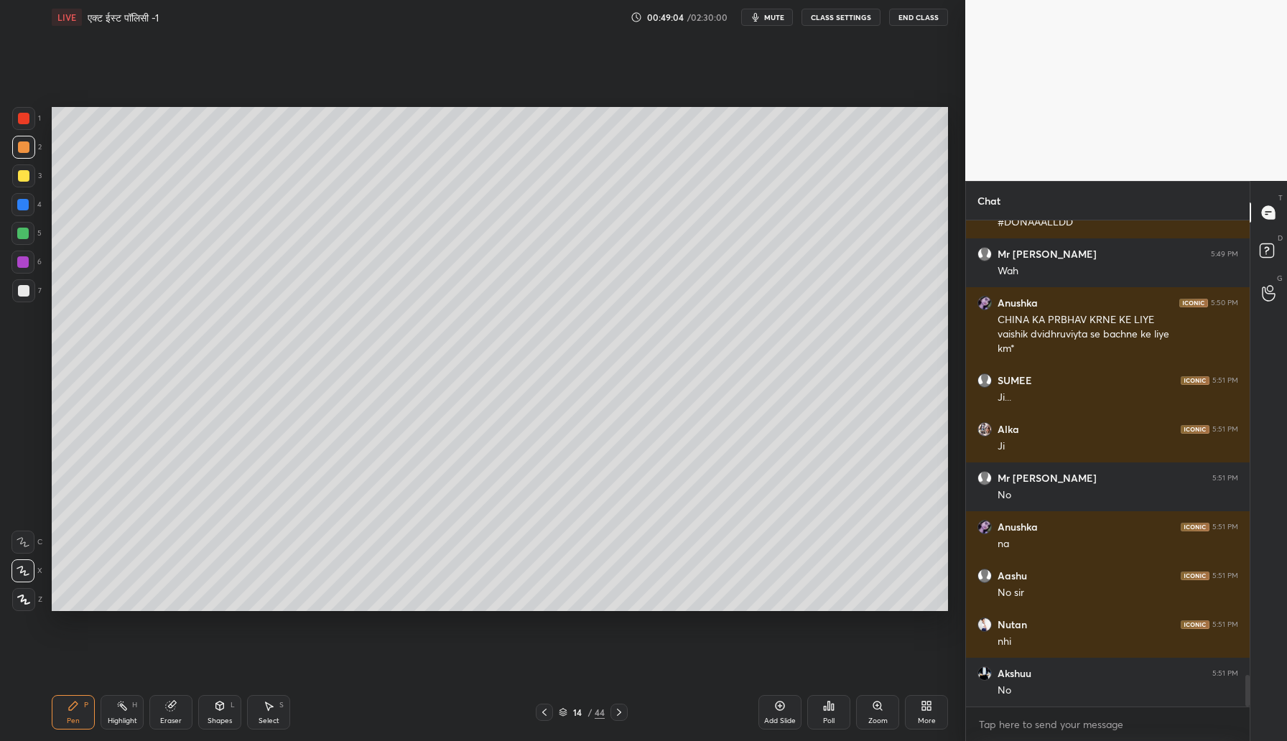
scroll to position [6996, 0]
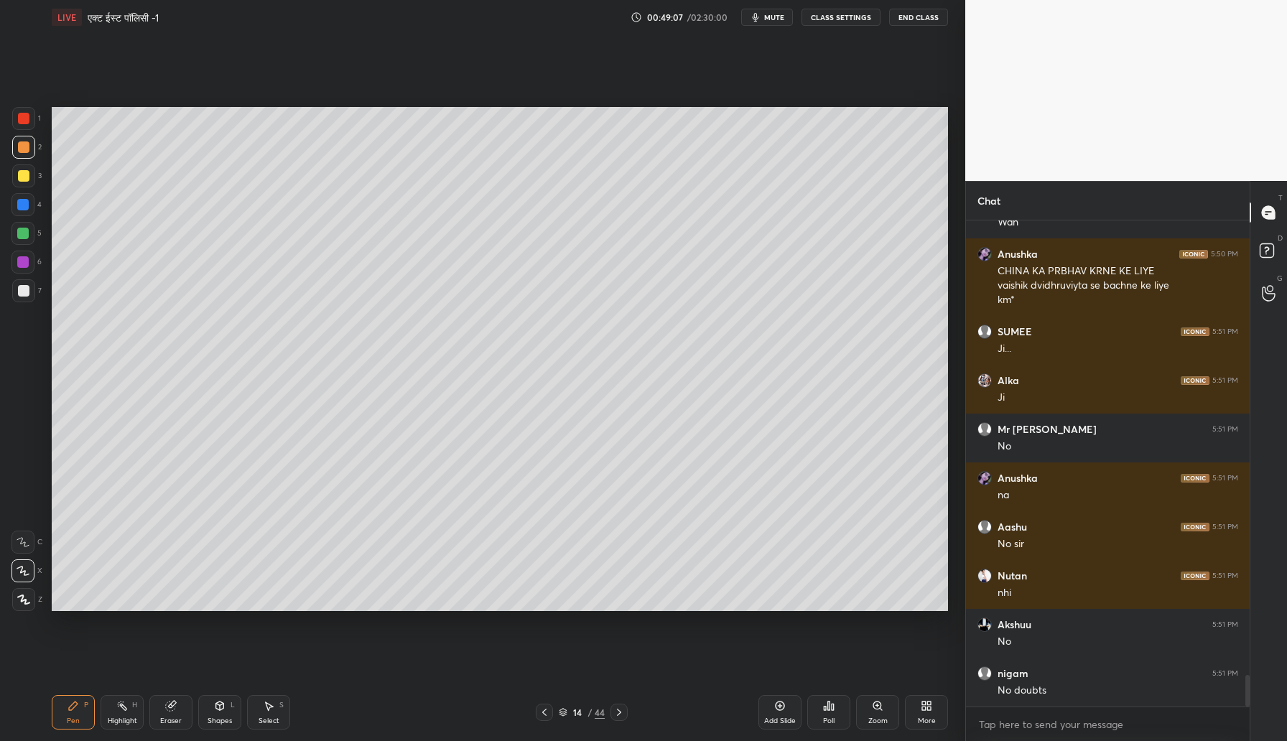
click at [14, 179] on div at bounding box center [23, 175] width 23 height 23
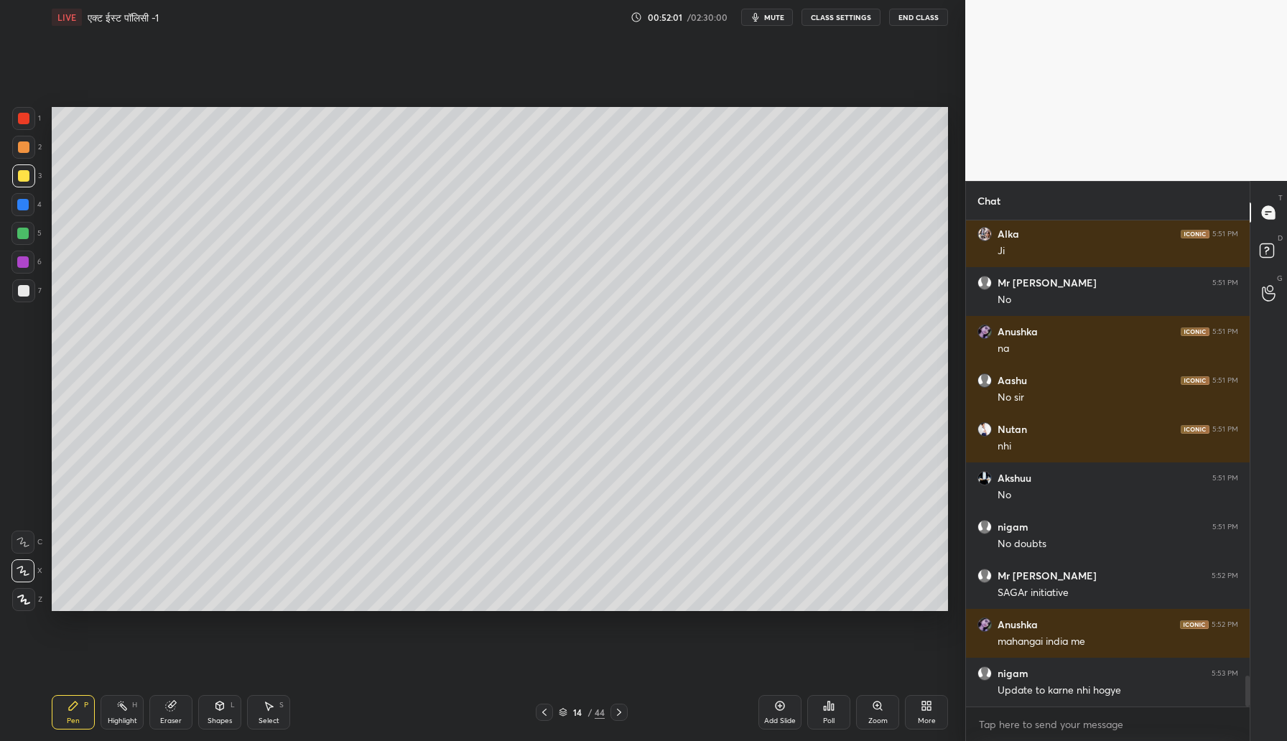
scroll to position [7192, 0]
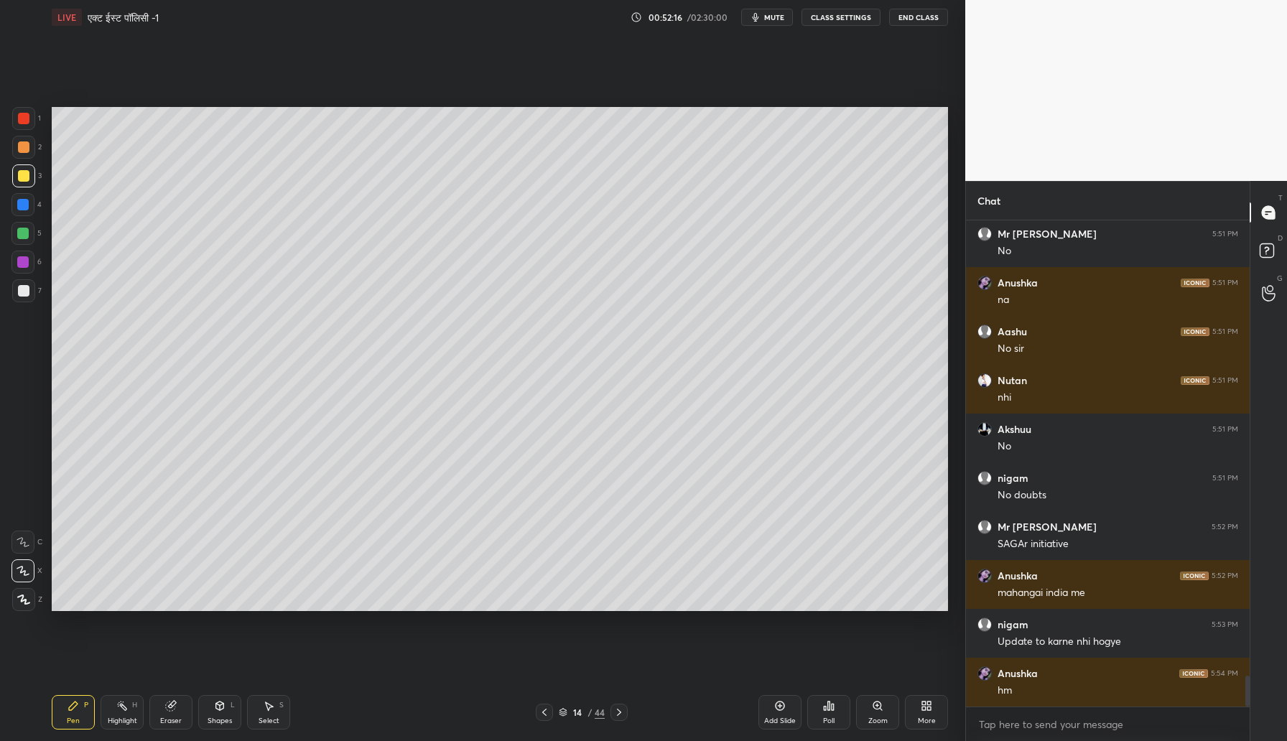
click at [878, 711] on div "Zoom" at bounding box center [877, 712] width 43 height 34
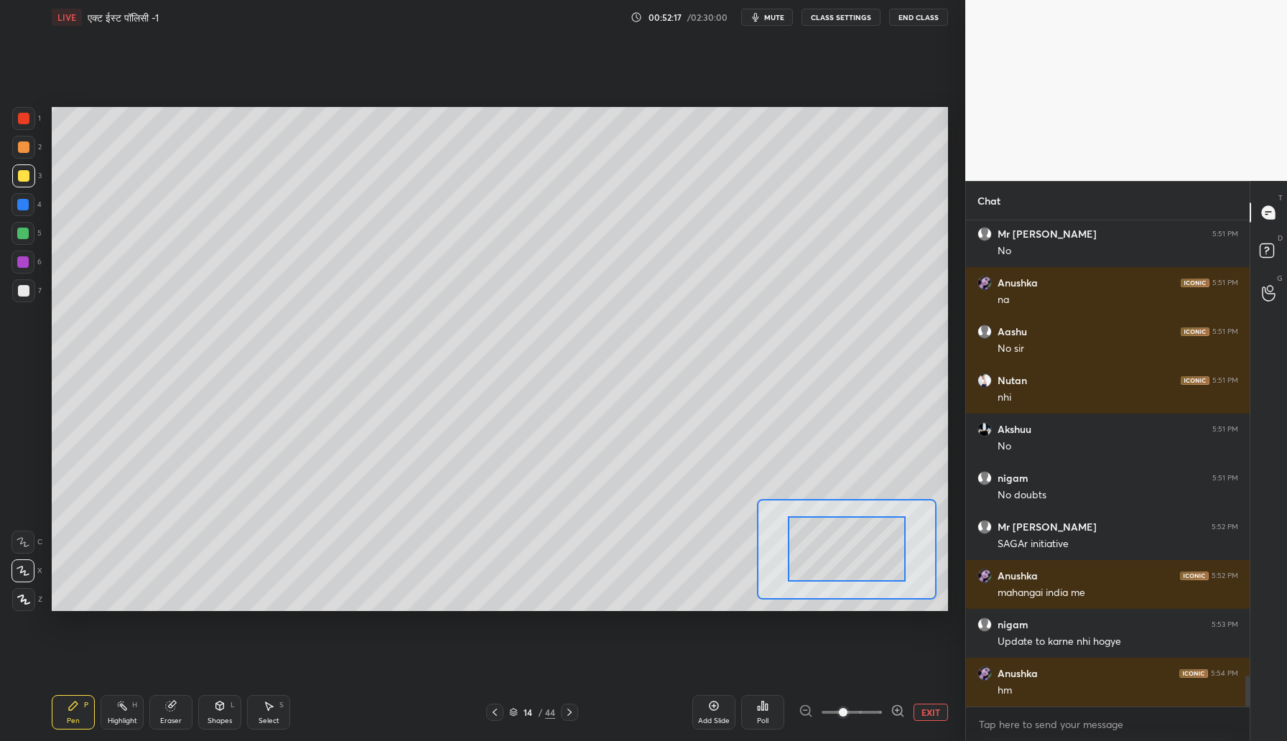
scroll to position [7240, 0]
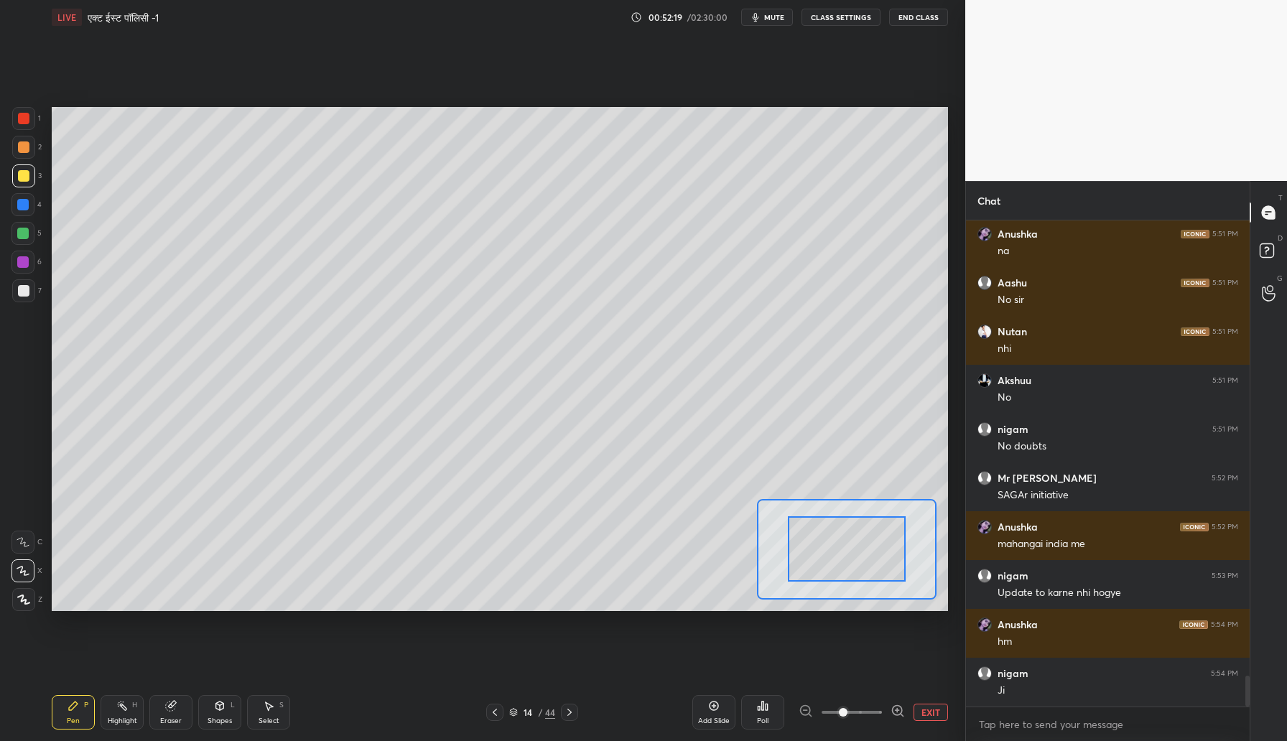
click at [925, 711] on button "EXIT" at bounding box center [931, 712] width 34 height 17
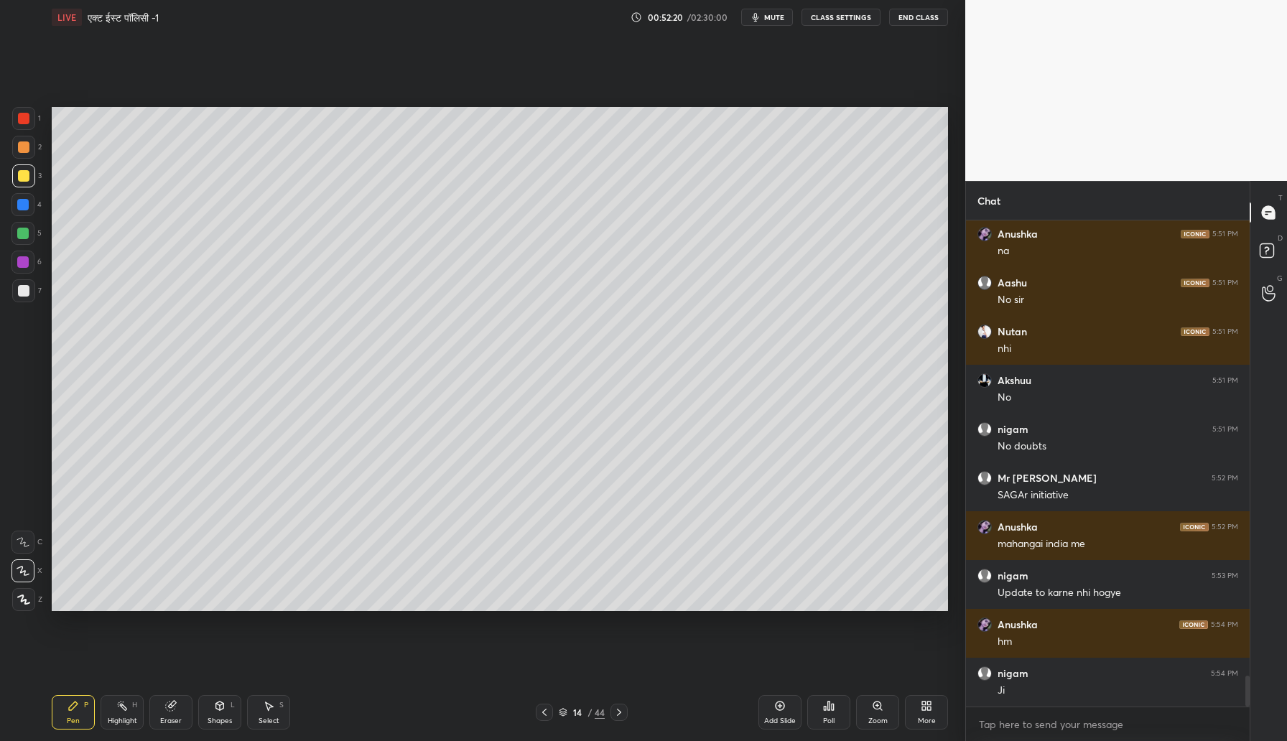
click at [869, 714] on div "Zoom" at bounding box center [877, 712] width 43 height 34
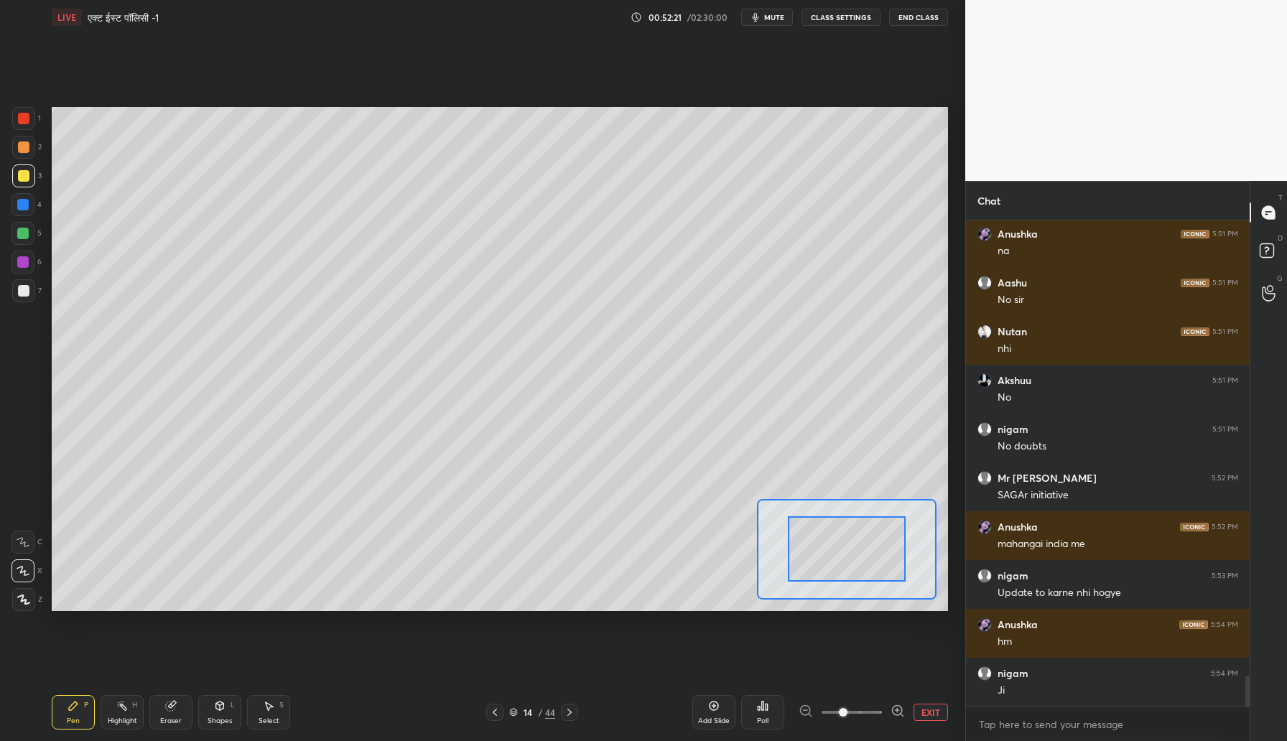
click at [932, 712] on button "EXIT" at bounding box center [931, 712] width 34 height 17
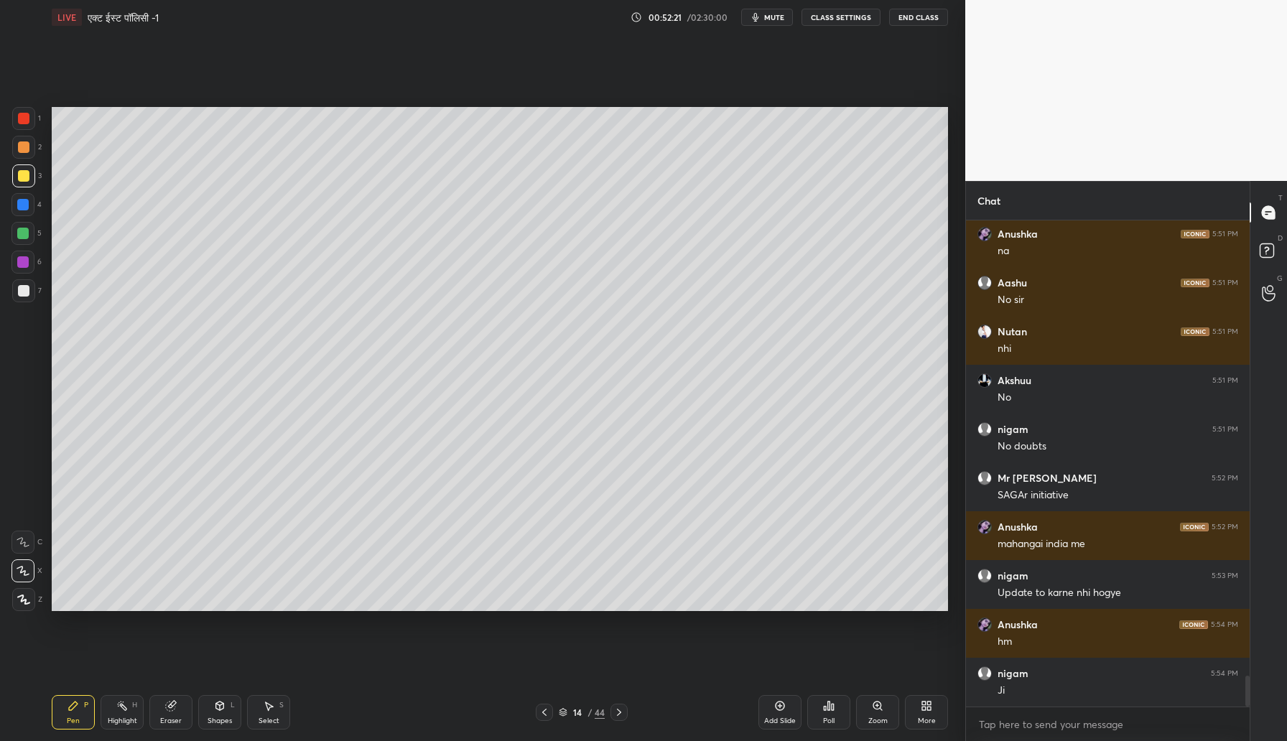
click at [778, 712] on div "Add Slide" at bounding box center [779, 712] width 43 height 34
click at [27, 148] on div at bounding box center [23, 146] width 11 height 11
click at [17, 181] on div at bounding box center [23, 175] width 23 height 23
click at [30, 174] on div at bounding box center [23, 175] width 23 height 23
click at [24, 291] on div at bounding box center [23, 290] width 11 height 11
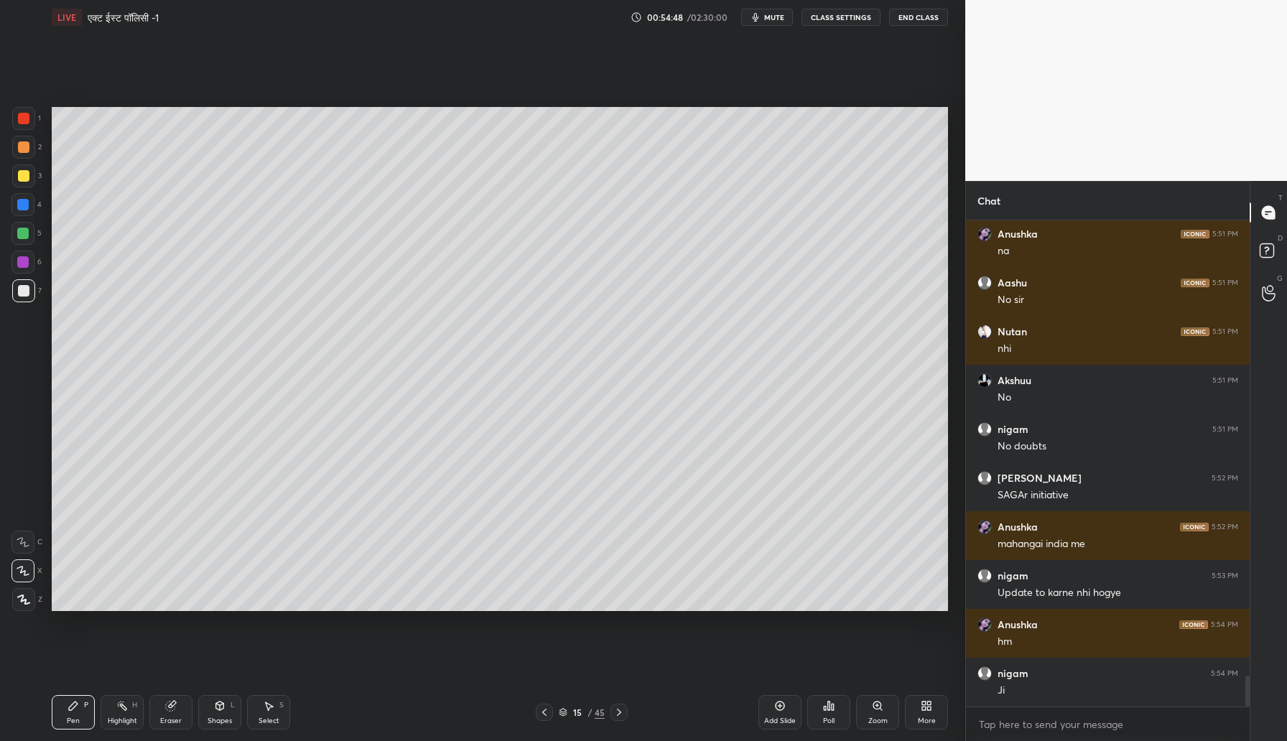
click at [781, 718] on div "Add Slide" at bounding box center [780, 721] width 32 height 7
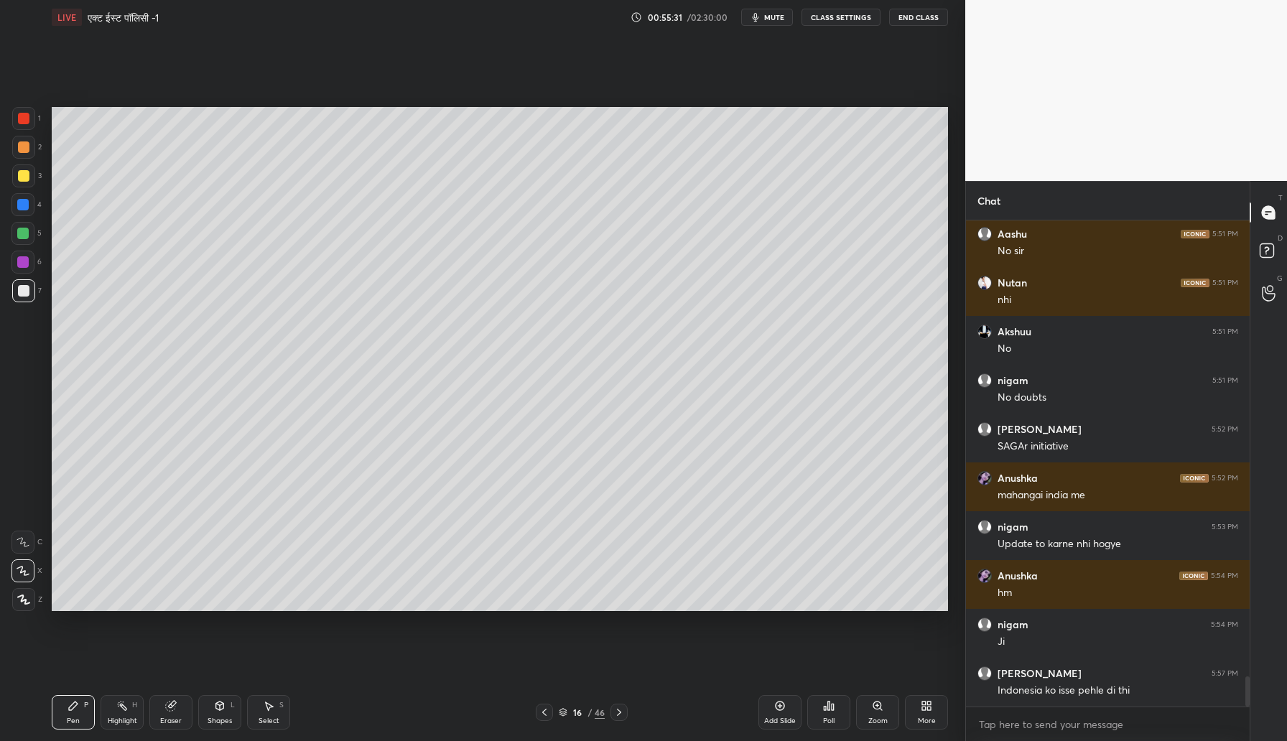
click at [18, 264] on div at bounding box center [22, 262] width 23 height 23
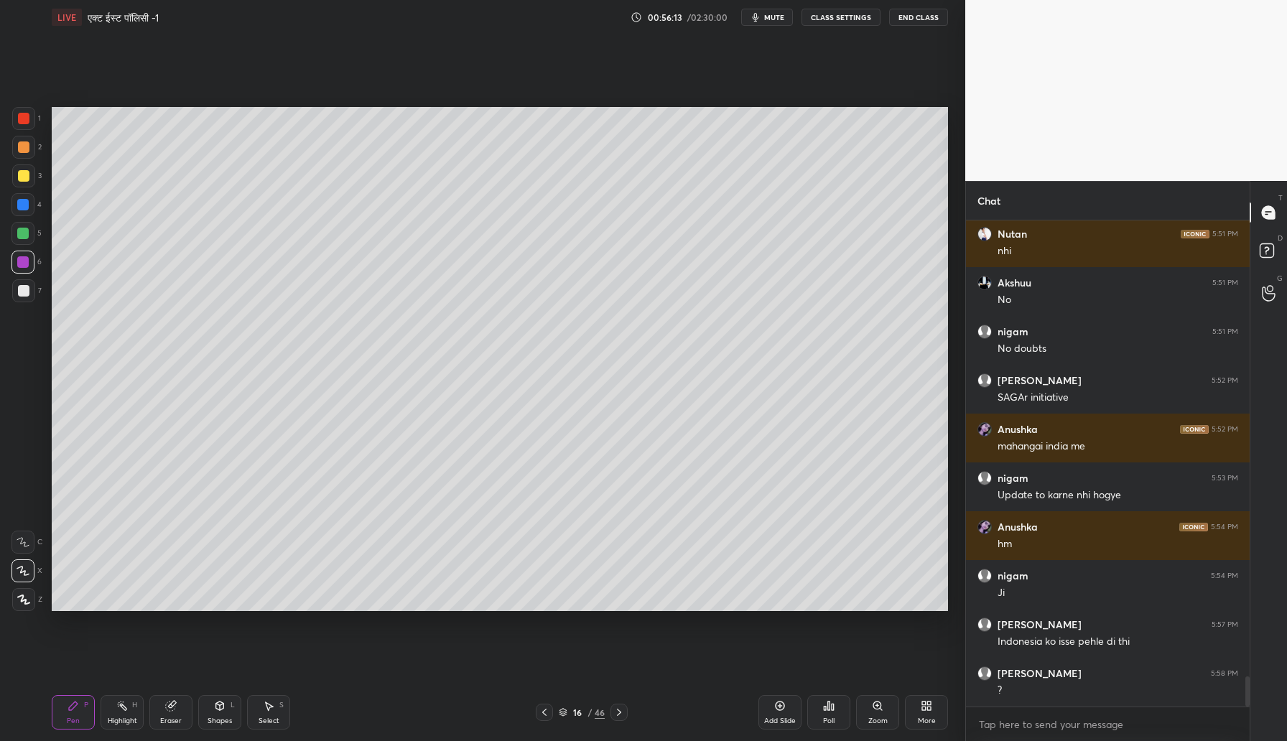
click at [23, 175] on div at bounding box center [23, 175] width 11 height 11
drag, startPoint x: 26, startPoint y: 295, endPoint x: 42, endPoint y: 302, distance: 17.1
click at [27, 294] on div at bounding box center [23, 290] width 23 height 23
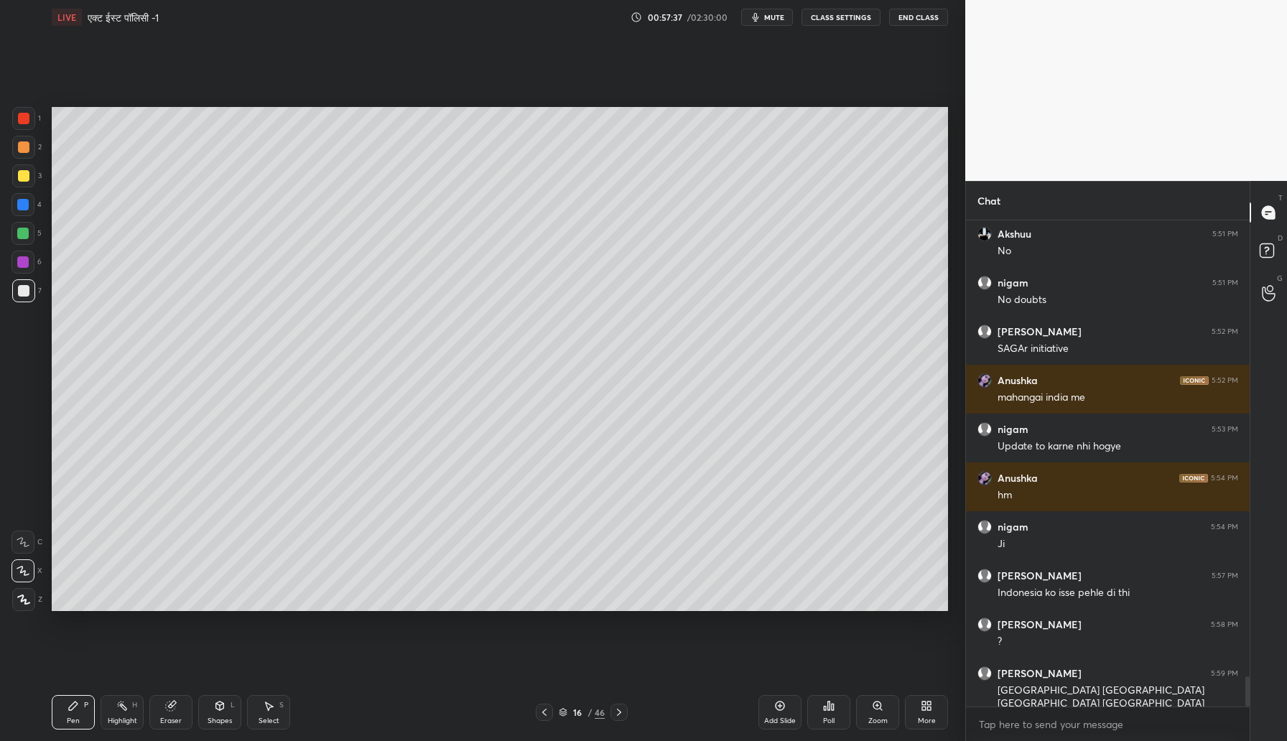
scroll to position [7436, 0]
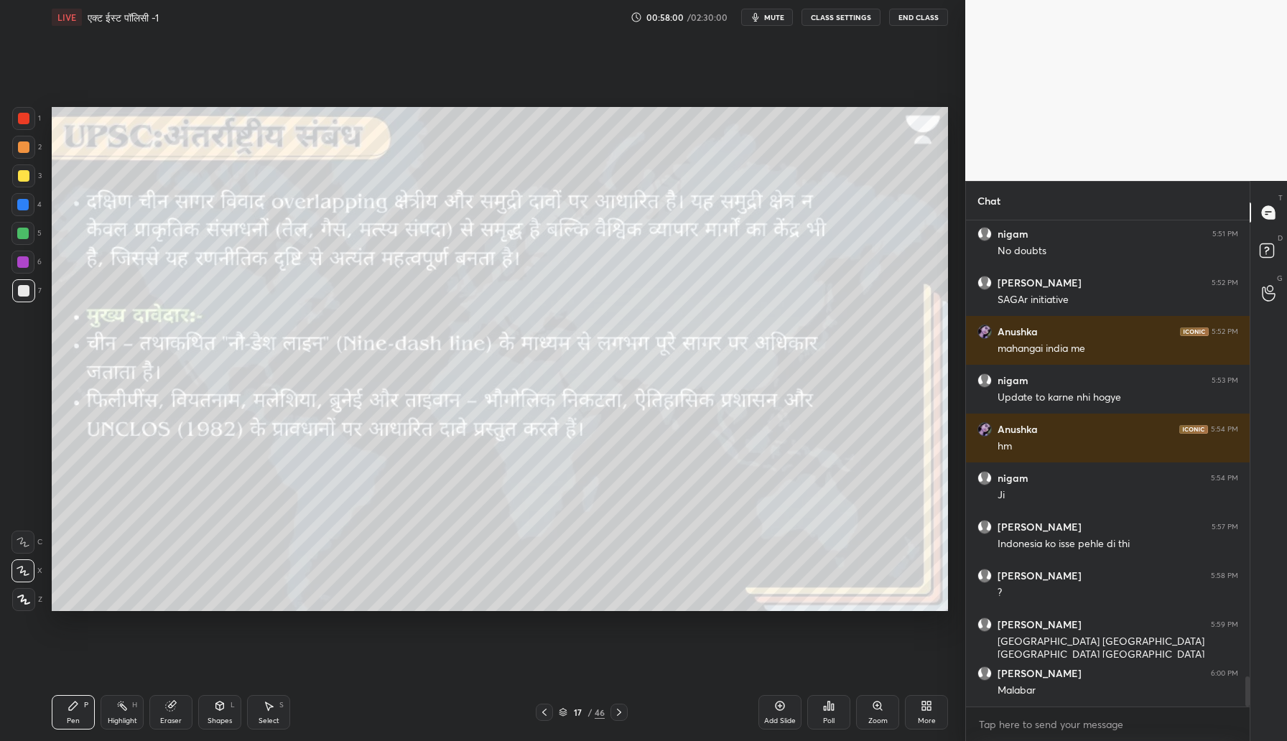
click at [27, 261] on div at bounding box center [22, 261] width 11 height 11
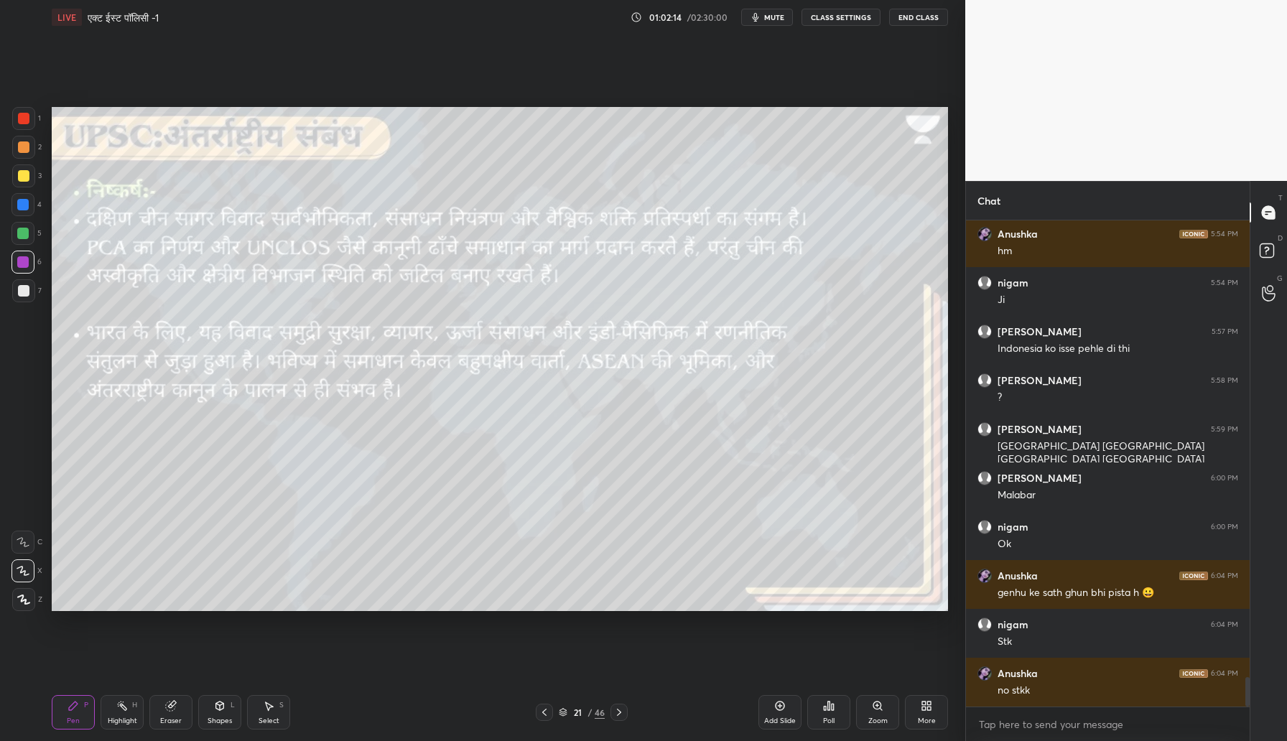
scroll to position [7680, 0]
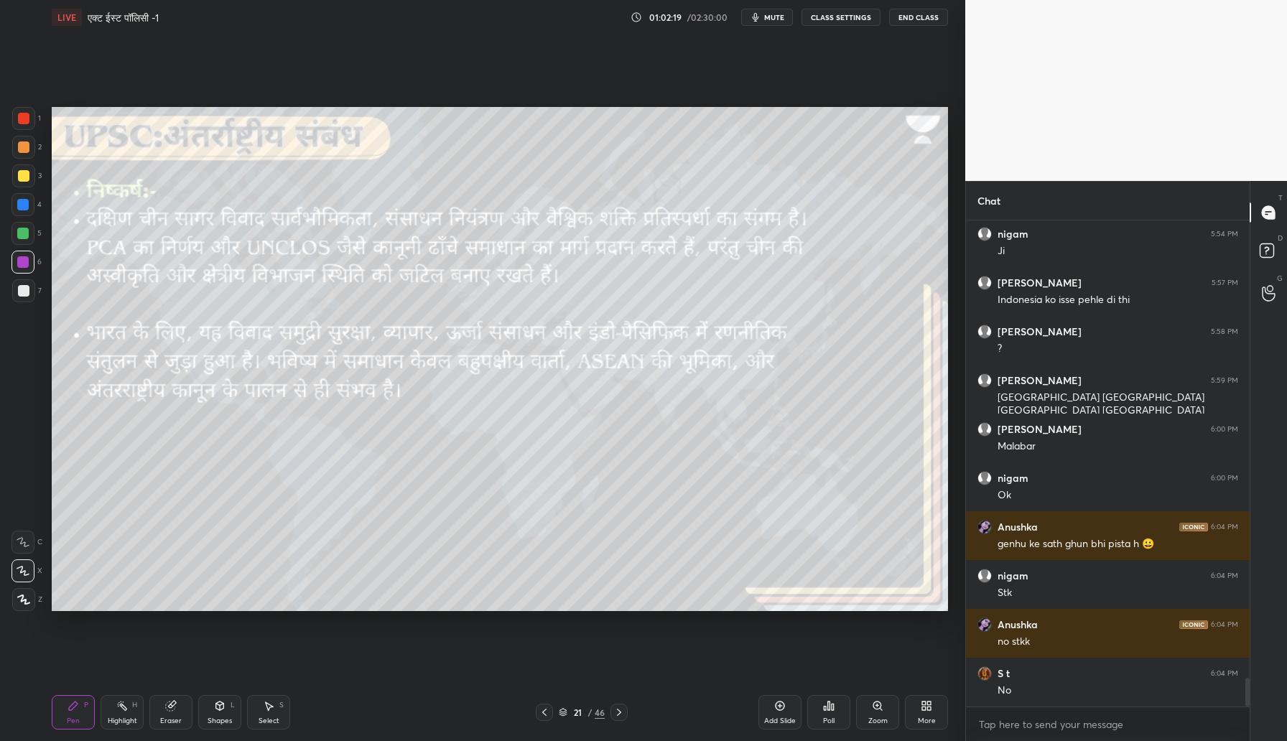
click at [776, 713] on div "Add Slide" at bounding box center [779, 712] width 43 height 34
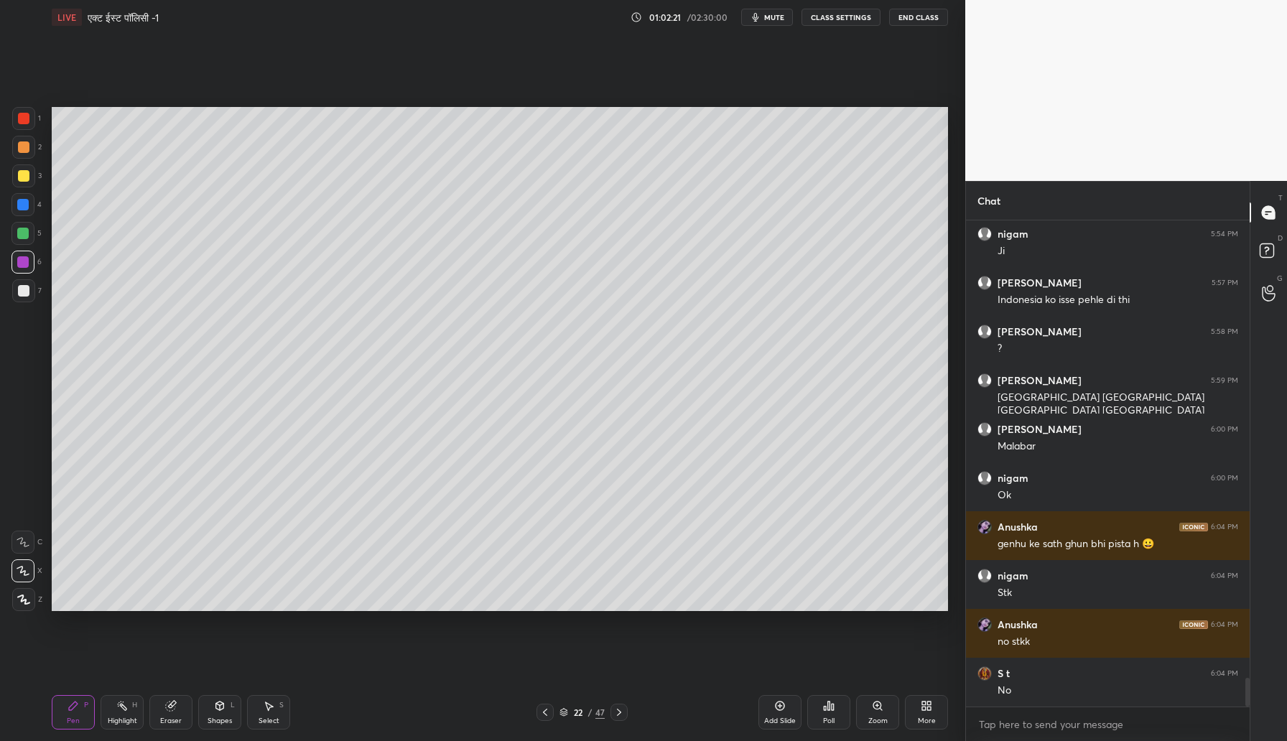
click at [21, 172] on div at bounding box center [23, 175] width 23 height 23
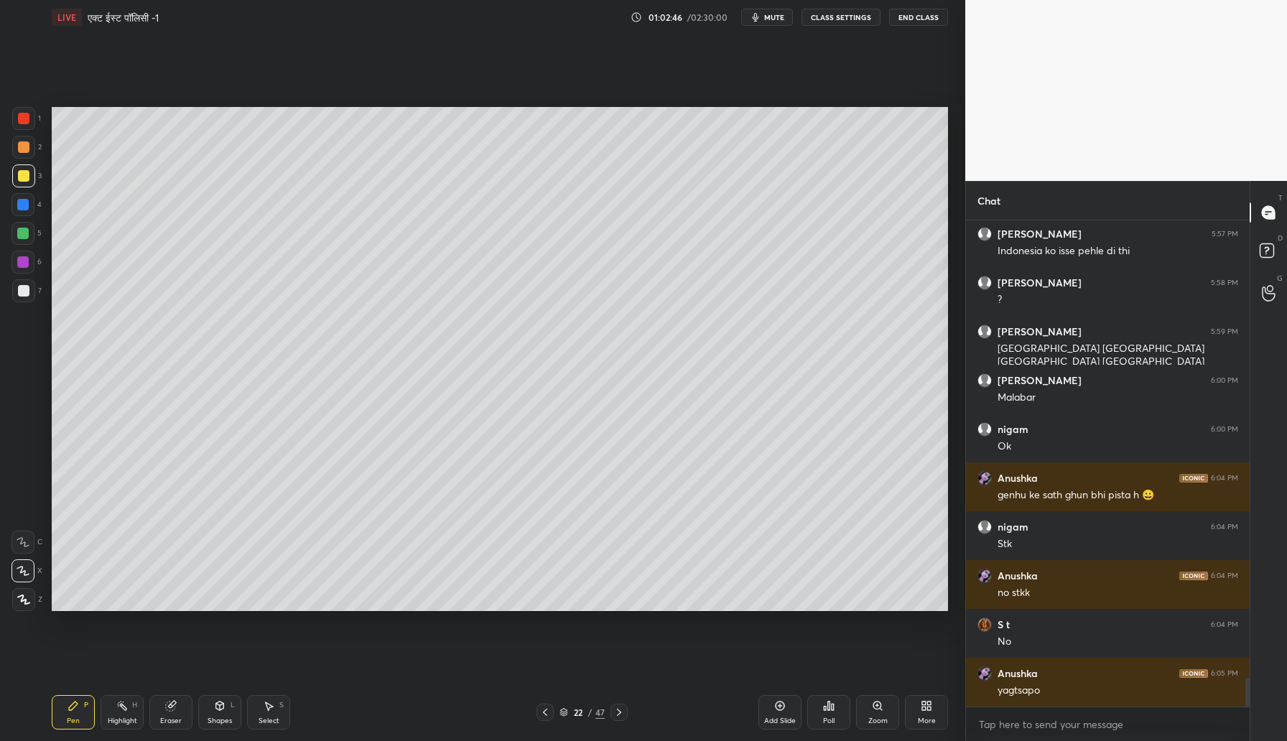
click at [761, 16] on icon "button" at bounding box center [755, 16] width 11 height 11
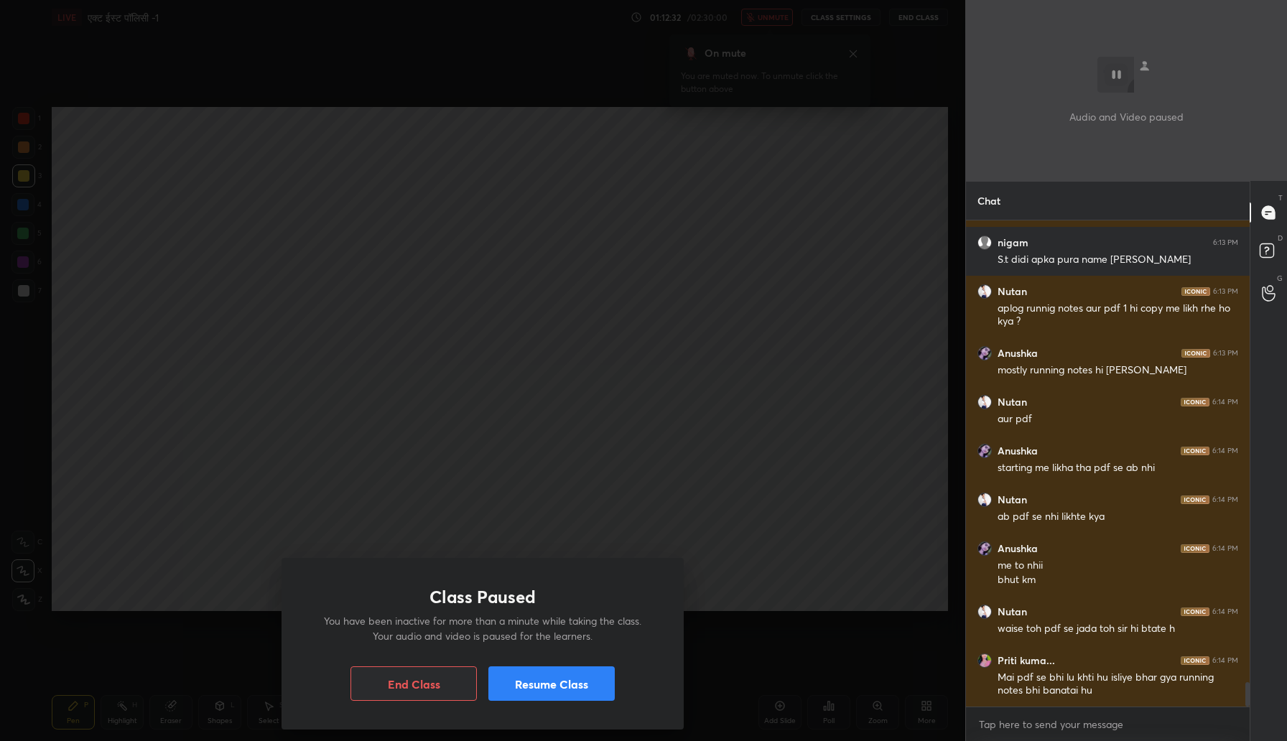
scroll to position [9172, 0]
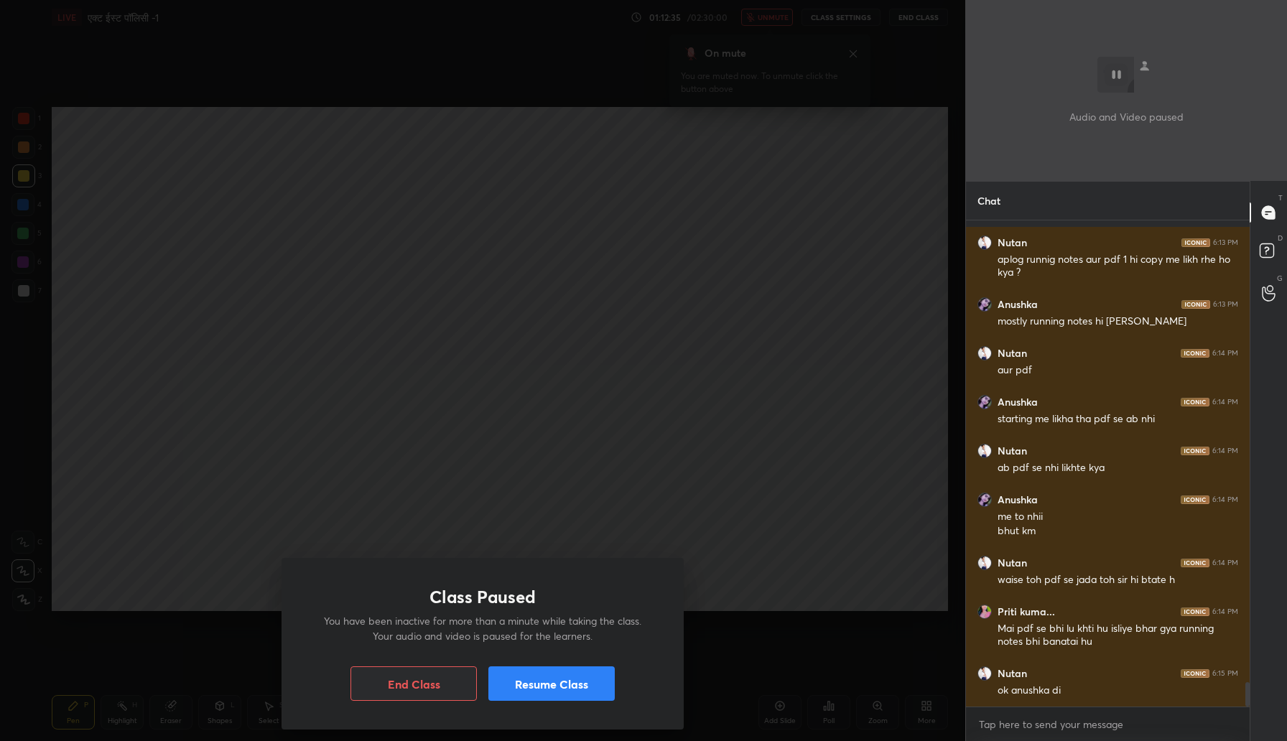
click at [530, 692] on button "Resume Class" at bounding box center [551, 684] width 126 height 34
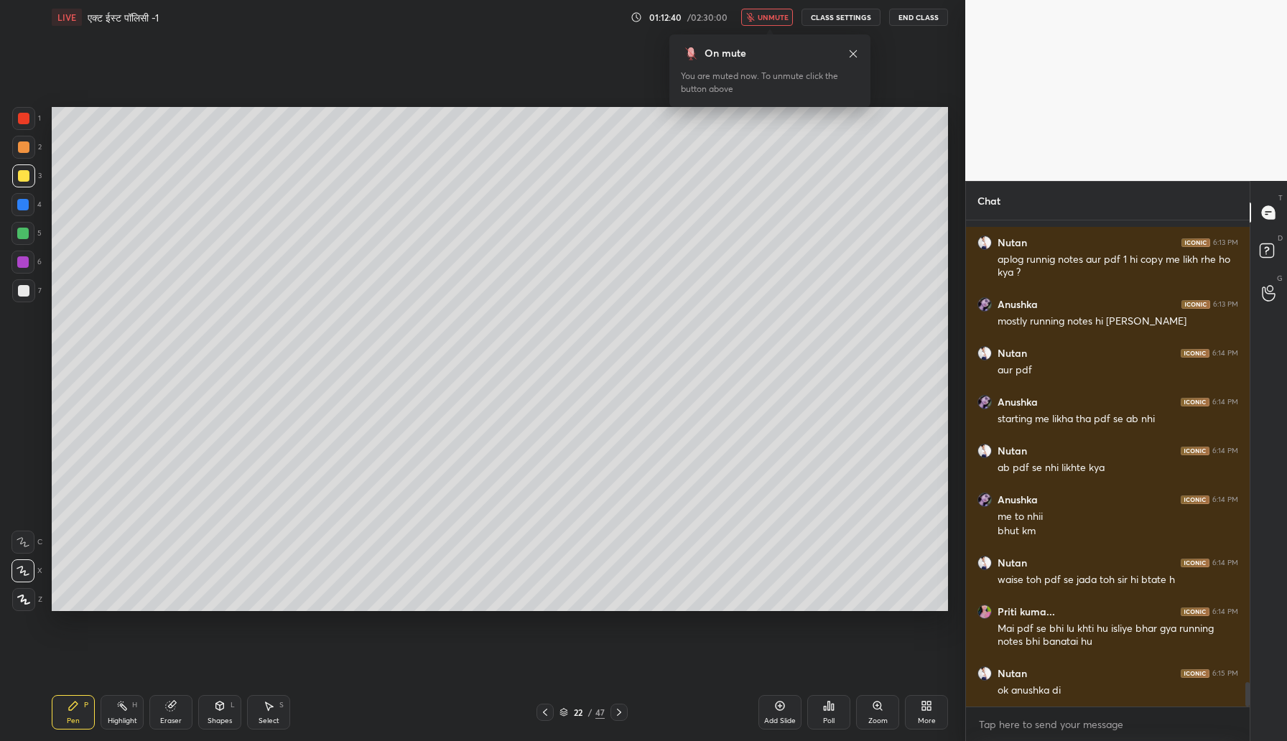
click at [751, 19] on icon "button" at bounding box center [750, 17] width 8 height 9
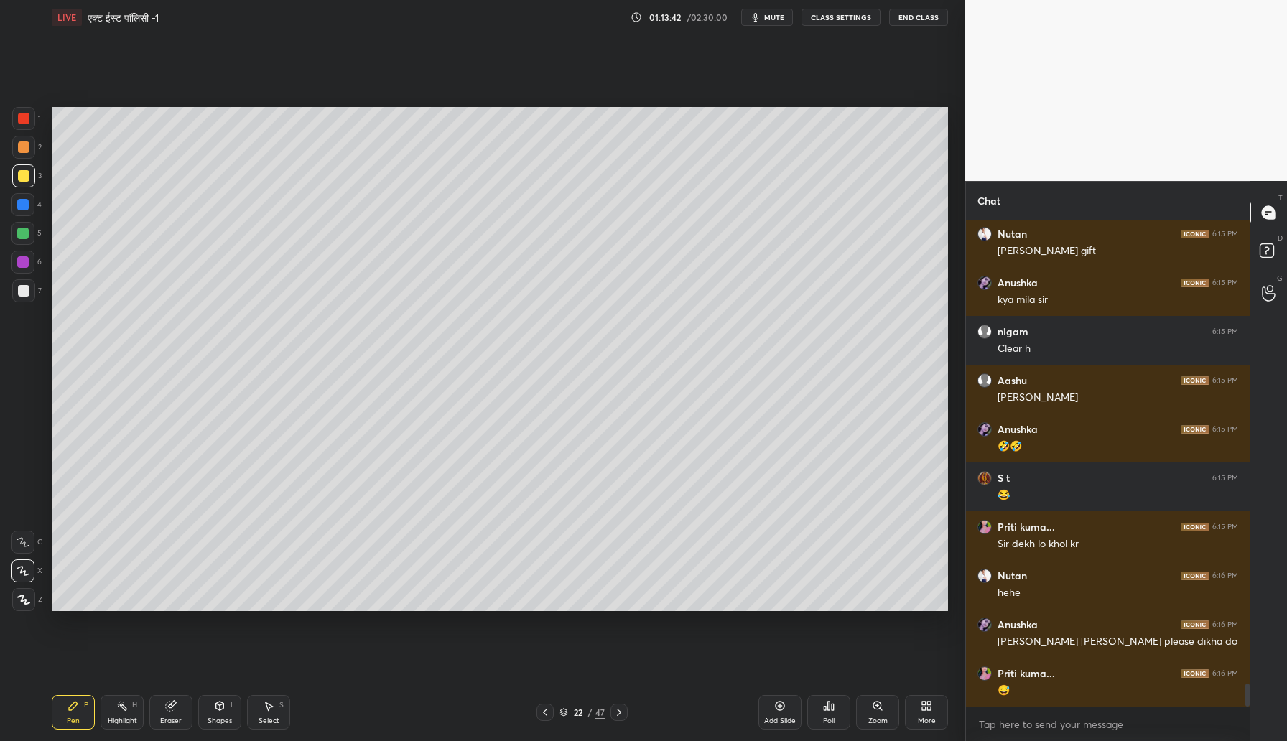
scroll to position [9905, 0]
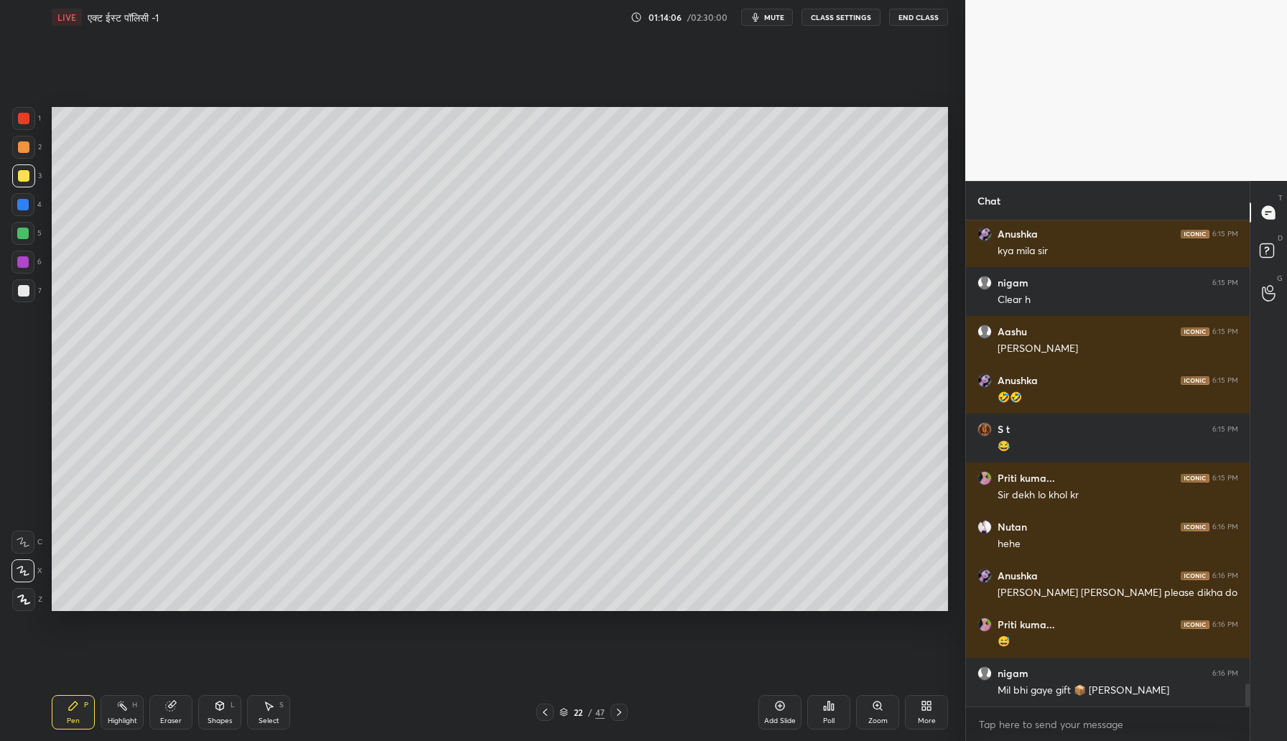
click at [174, 702] on div "Eraser" at bounding box center [170, 712] width 43 height 34
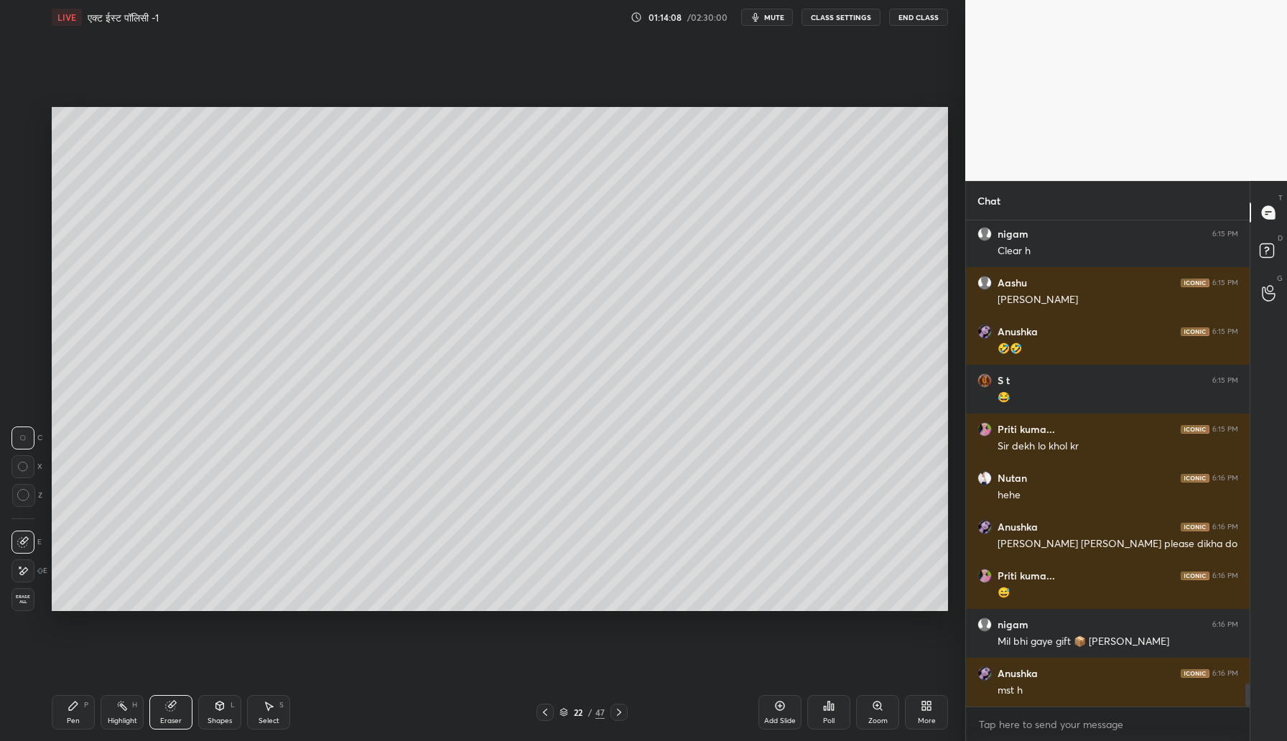
click at [20, 498] on icon at bounding box center [23, 495] width 13 height 13
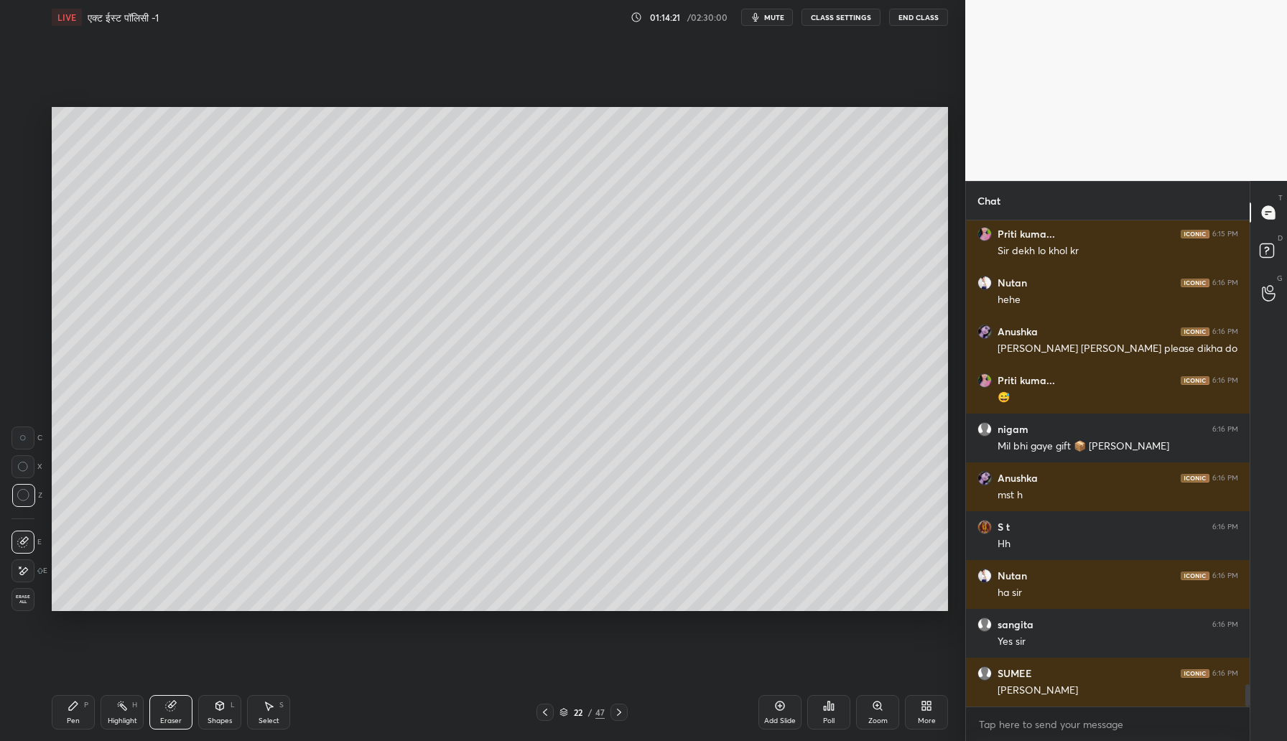
scroll to position [10198, 0]
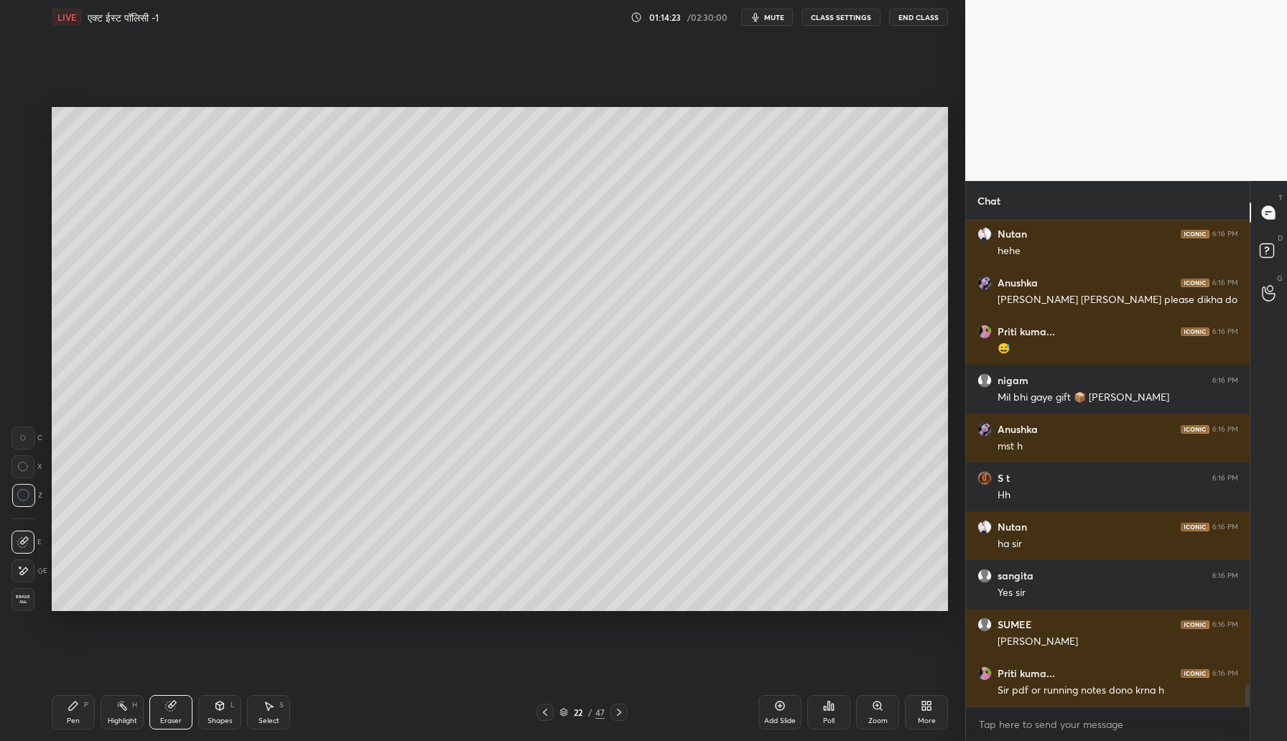
click at [72, 720] on div "Pen" at bounding box center [73, 721] width 13 height 7
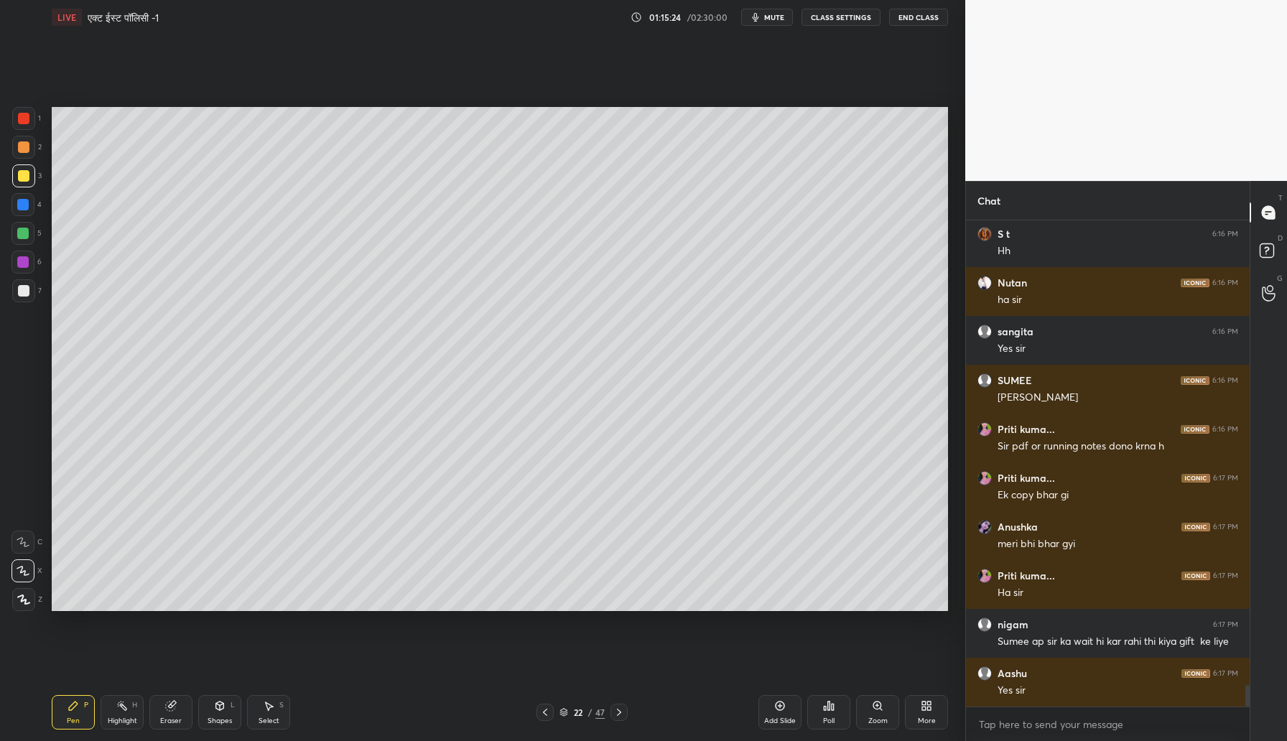
scroll to position [10491, 0]
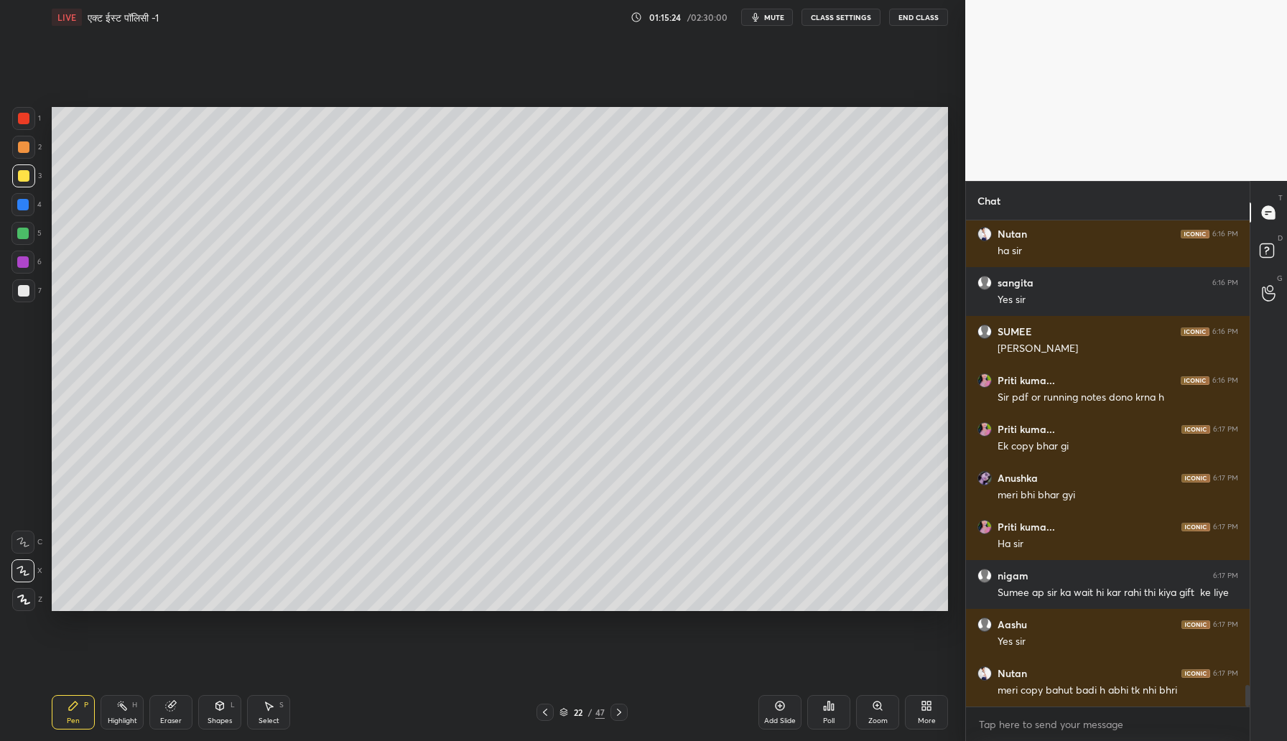
click at [24, 145] on div at bounding box center [23, 146] width 11 height 11
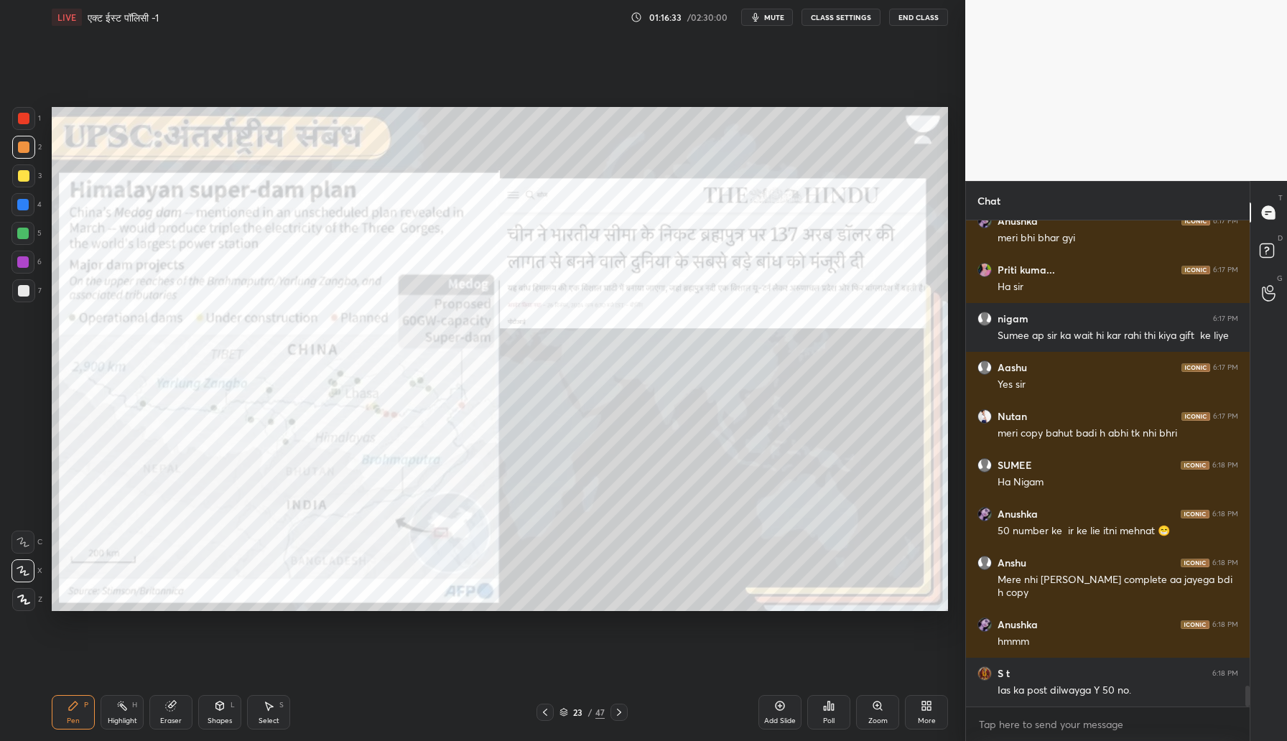
scroll to position [10797, 0]
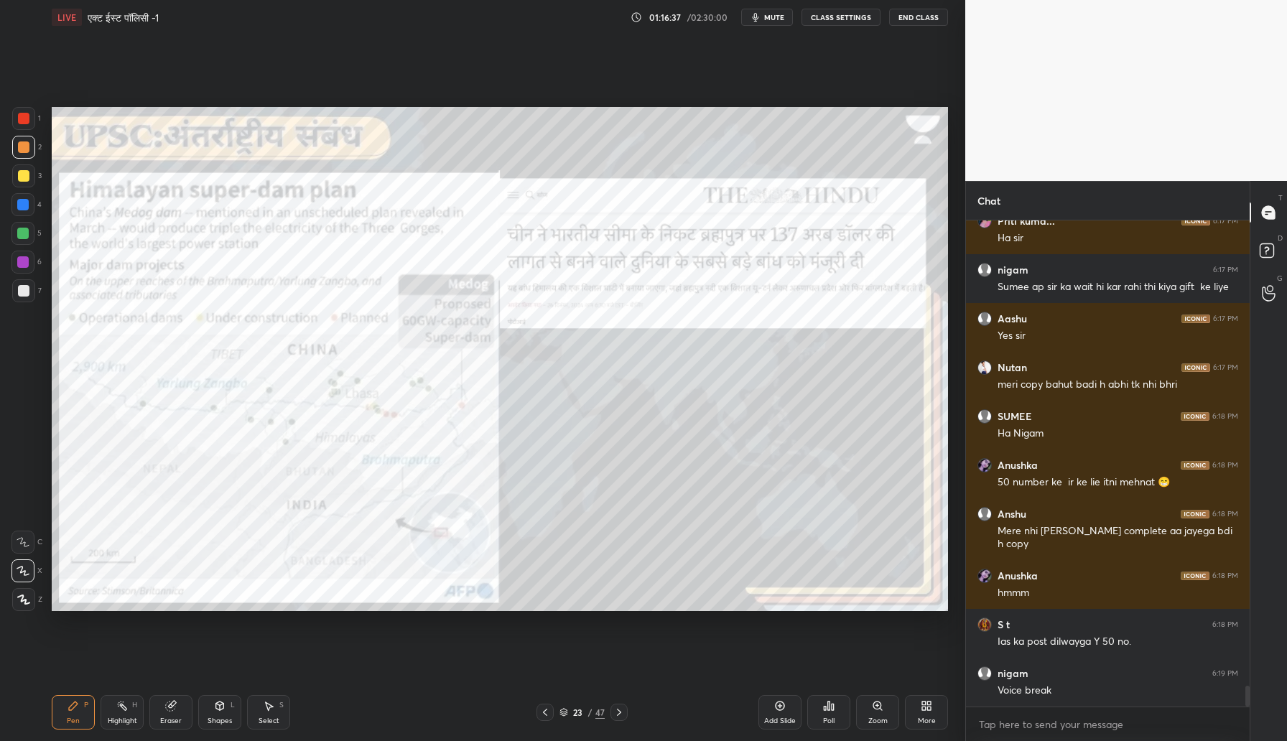
click at [24, 116] on div at bounding box center [23, 118] width 11 height 11
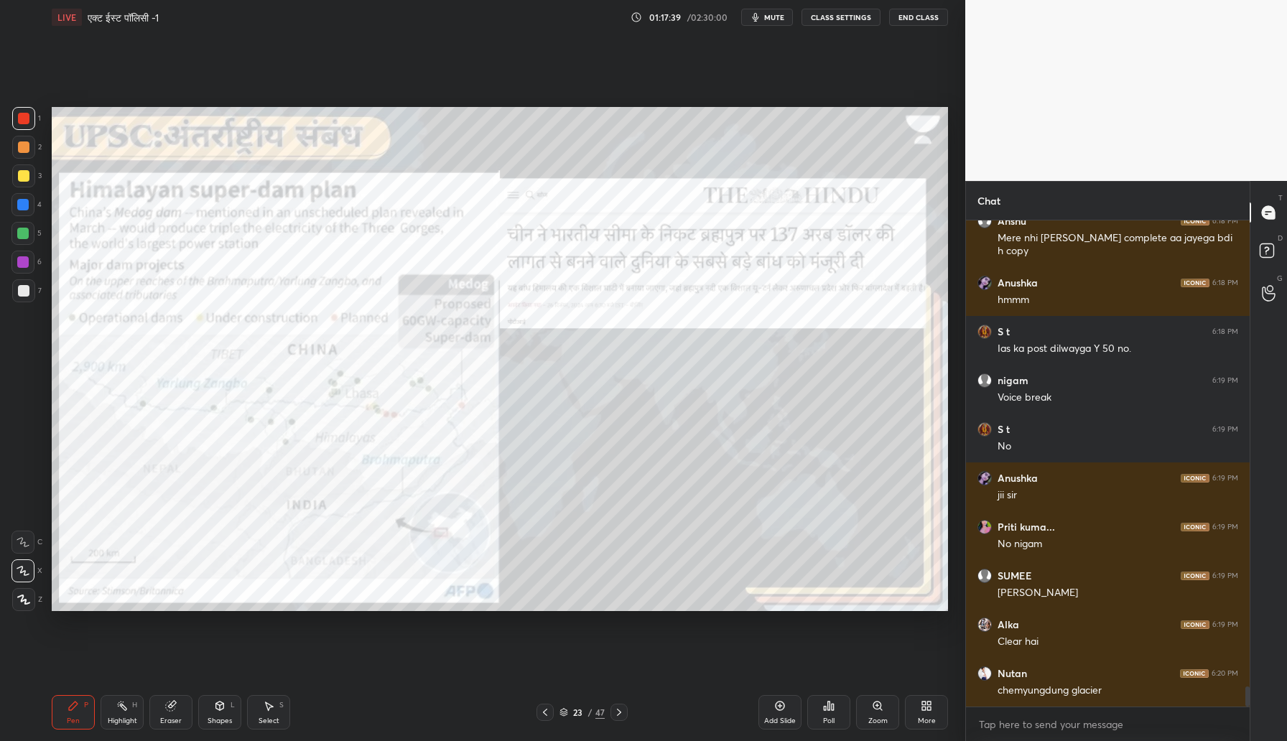
scroll to position [11139, 0]
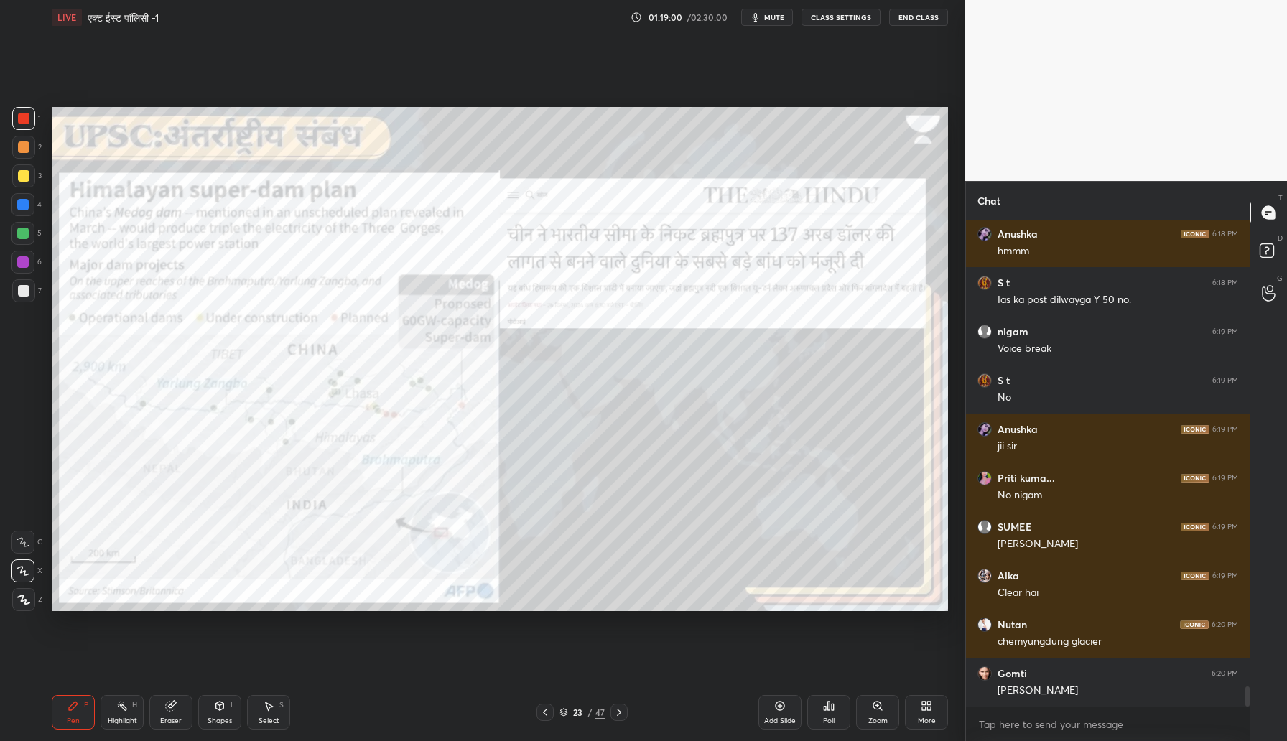
click at [24, 230] on div at bounding box center [22, 233] width 11 height 11
click at [25, 258] on div at bounding box center [22, 261] width 11 height 11
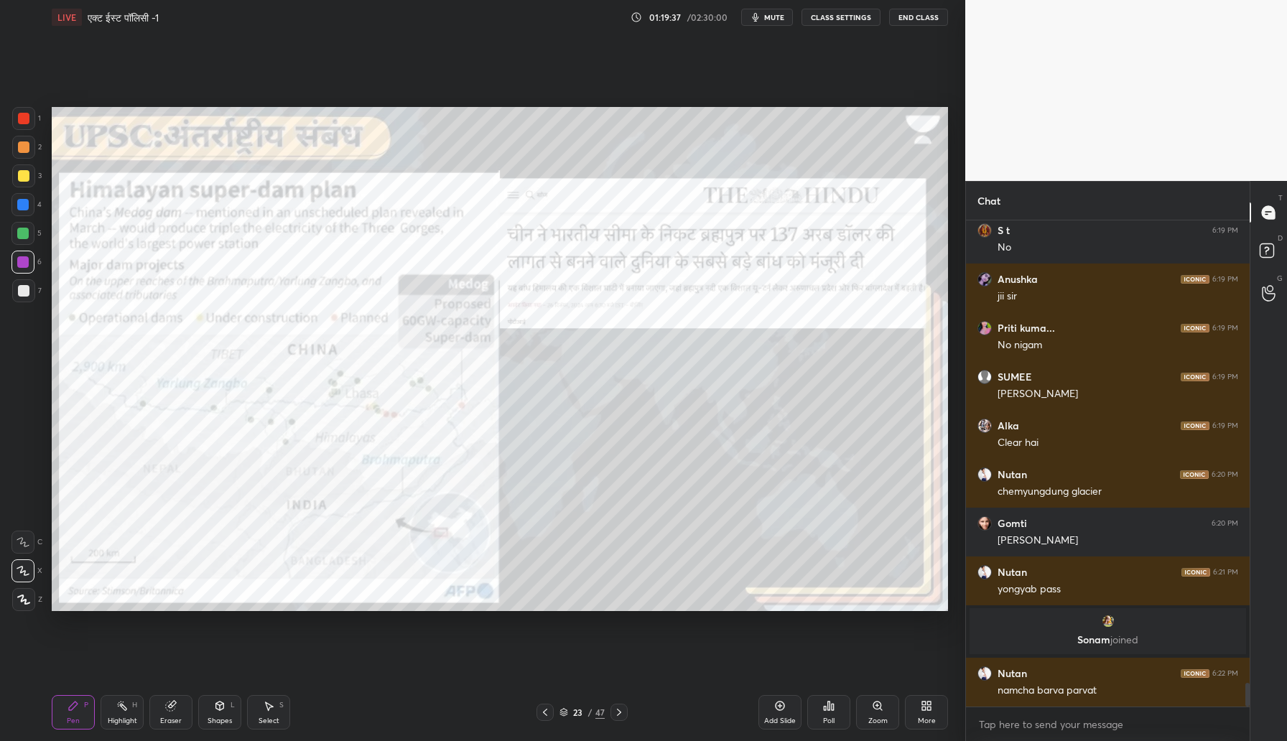
scroll to position [9344, 0]
click at [33, 125] on div at bounding box center [23, 118] width 23 height 23
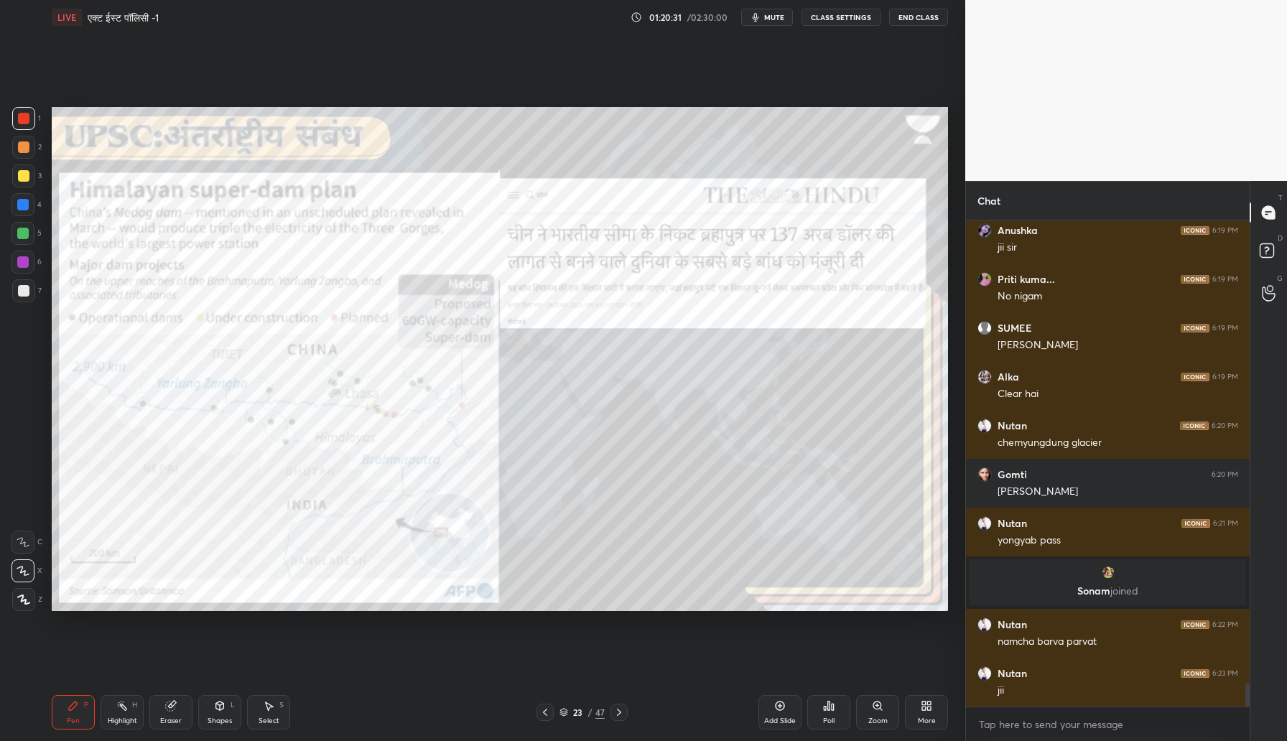
scroll to position [9442, 0]
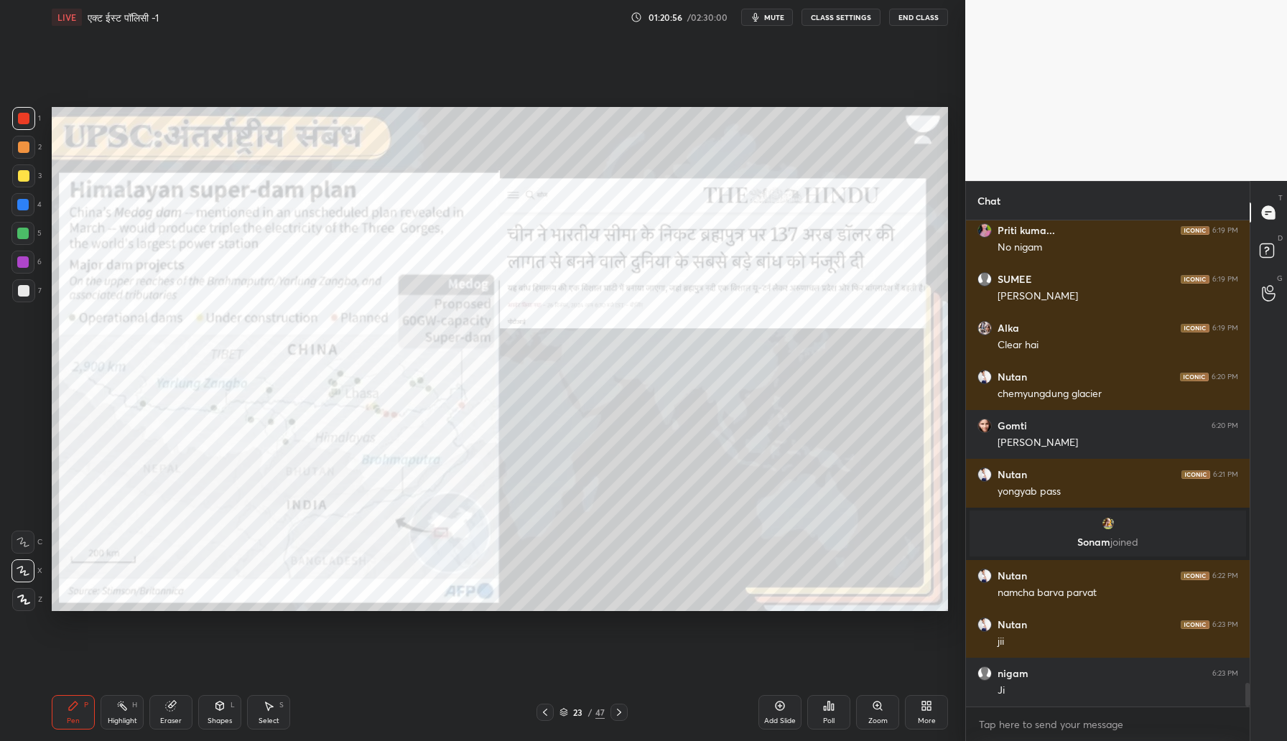
click at [784, 710] on div "Add Slide" at bounding box center [779, 712] width 43 height 34
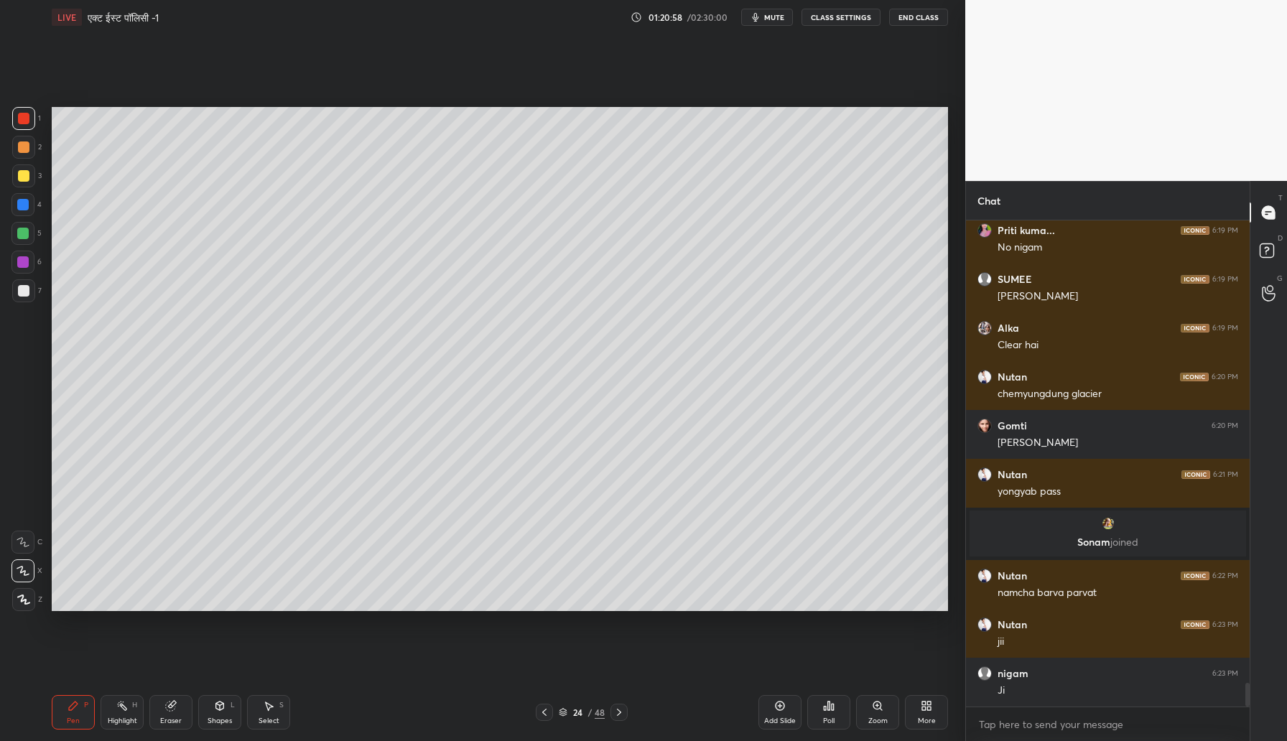
click at [30, 172] on div at bounding box center [23, 175] width 23 height 23
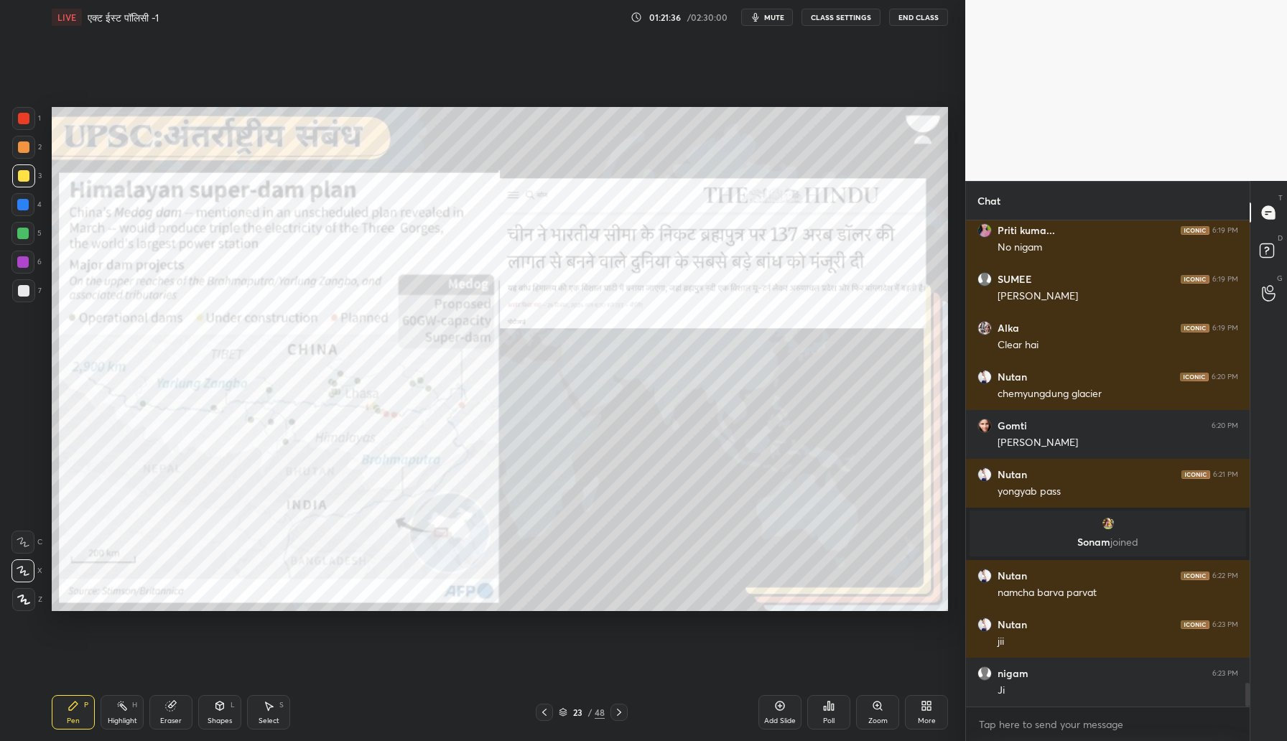
click at [21, 266] on div at bounding box center [22, 261] width 11 height 11
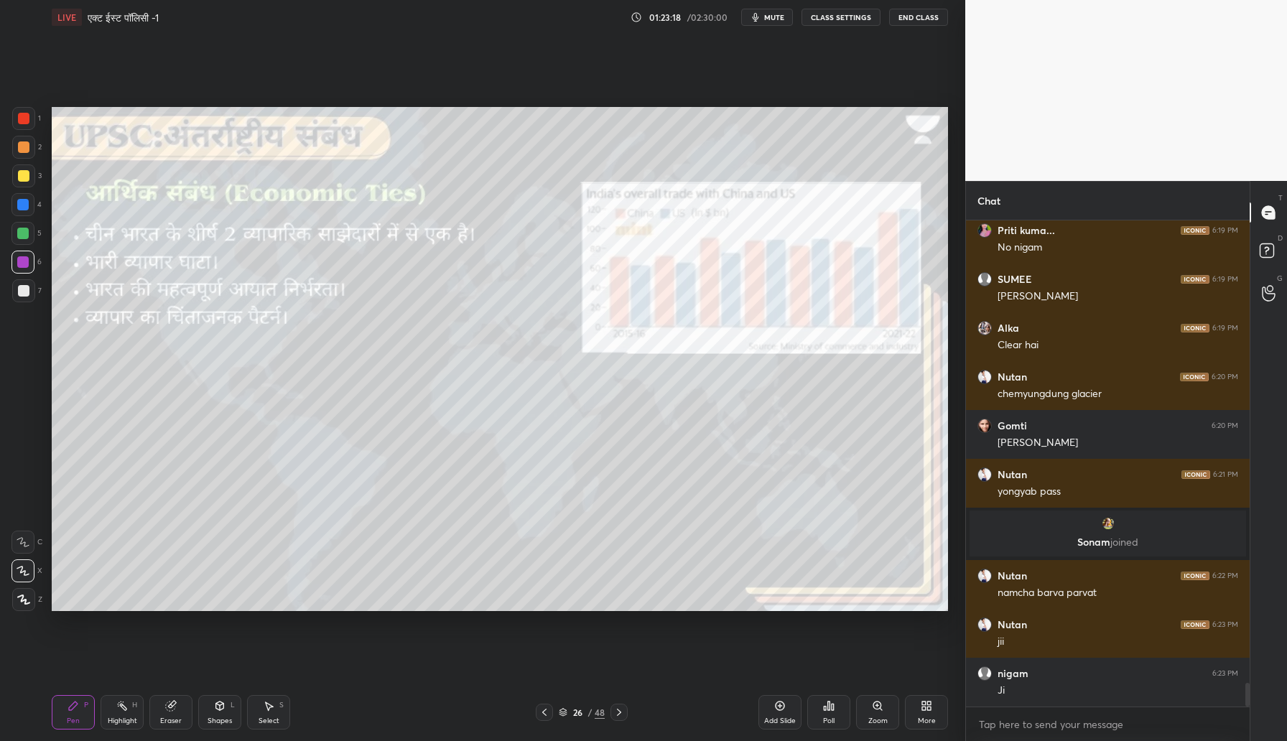
scroll to position [9491, 0]
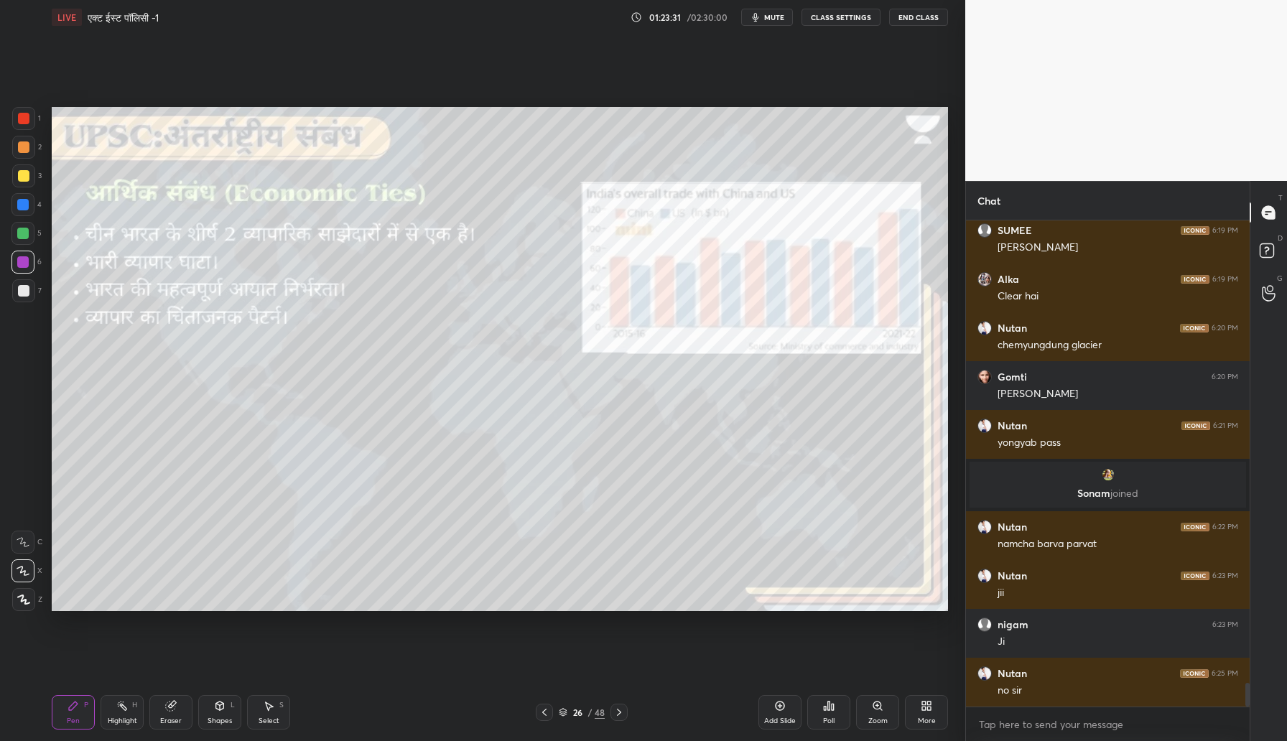
click at [28, 172] on div at bounding box center [23, 175] width 23 height 23
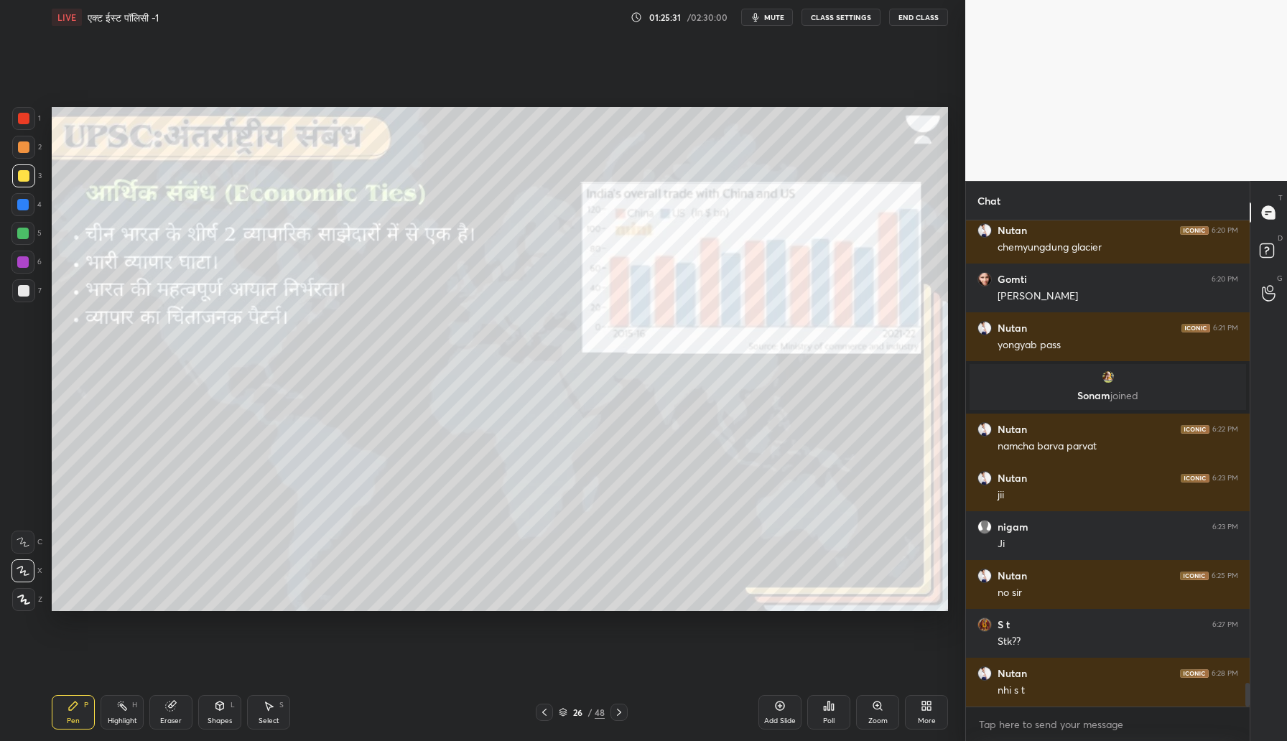
scroll to position [9637, 0]
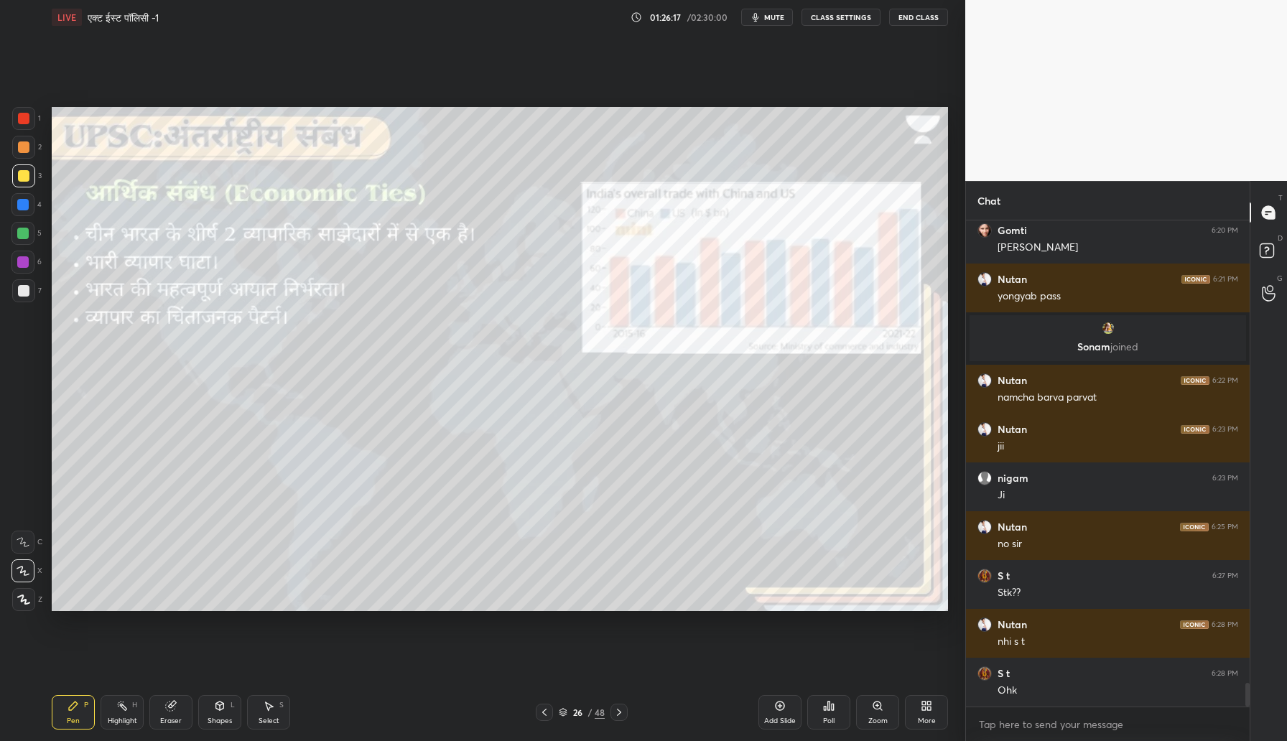
drag, startPoint x: 20, startPoint y: 287, endPoint x: 45, endPoint y: 297, distance: 27.1
click at [20, 287] on div at bounding box center [23, 290] width 11 height 11
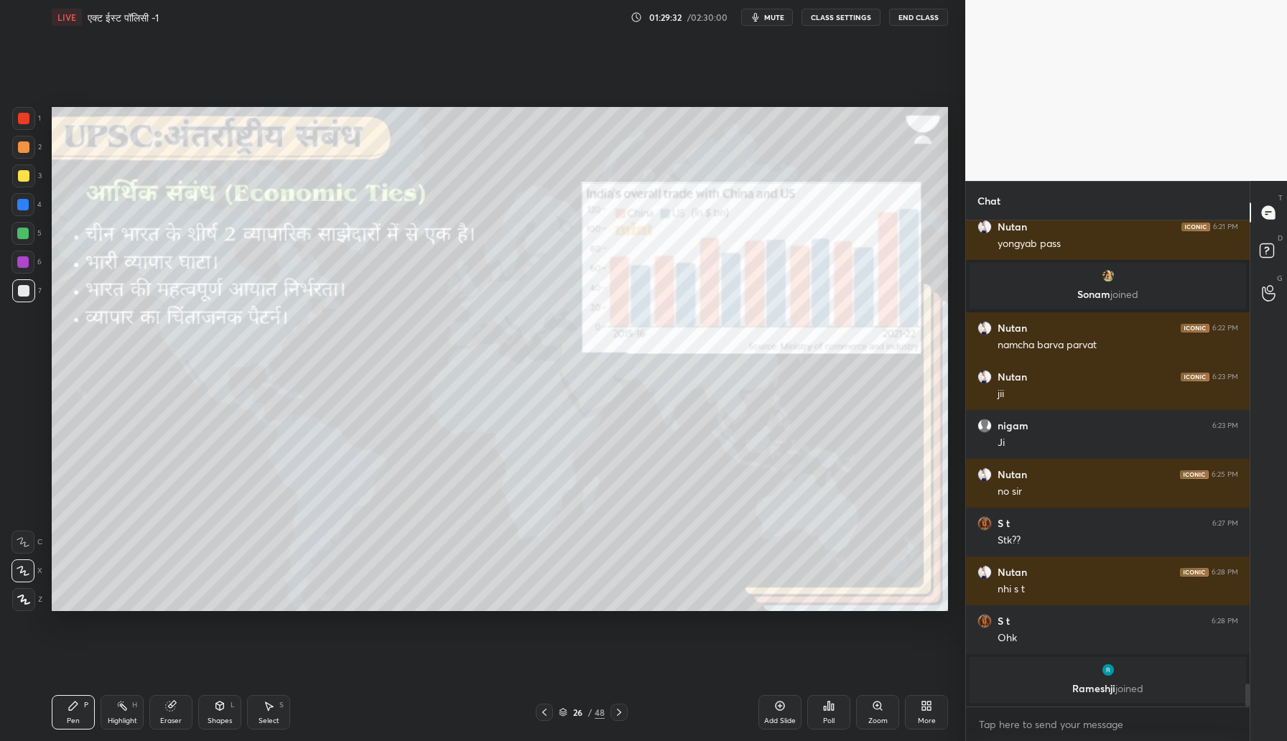
click at [22, 177] on div at bounding box center [23, 175] width 11 height 11
click at [774, 708] on icon at bounding box center [779, 705] width 11 height 11
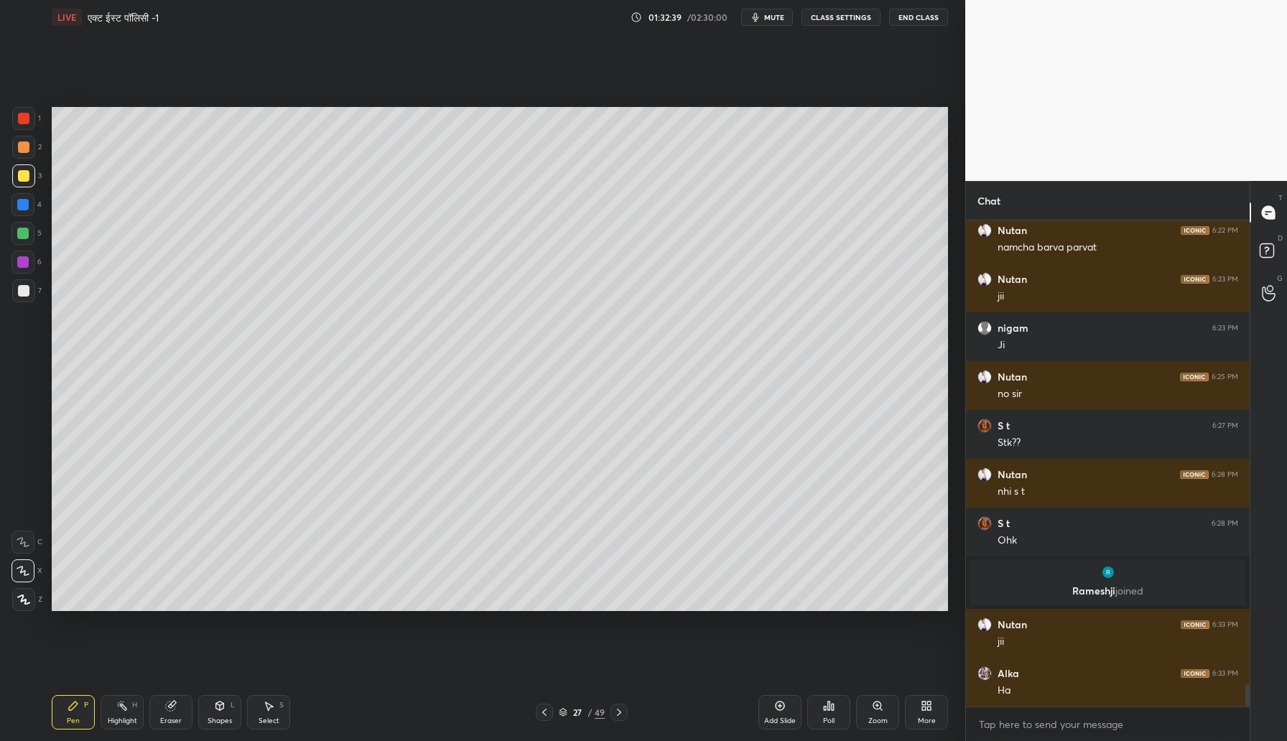
scroll to position [9733, 0]
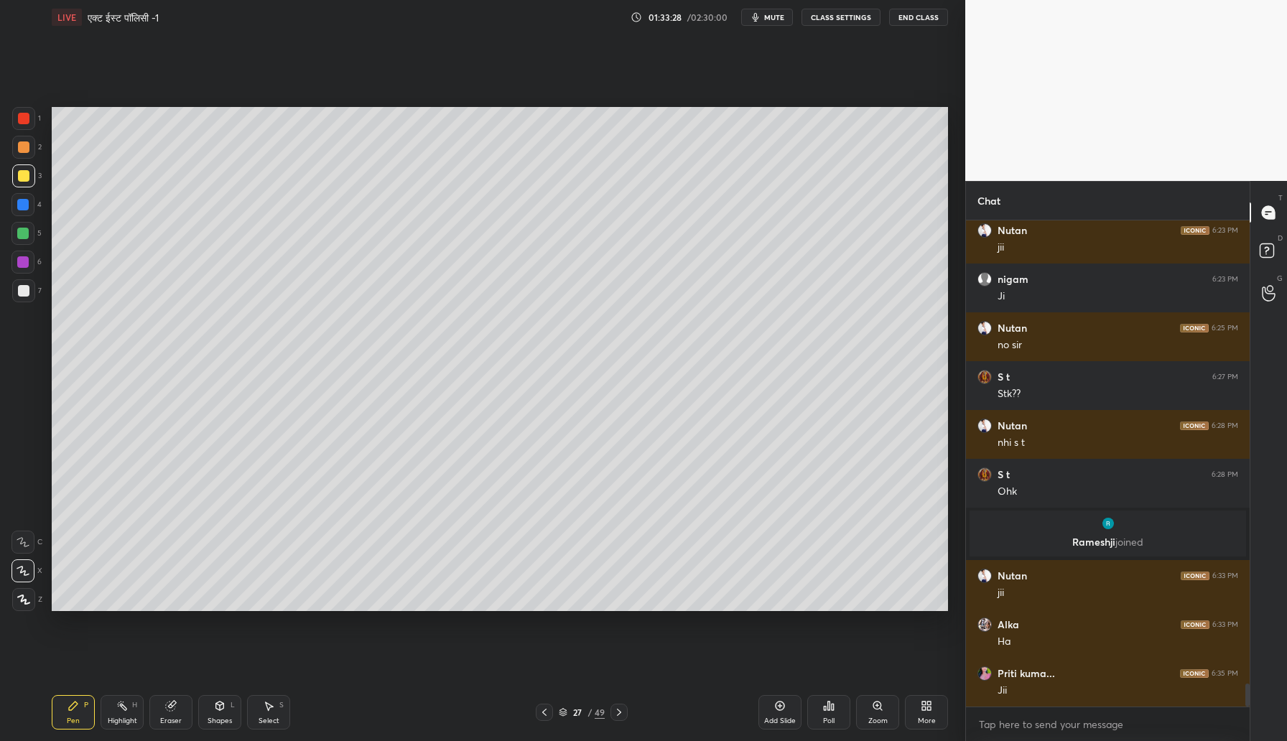
drag, startPoint x: 24, startPoint y: 290, endPoint x: 34, endPoint y: 284, distance: 11.4
click at [24, 289] on div at bounding box center [23, 290] width 11 height 11
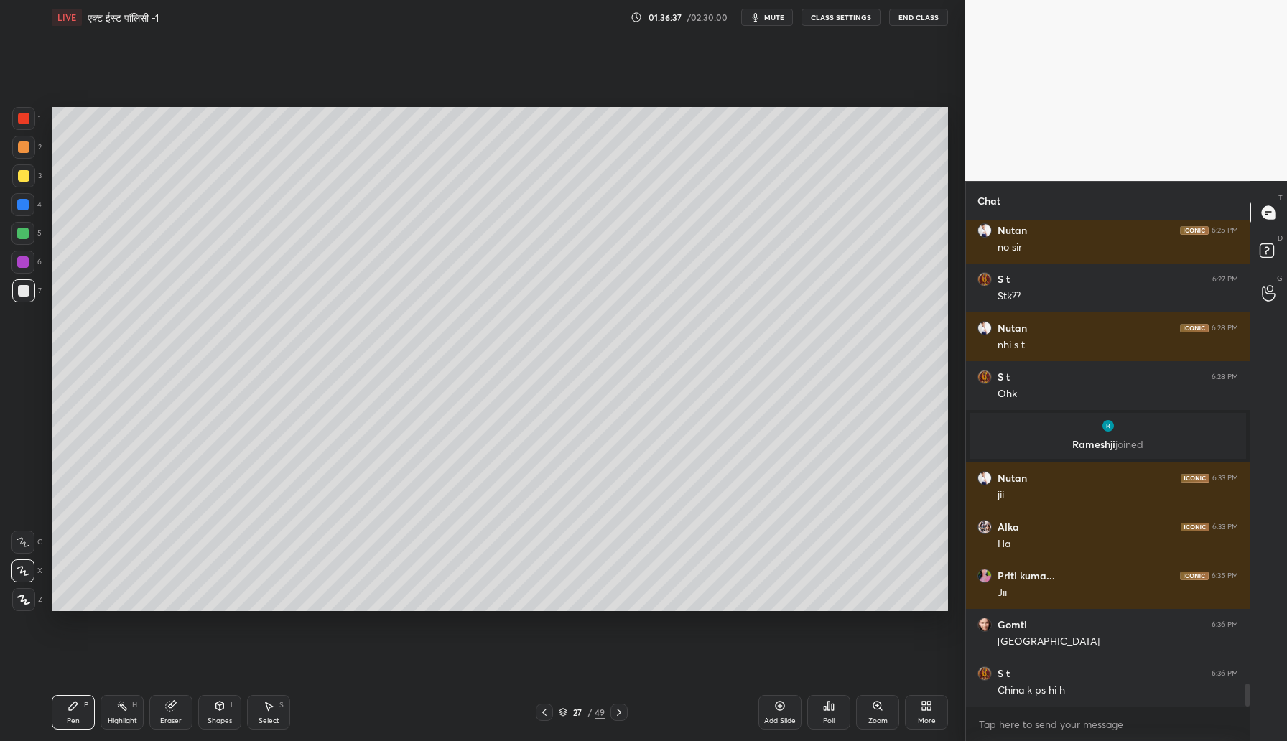
scroll to position [9879, 0]
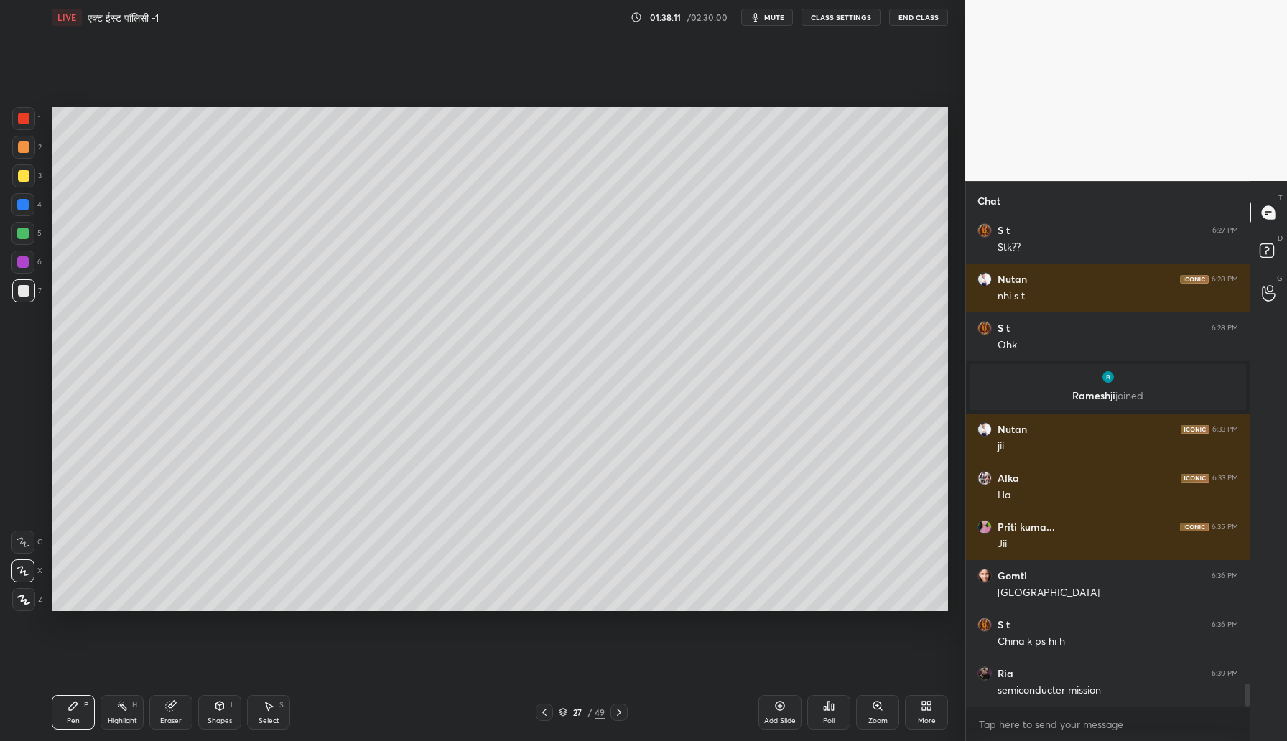
click at [788, 719] on div "Add Slide" at bounding box center [780, 721] width 32 height 7
click at [27, 171] on div at bounding box center [23, 175] width 11 height 11
click at [29, 261] on div at bounding box center [22, 262] width 23 height 23
drag, startPoint x: 27, startPoint y: 295, endPoint x: 35, endPoint y: 293, distance: 8.9
click at [27, 295] on div at bounding box center [23, 290] width 23 height 23
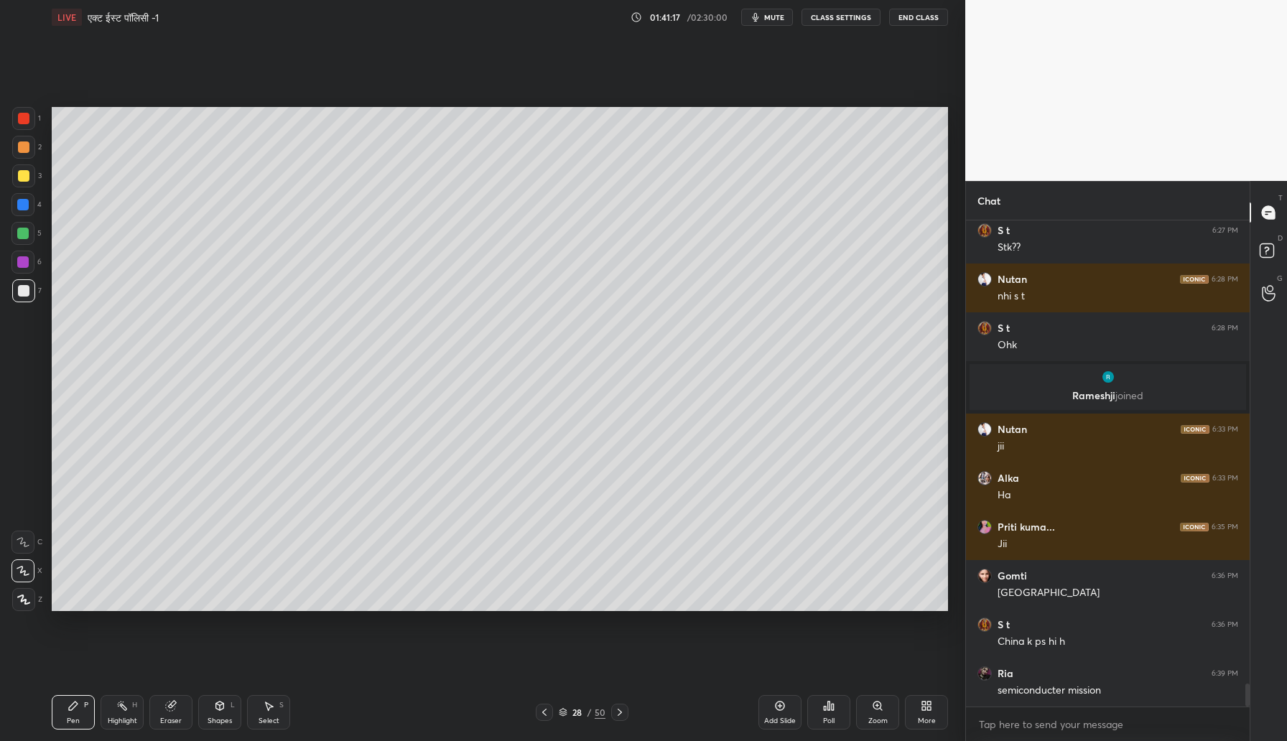
click at [785, 710] on div "Add Slide" at bounding box center [779, 712] width 43 height 34
click at [19, 142] on div at bounding box center [23, 147] width 23 height 23
click at [20, 169] on div at bounding box center [23, 175] width 23 height 23
click at [17, 293] on div at bounding box center [23, 290] width 23 height 23
click at [26, 173] on div at bounding box center [23, 175] width 11 height 11
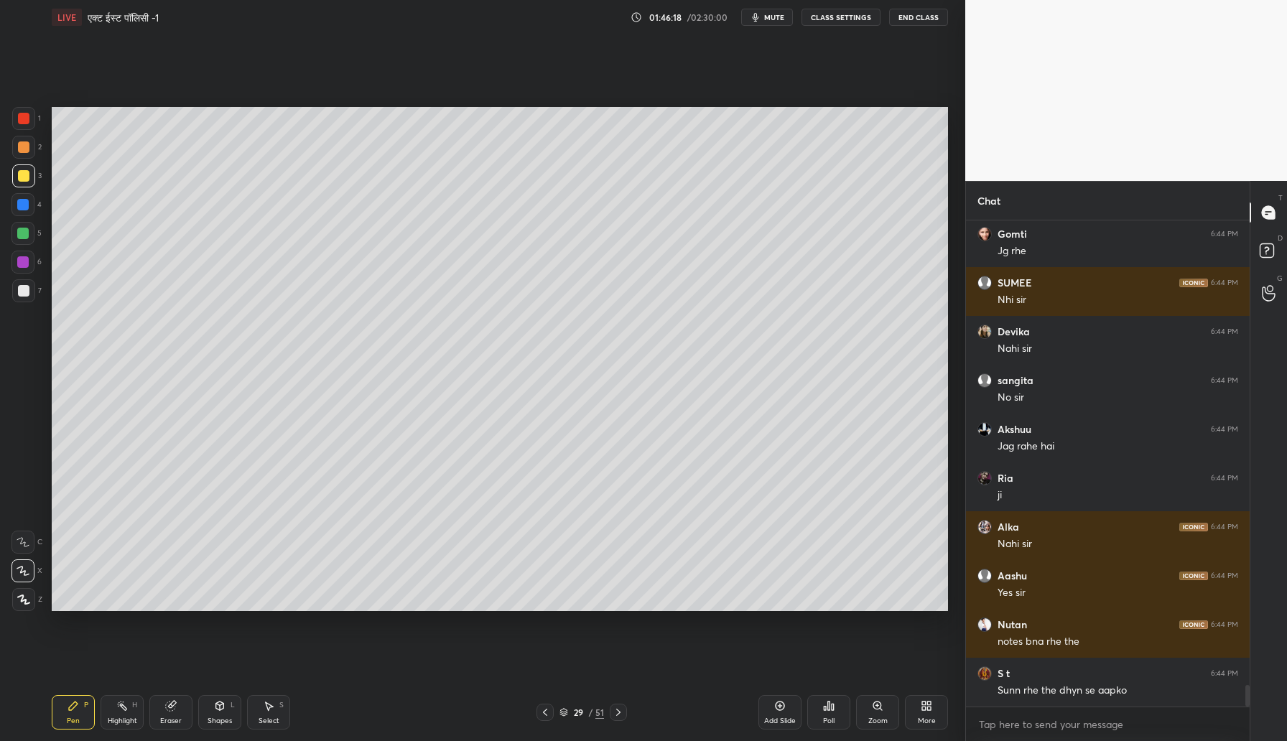
scroll to position [10563, 0]
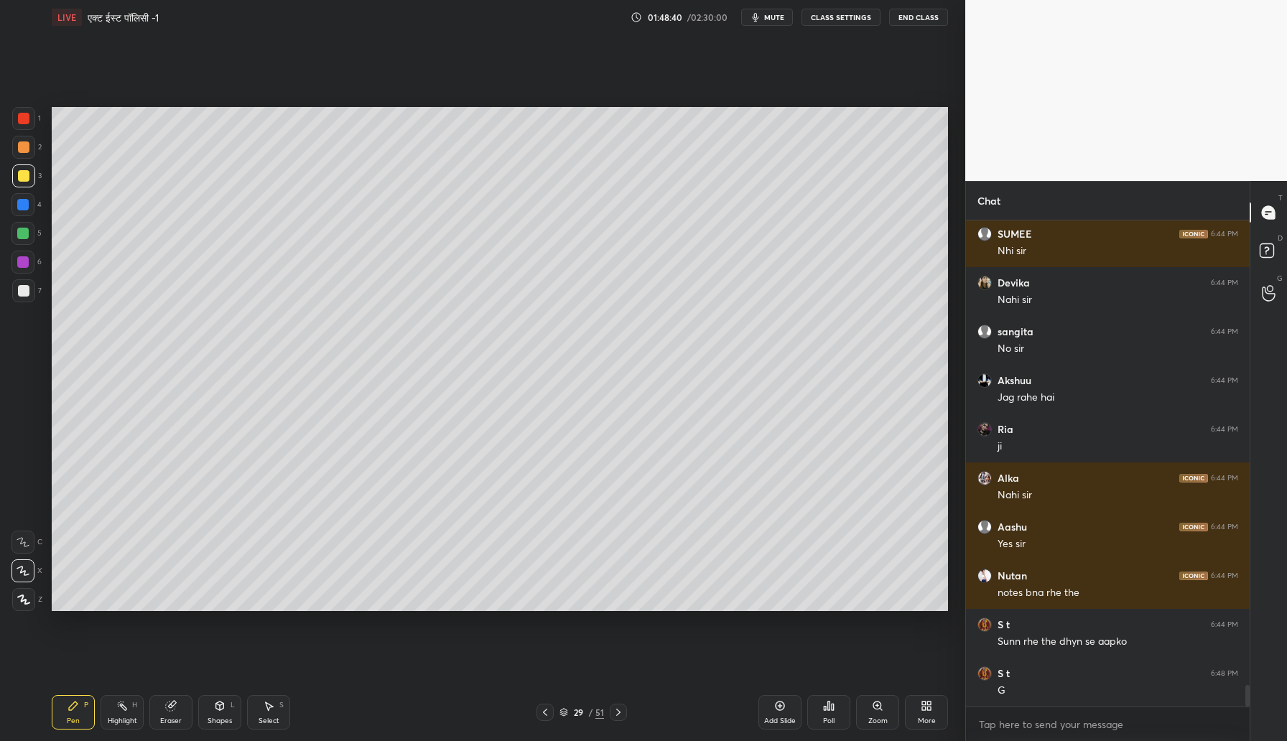
drag, startPoint x: 30, startPoint y: 261, endPoint x: 48, endPoint y: 272, distance: 21.3
click at [29, 259] on div at bounding box center [22, 262] width 23 height 23
click at [23, 294] on div at bounding box center [23, 290] width 11 height 11
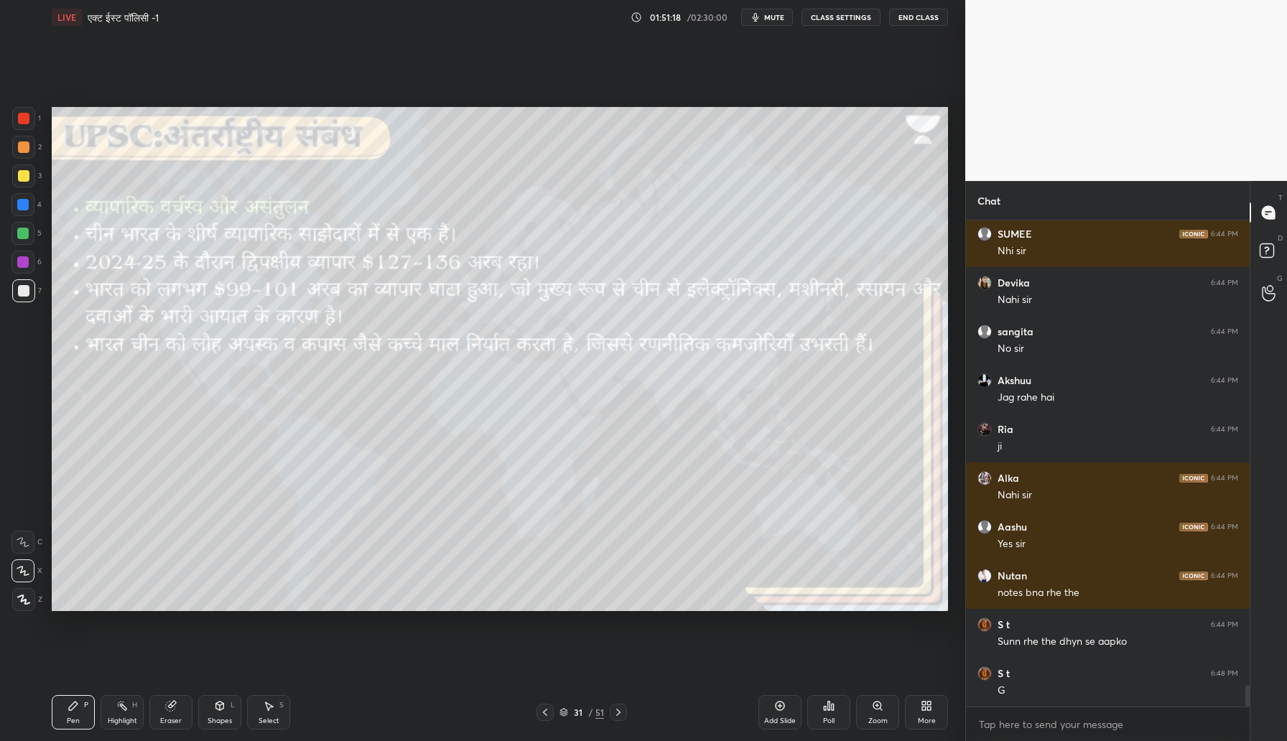
scroll to position [10612, 0]
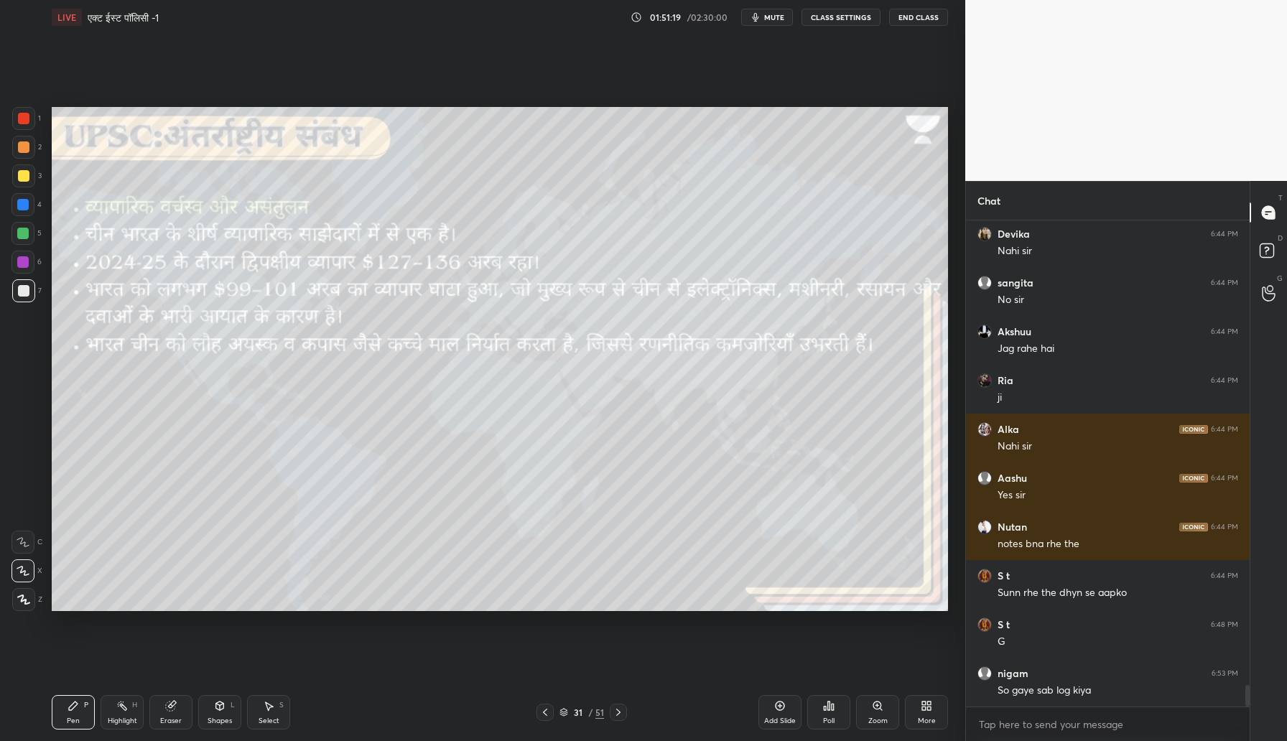
click at [22, 168] on div at bounding box center [23, 175] width 23 height 23
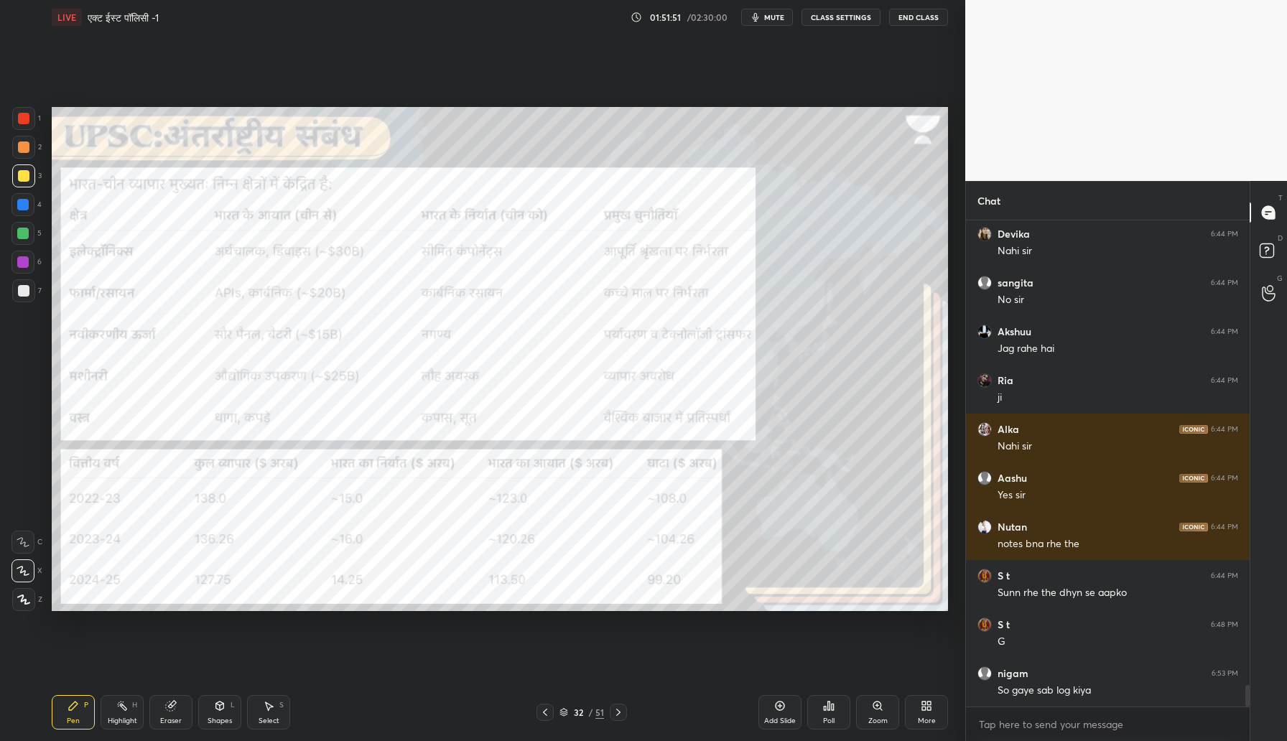
click at [27, 113] on div at bounding box center [23, 118] width 11 height 11
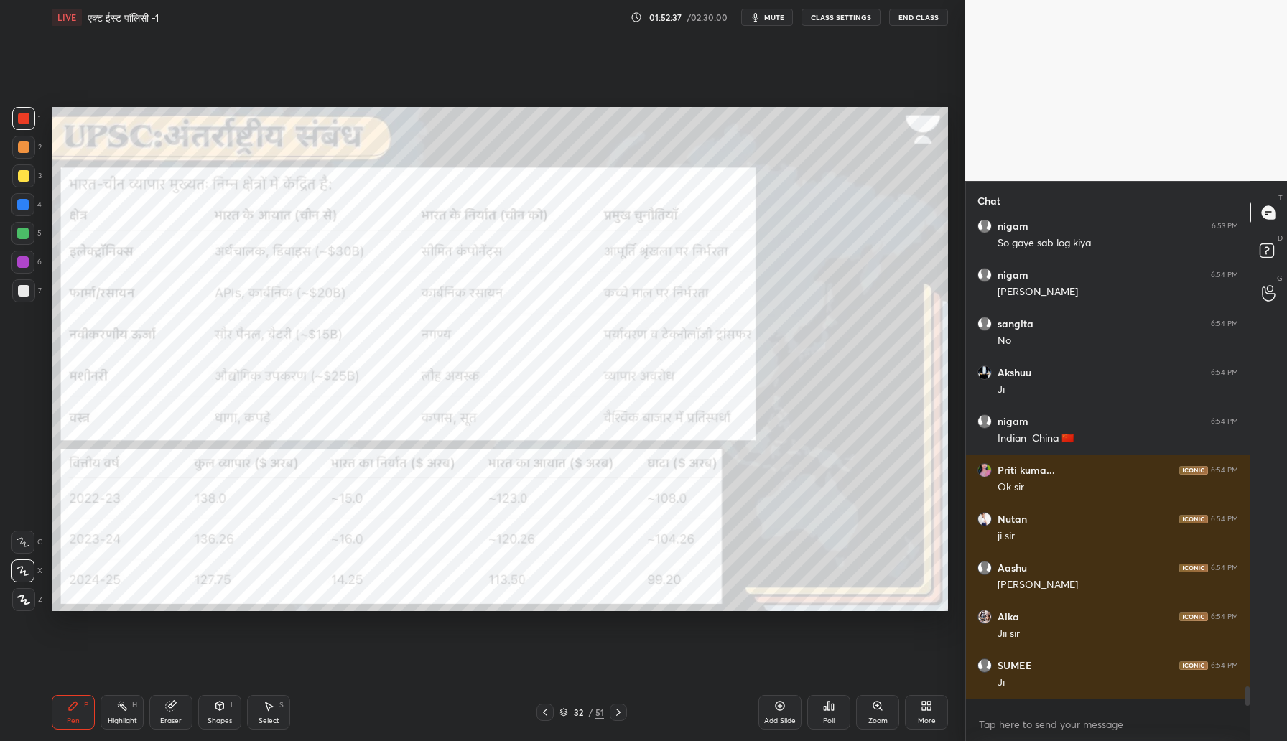
scroll to position [11051, 0]
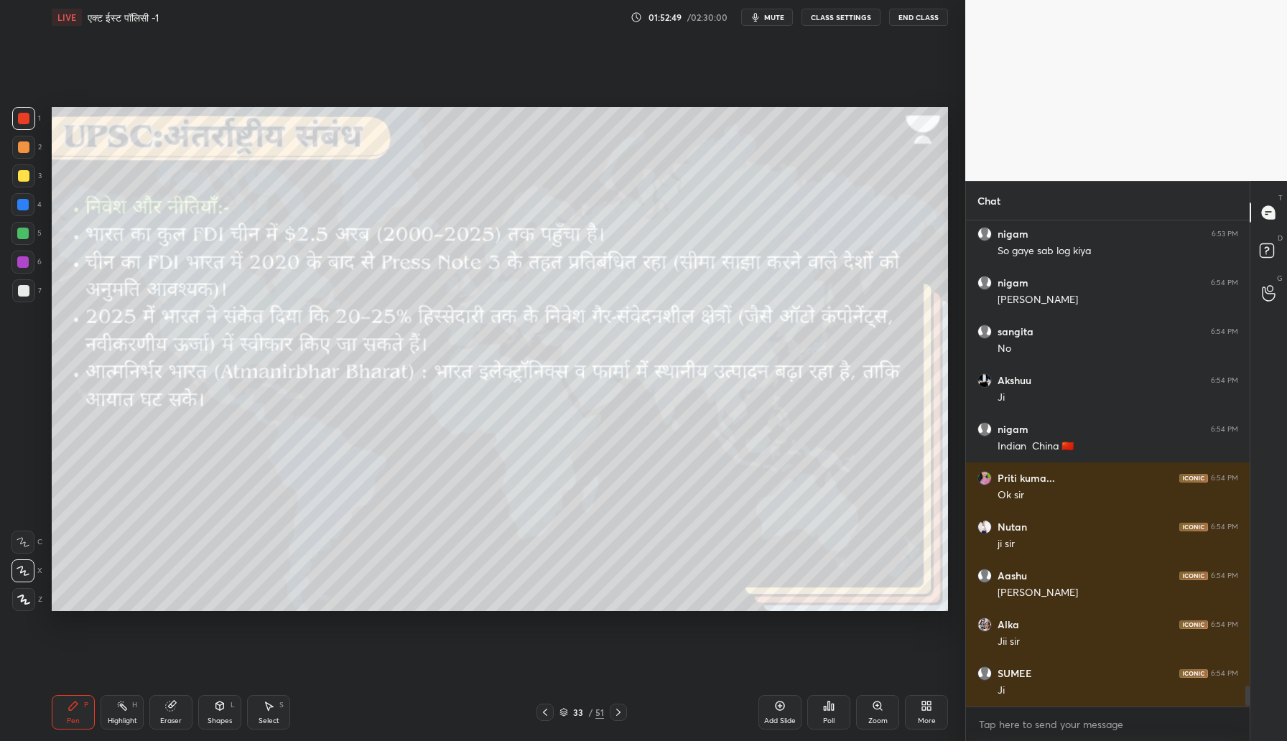
click at [18, 172] on div at bounding box center [23, 175] width 23 height 23
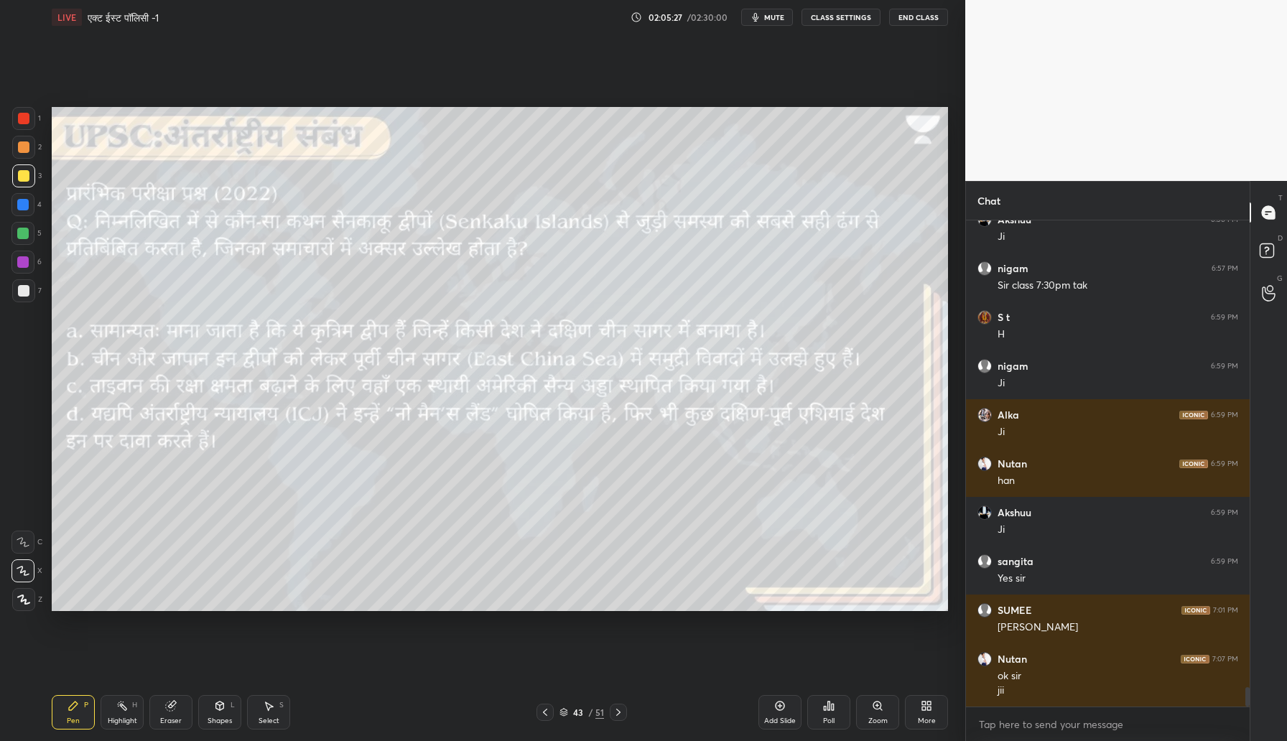
scroll to position [11652, 0]
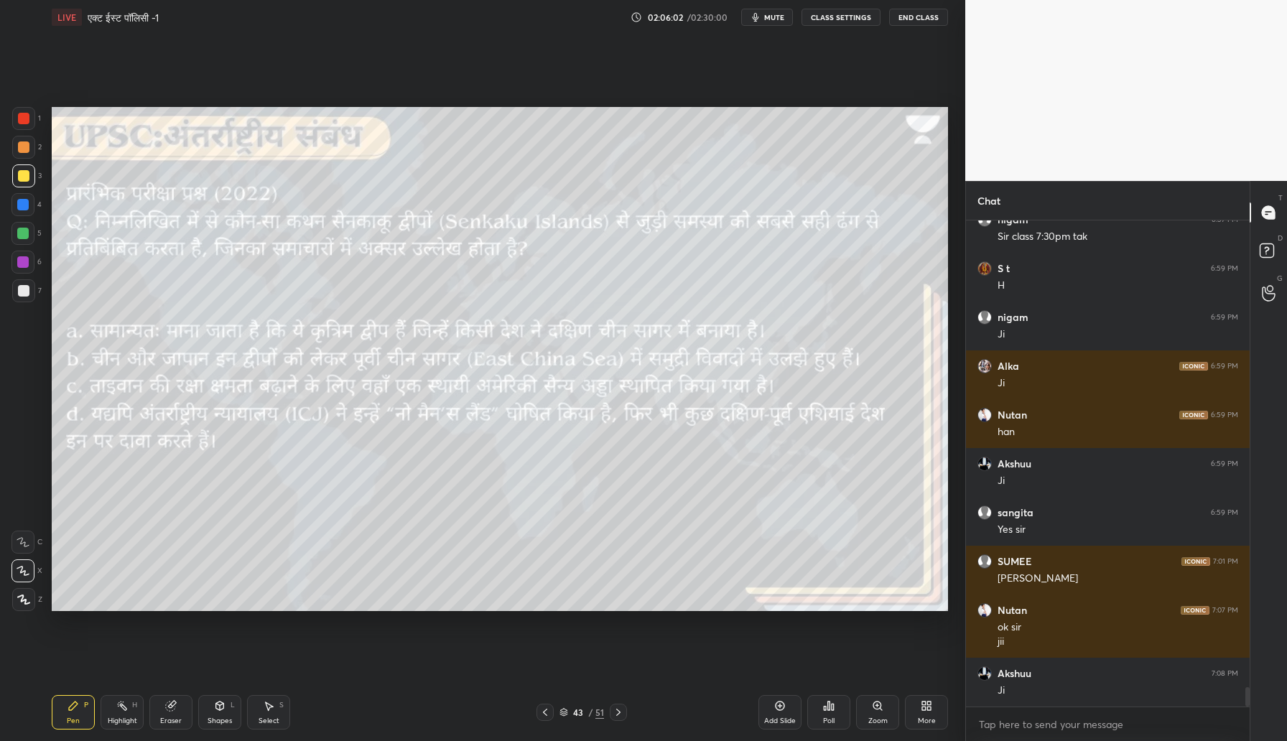
click at [828, 707] on icon at bounding box center [829, 706] width 2 height 9
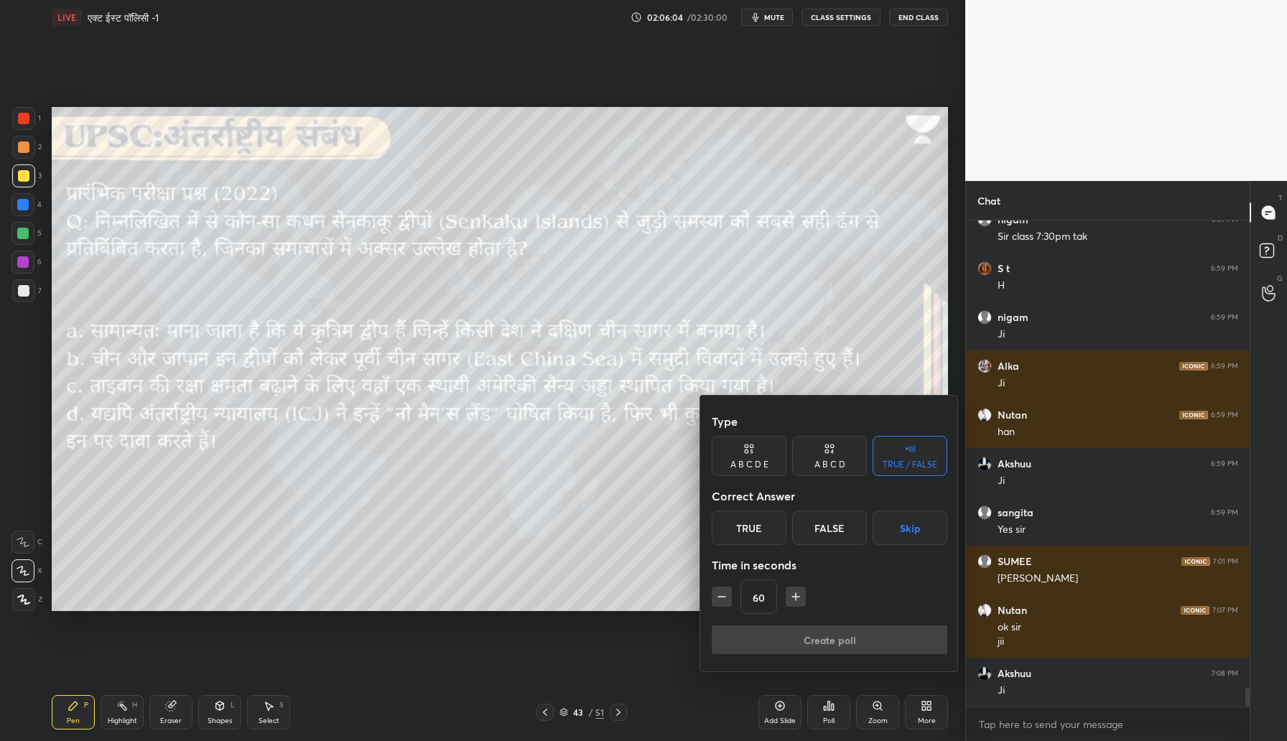
click at [835, 460] on div "A B C D" at bounding box center [829, 464] width 31 height 9
click at [916, 527] on button "Skip" at bounding box center [926, 528] width 42 height 34
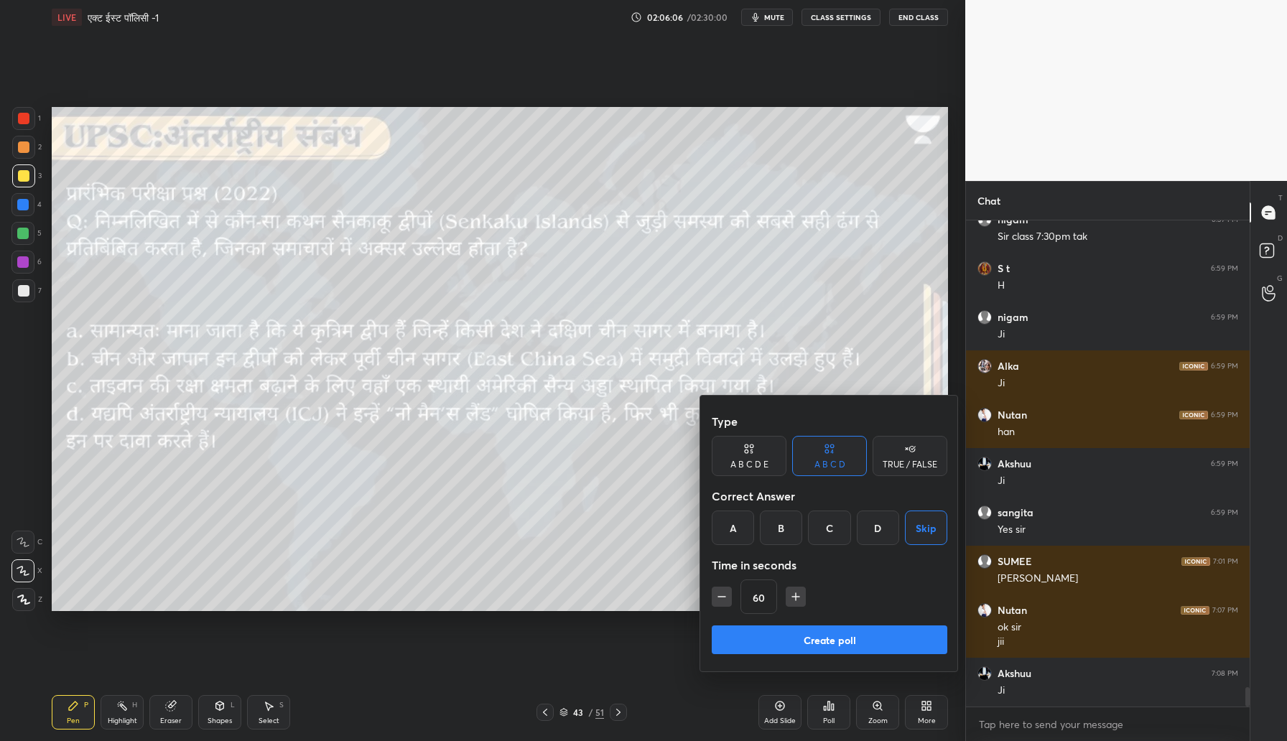
click at [826, 644] on button "Create poll" at bounding box center [830, 640] width 236 height 29
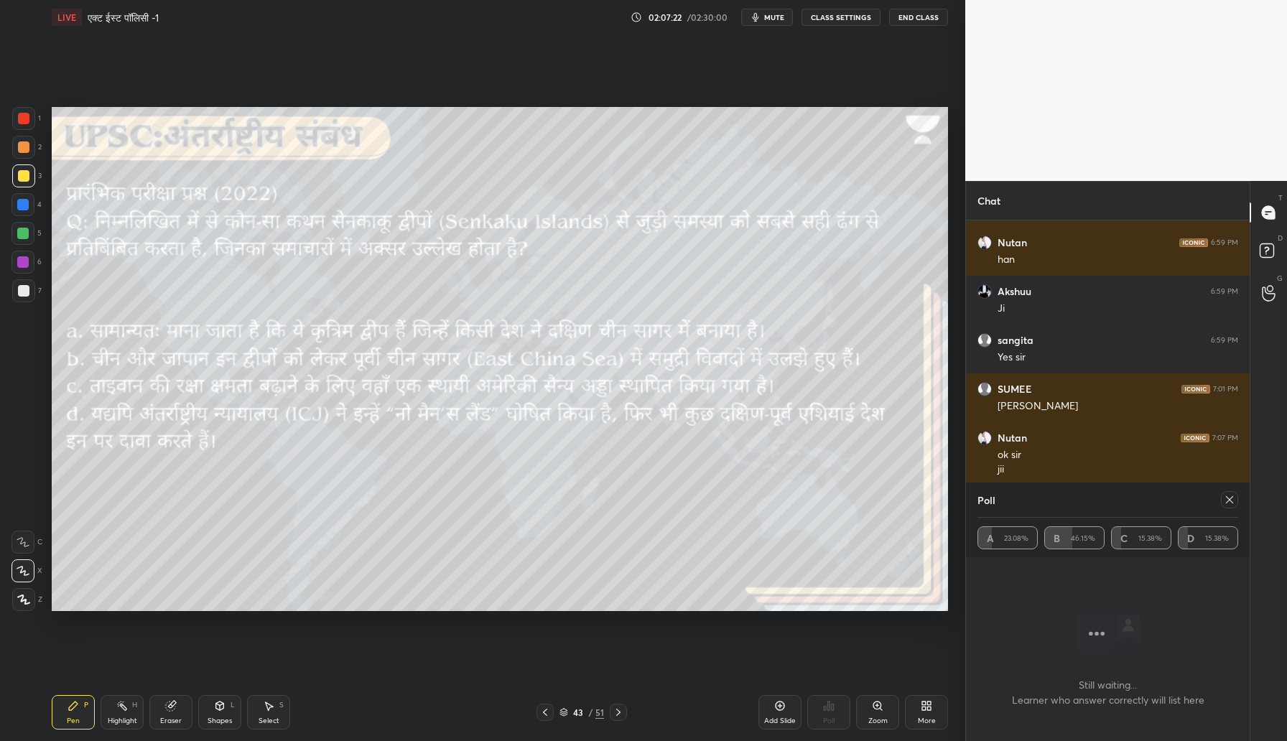
scroll to position [11873, 0]
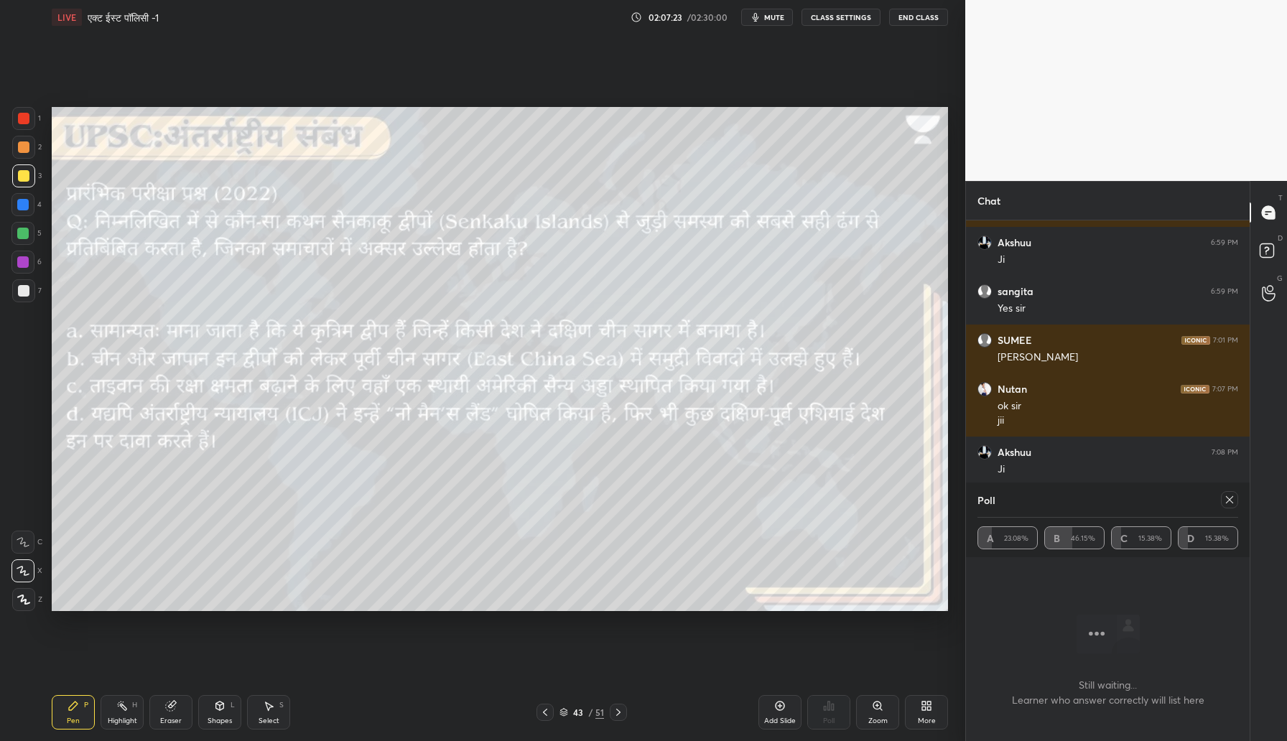
click at [1230, 500] on icon at bounding box center [1229, 499] width 7 height 7
type textarea "x"
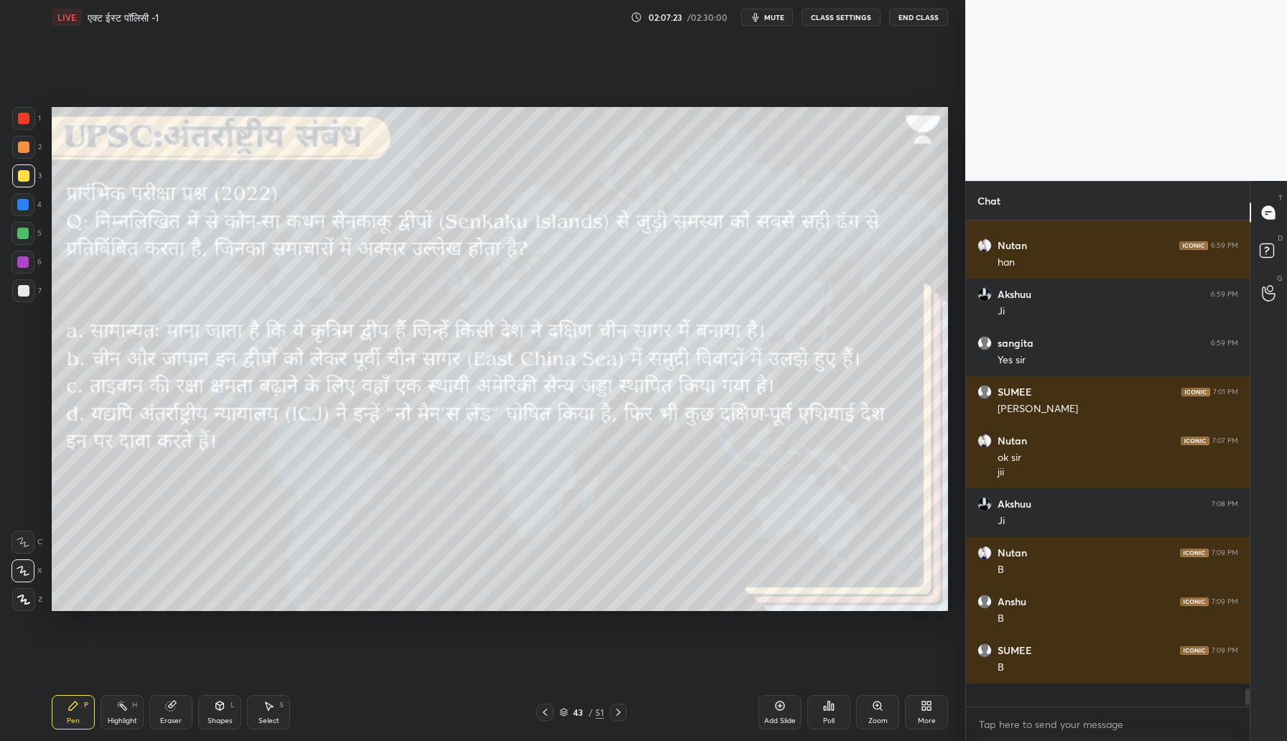
scroll to position [0, 0]
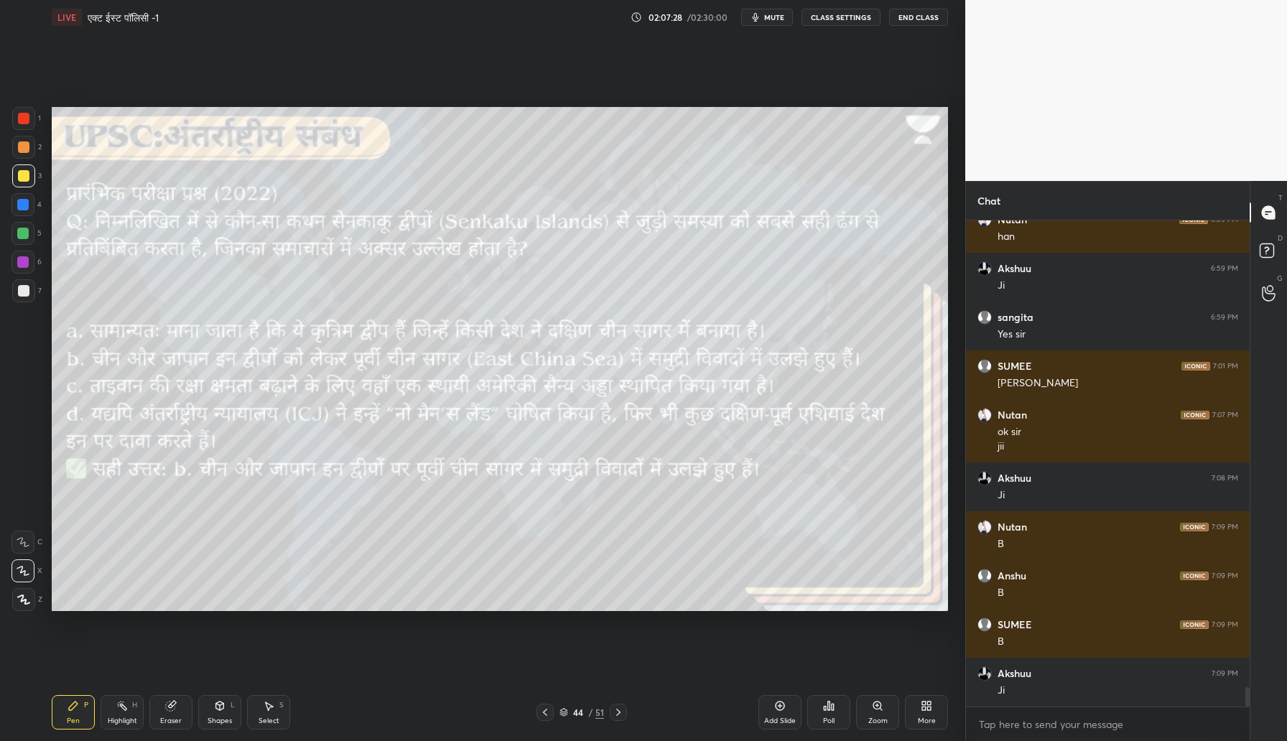
click at [770, 18] on span "mute" at bounding box center [774, 17] width 20 height 10
click at [765, 25] on button "unmute" at bounding box center [767, 17] width 52 height 17
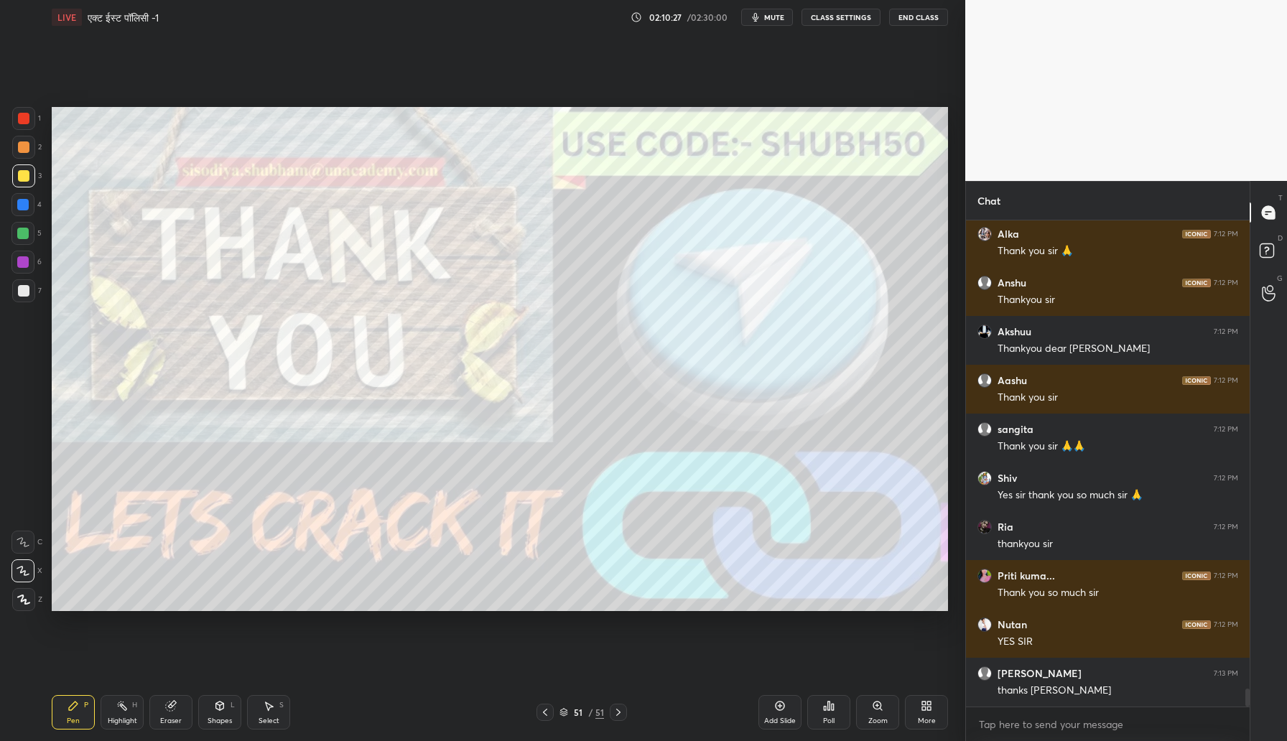
scroll to position [12936, 0]
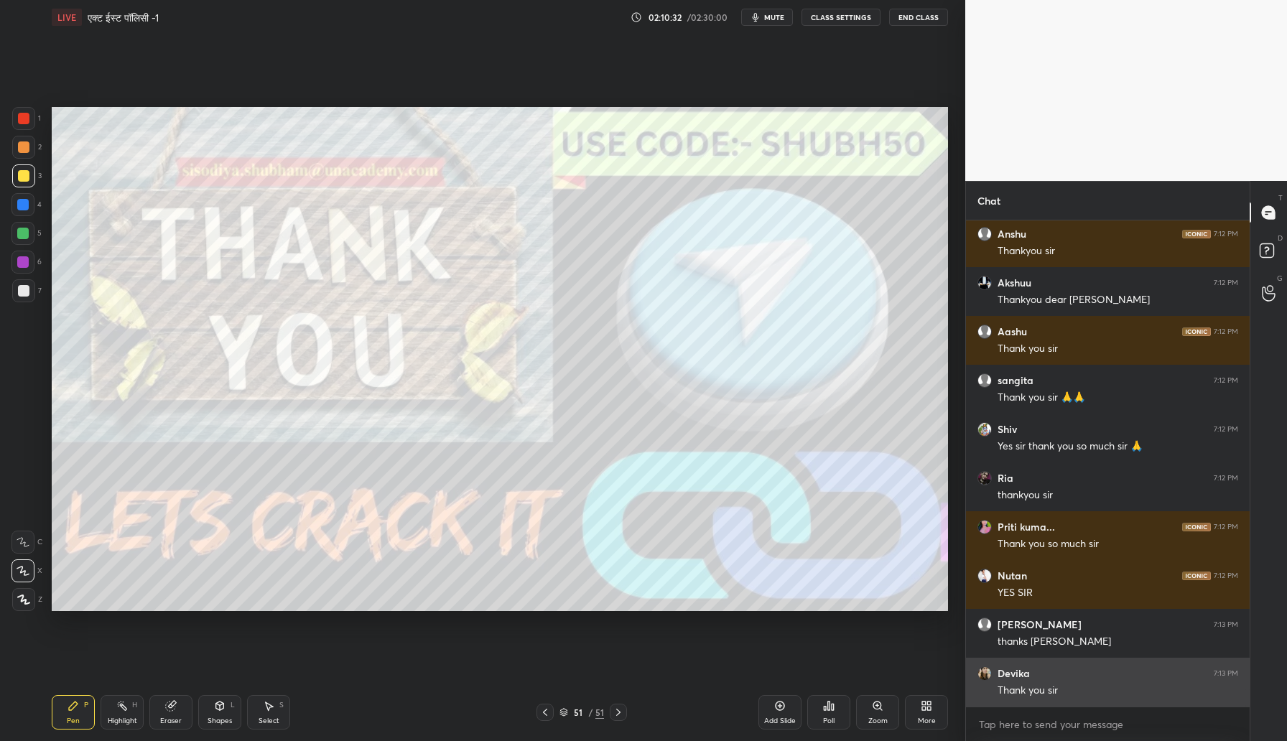
click at [985, 677] on img "grid" at bounding box center [985, 674] width 14 height 14
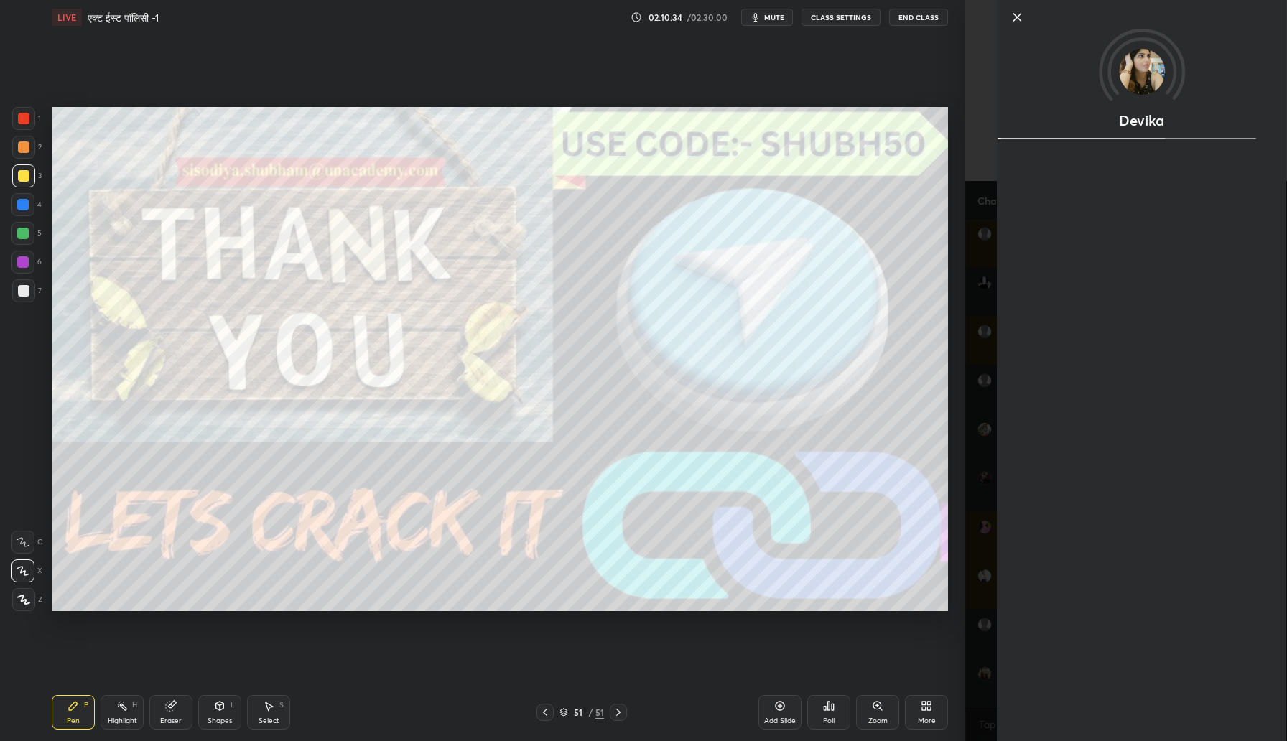
scroll to position [12985, 0]
click at [1017, 19] on icon at bounding box center [1016, 17] width 17 height 17
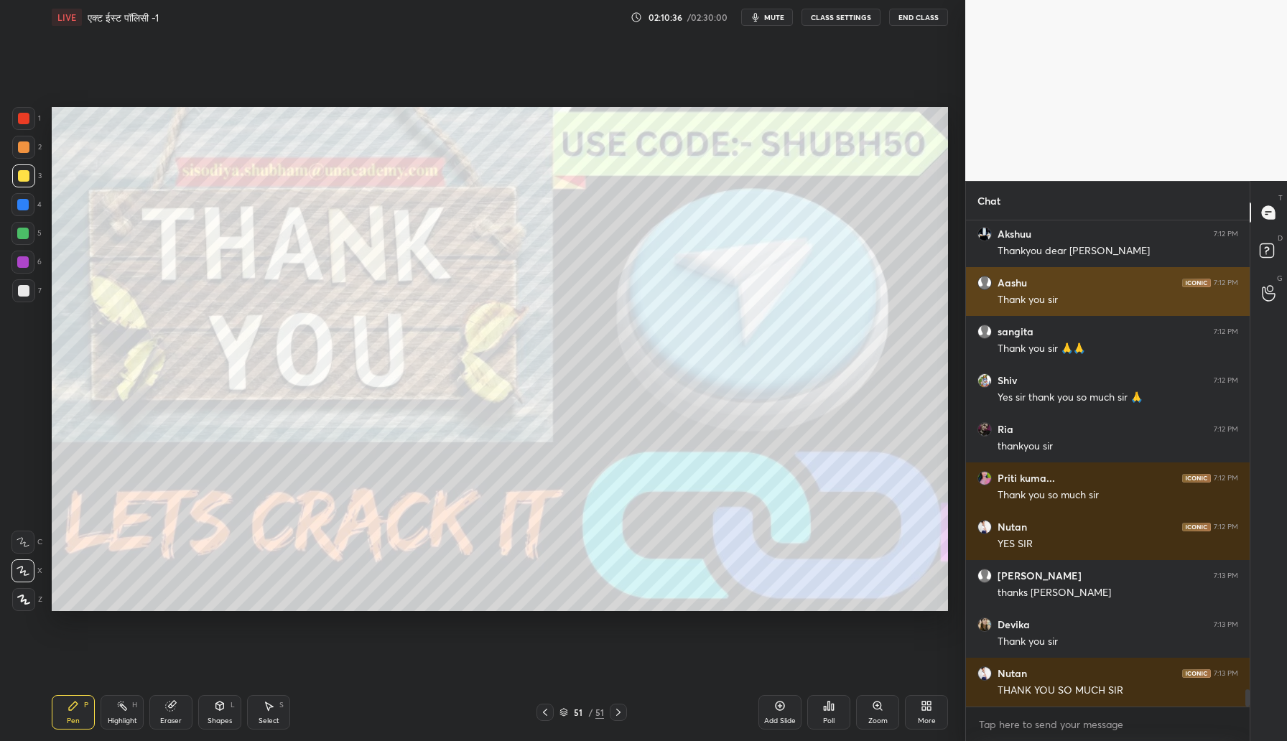
click at [998, 271] on div "Aashu 7:12 PM Thank you sir" at bounding box center [1108, 291] width 284 height 49
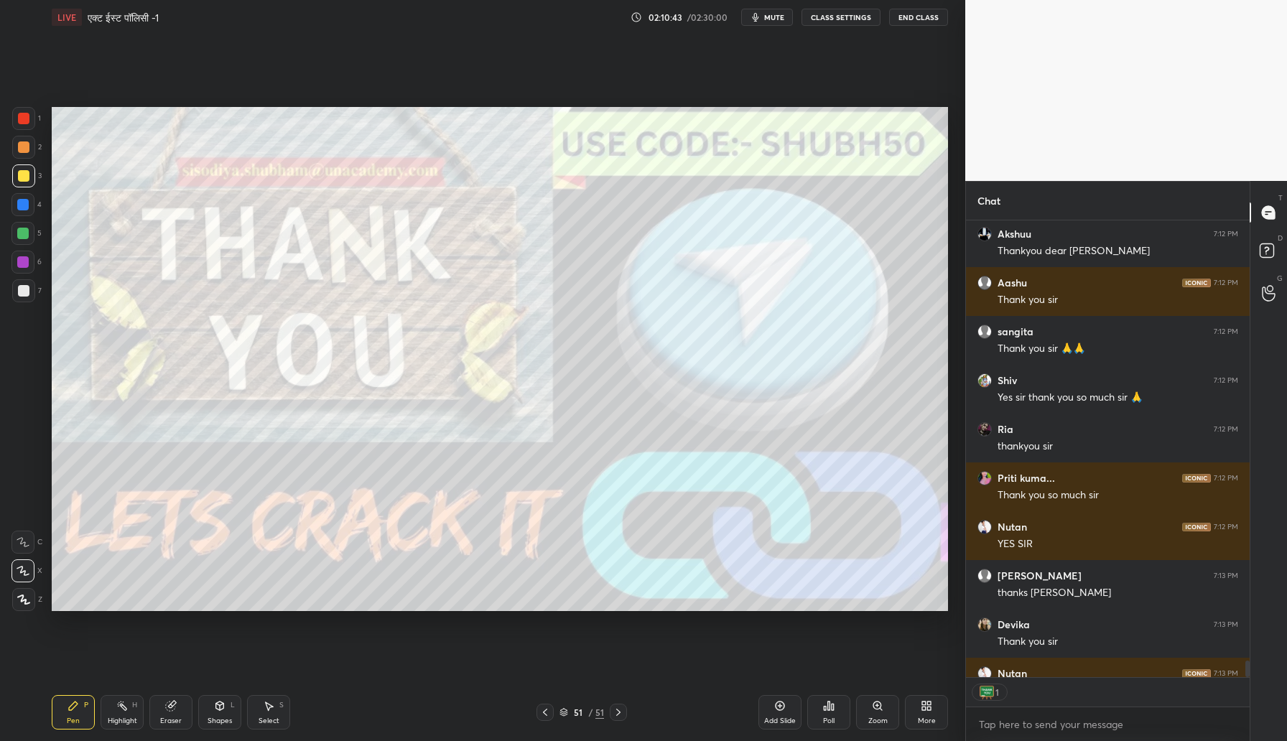
scroll to position [452, 279]
click at [914, 16] on button "End Class" at bounding box center [918, 17] width 59 height 17
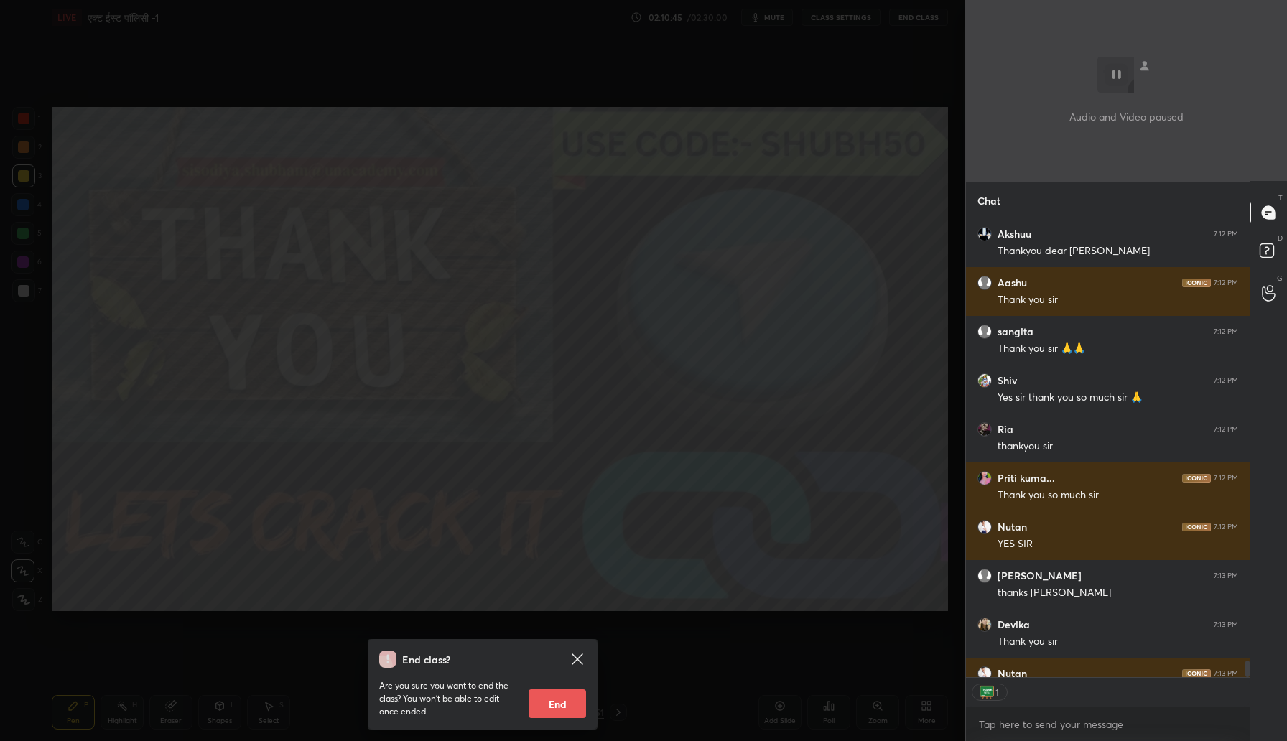
click at [549, 700] on button "End" at bounding box center [557, 703] width 57 height 29
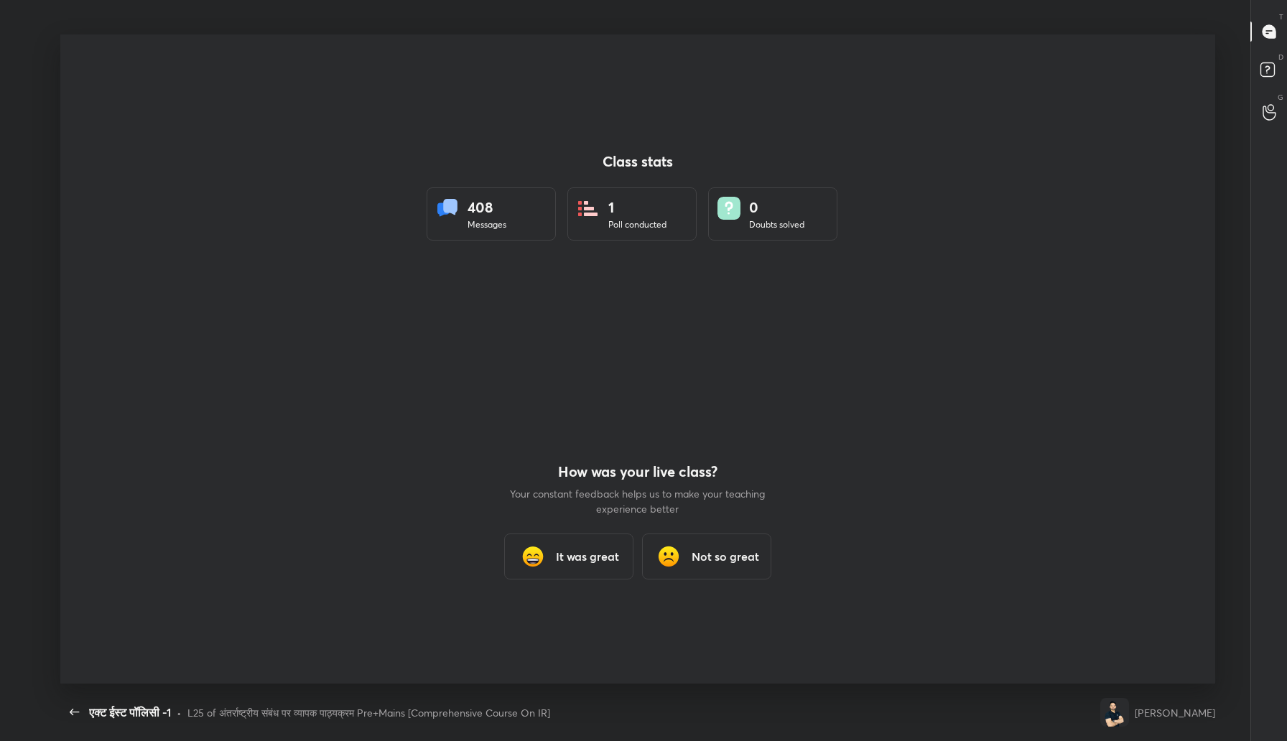
scroll to position [649, 1216]
type textarea "x"
